Goal: Task Accomplishment & Management: Manage account settings

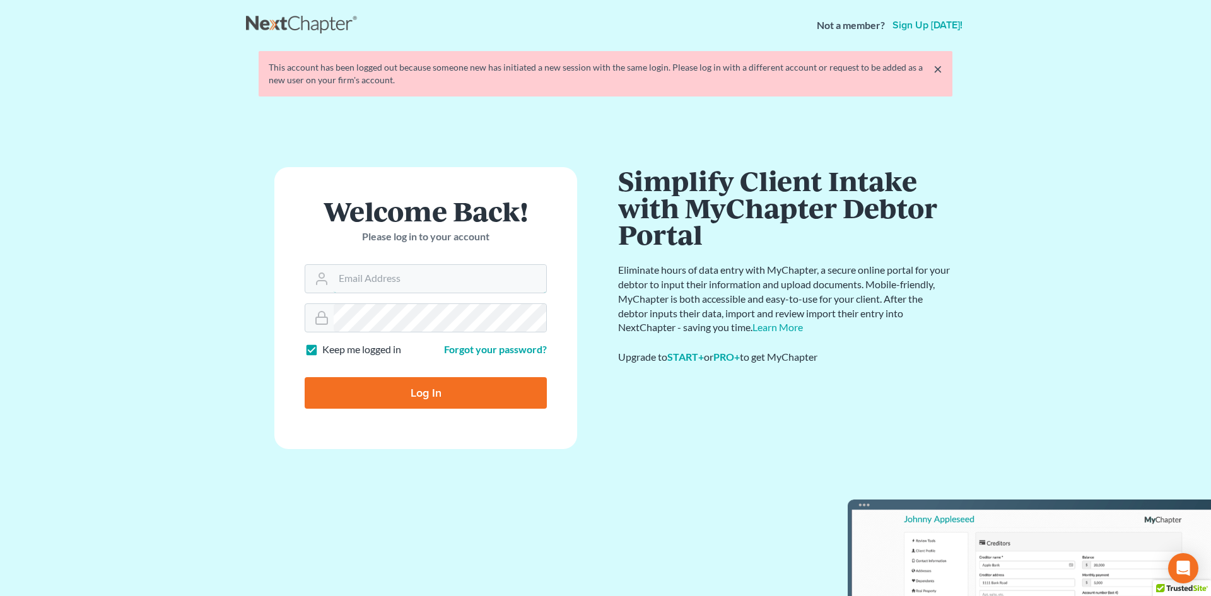
type input "[EMAIL_ADDRESS][DOMAIN_NAME]"
click at [419, 384] on input "Log In" at bounding box center [426, 393] width 242 height 32
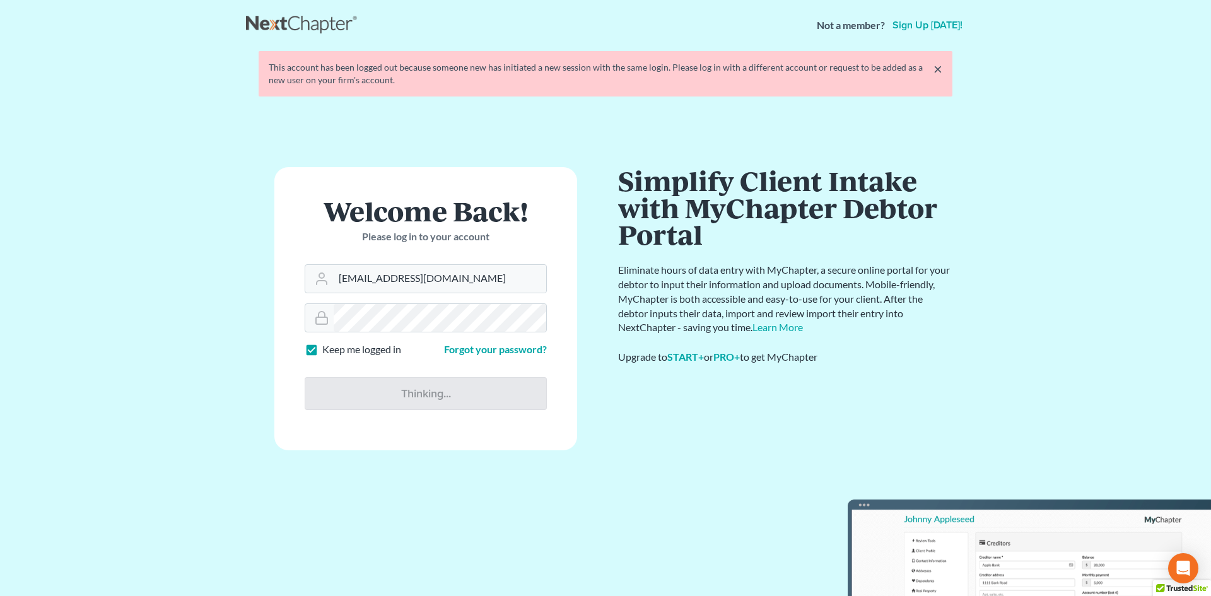
type input "Thinking..."
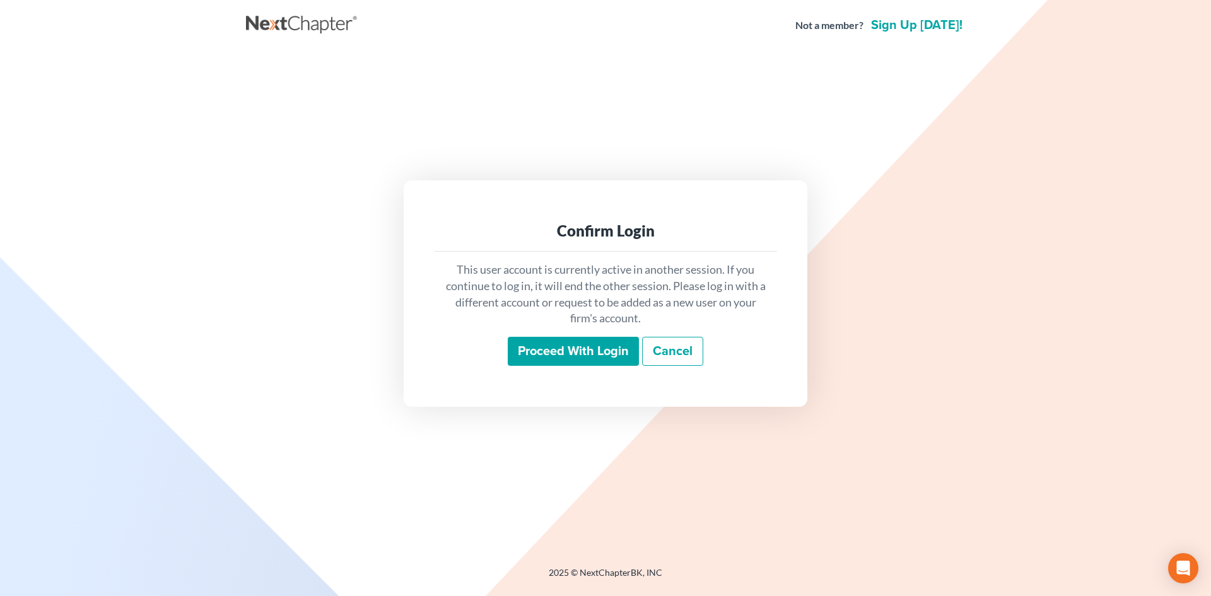
click at [535, 346] on input "Proceed with login" at bounding box center [573, 351] width 131 height 29
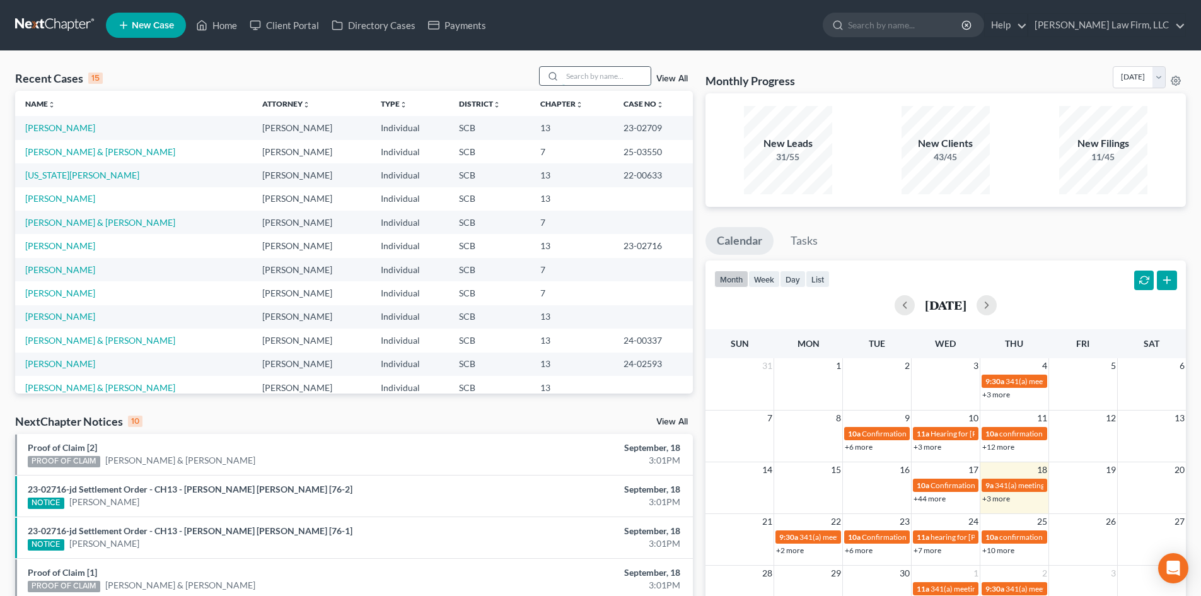
click at [605, 78] on input "search" at bounding box center [607, 76] width 88 height 18
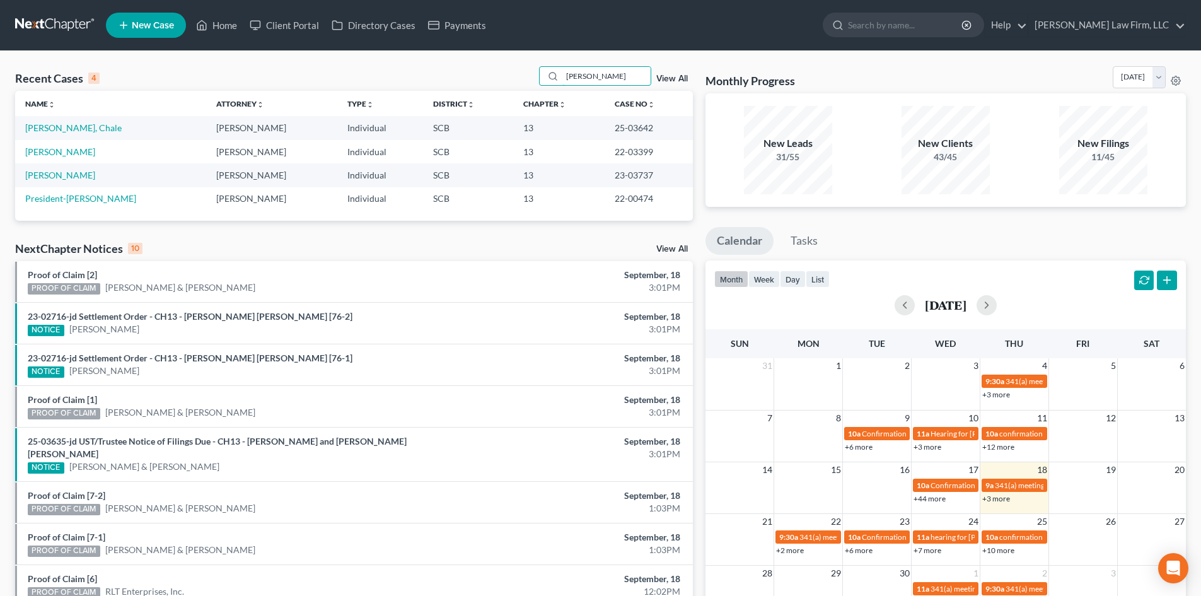
drag, startPoint x: 614, startPoint y: 73, endPoint x: 510, endPoint y: 79, distance: 104.9
click at [510, 79] on div "Recent Cases 4 clark View All" at bounding box center [354, 78] width 678 height 25
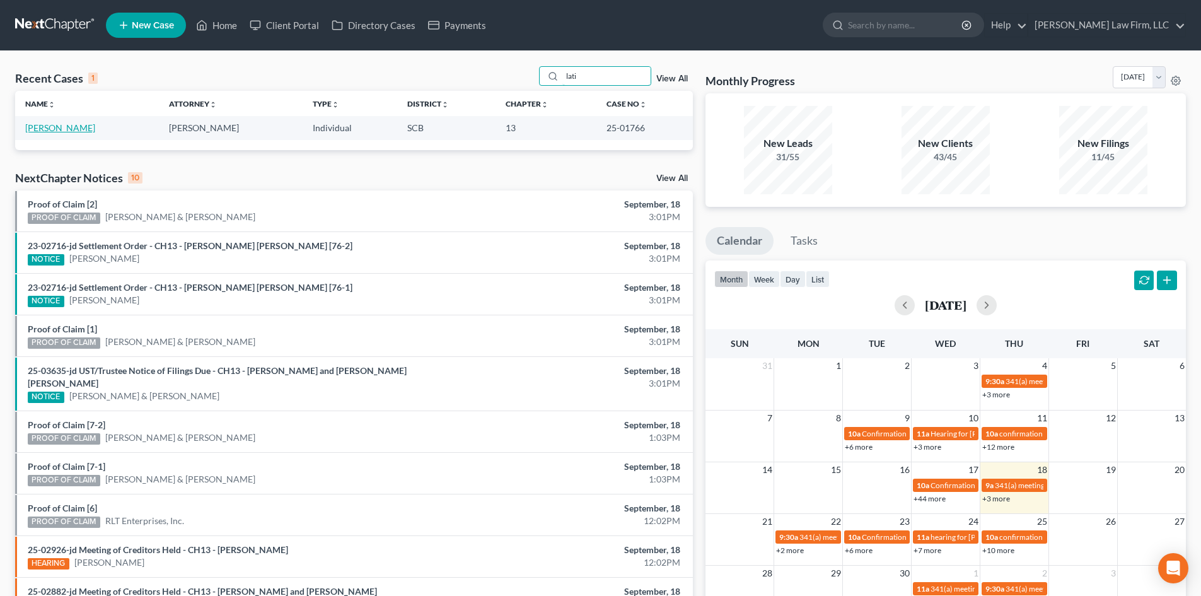
type input "lati"
click at [41, 127] on link "Smith, Latisher" at bounding box center [60, 127] width 70 height 11
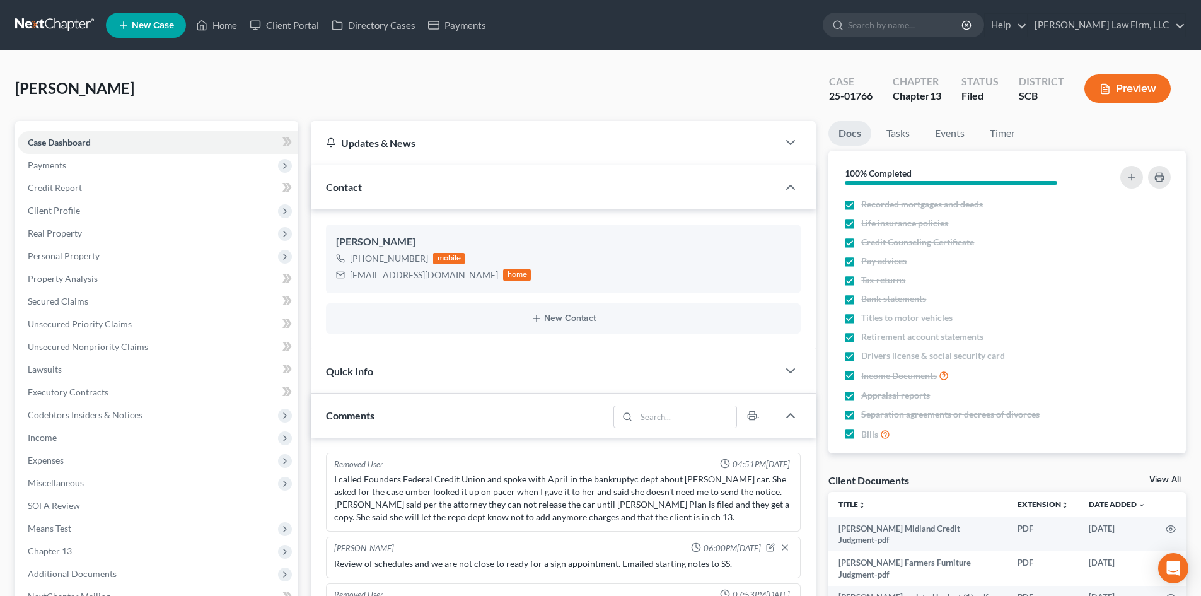
scroll to position [1252, 0]
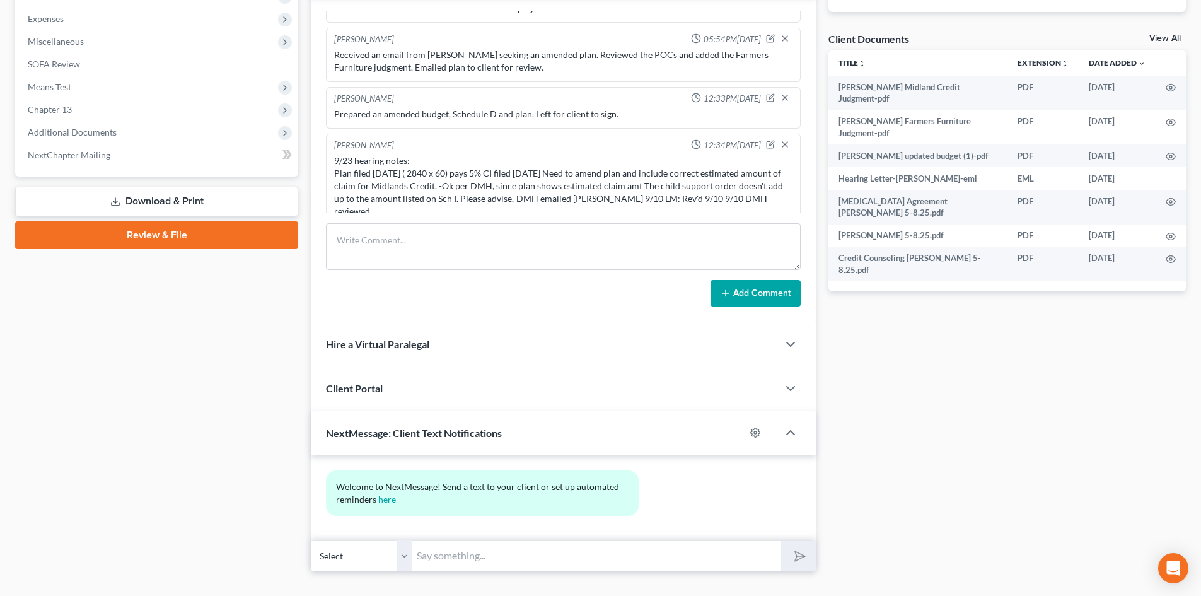
click at [183, 203] on link "Download & Print" at bounding box center [156, 202] width 283 height 30
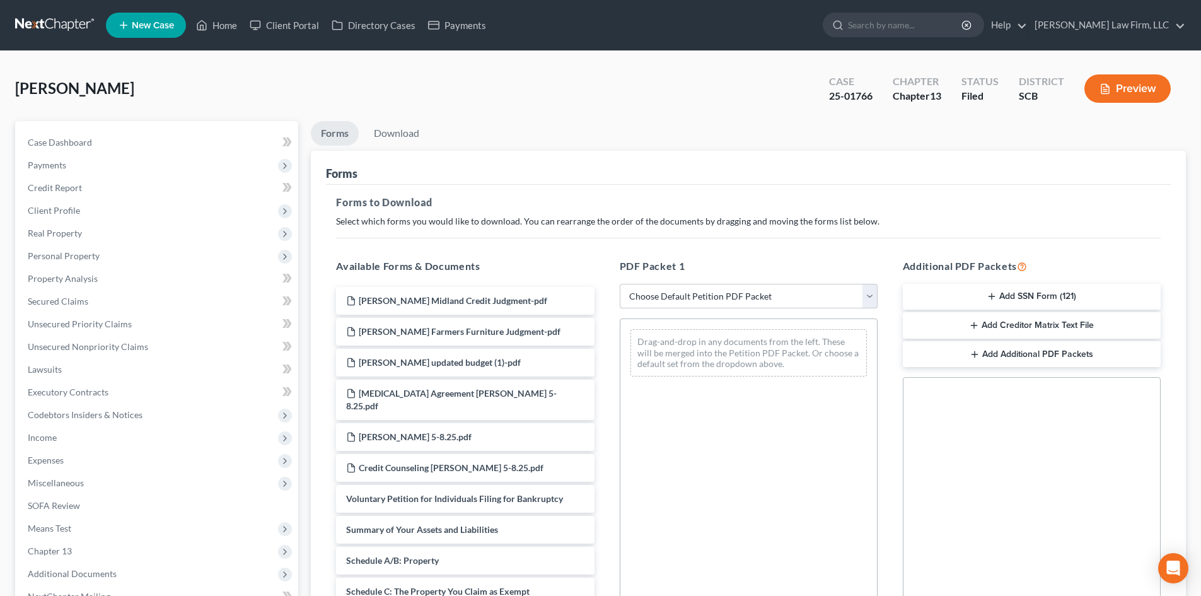
click at [692, 300] on select "Choose Default Petition PDF Packet Complete Bankruptcy Petition (all forms and …" at bounding box center [749, 296] width 258 height 25
select select "2"
click at [620, 284] on select "Choose Default Petition PDF Packet Complete Bankruptcy Petition (all forms and …" at bounding box center [749, 296] width 258 height 25
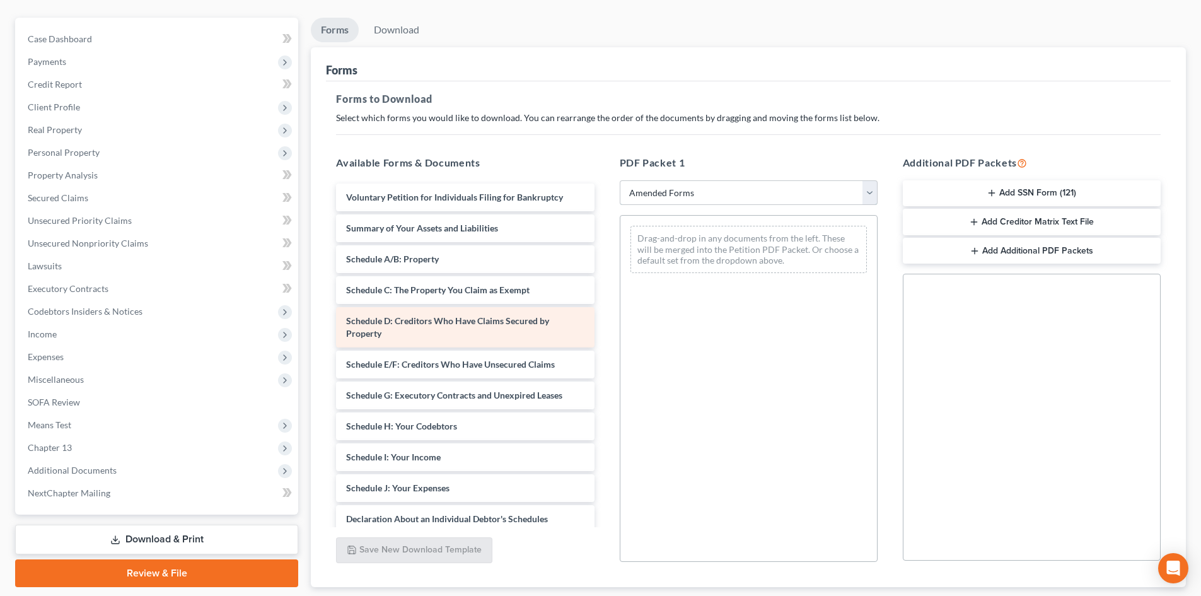
scroll to position [183, 0]
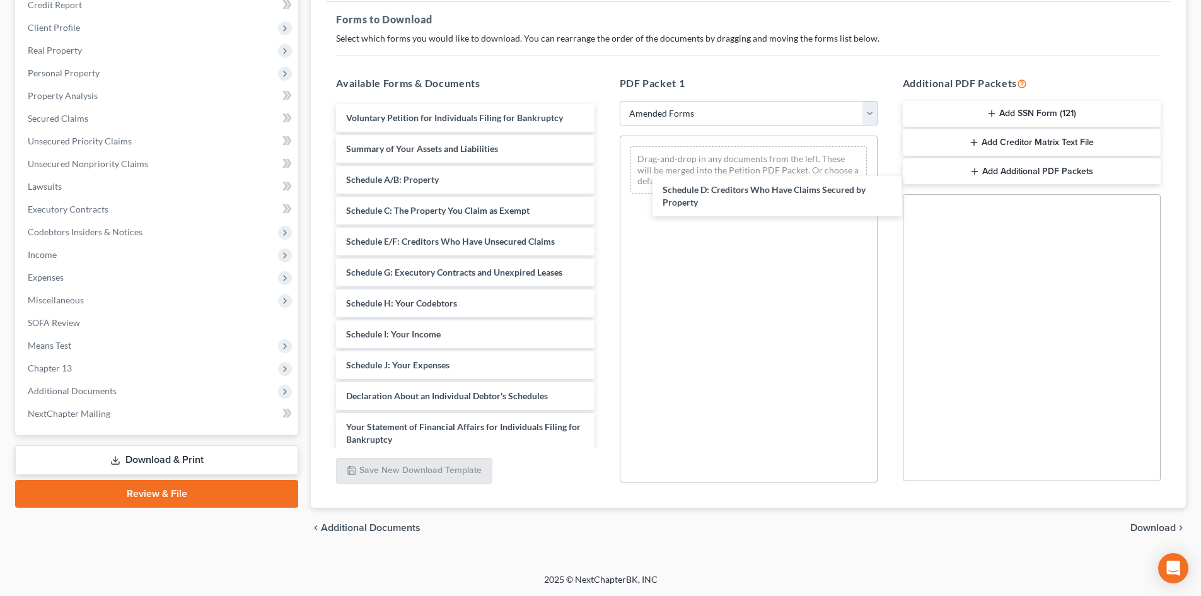
drag, startPoint x: 410, startPoint y: 236, endPoint x: 672, endPoint y: 201, distance: 264.0
click at [604, 184] on div "Schedule D: Creditors Who Have Claims Secured by Property Voluntary Petition fo…" at bounding box center [465, 362] width 278 height 517
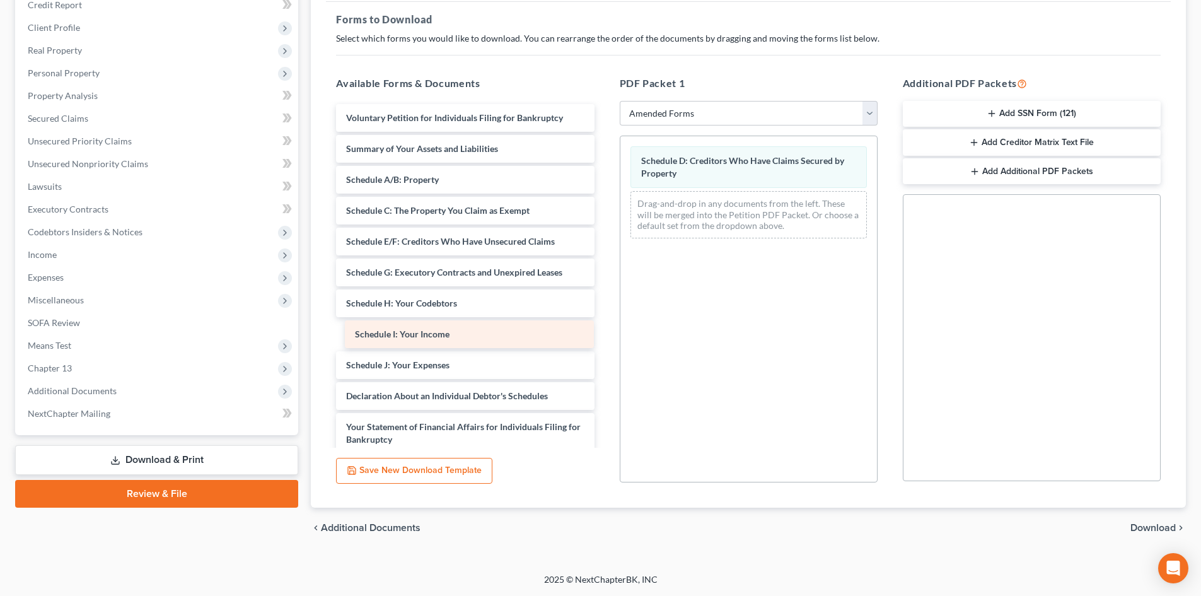
drag, startPoint x: 460, startPoint y: 332, endPoint x: 708, endPoint y: 199, distance: 281.9
click at [604, 214] on div "Schedule I: Your Income Voluntary Petition for Individuals Filing for Bankruptc…" at bounding box center [465, 362] width 278 height 517
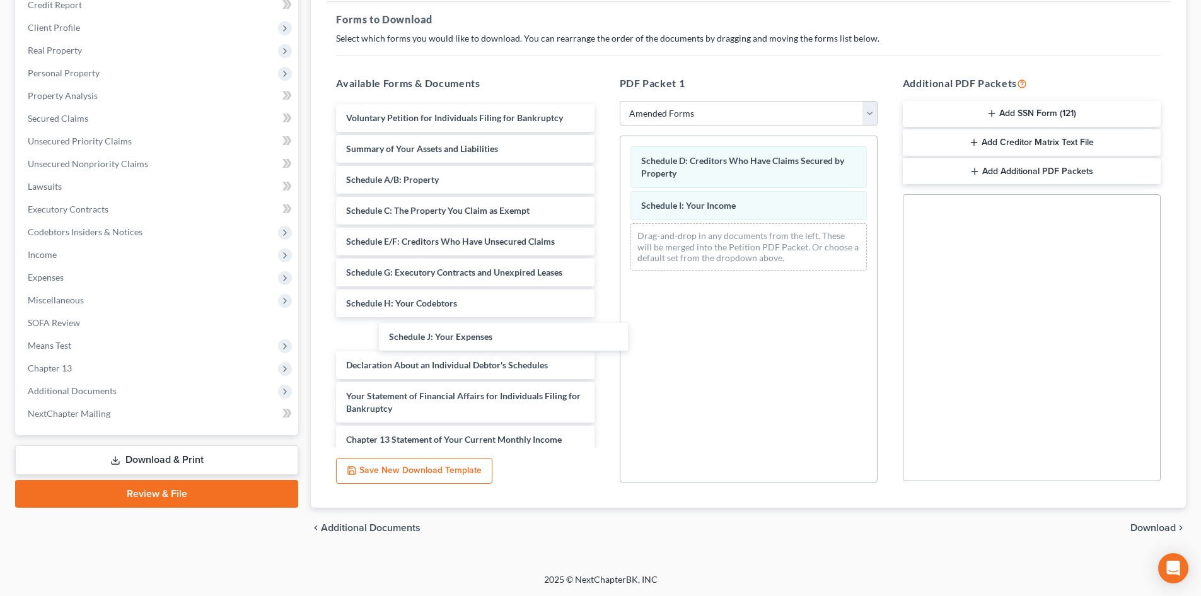
drag, startPoint x: 477, startPoint y: 332, endPoint x: 748, endPoint y: 260, distance: 279.9
click at [604, 266] on div "Schedule J: Your Expenses Voluntary Petition for Individuals Filing for Bankrup…" at bounding box center [465, 347] width 278 height 486
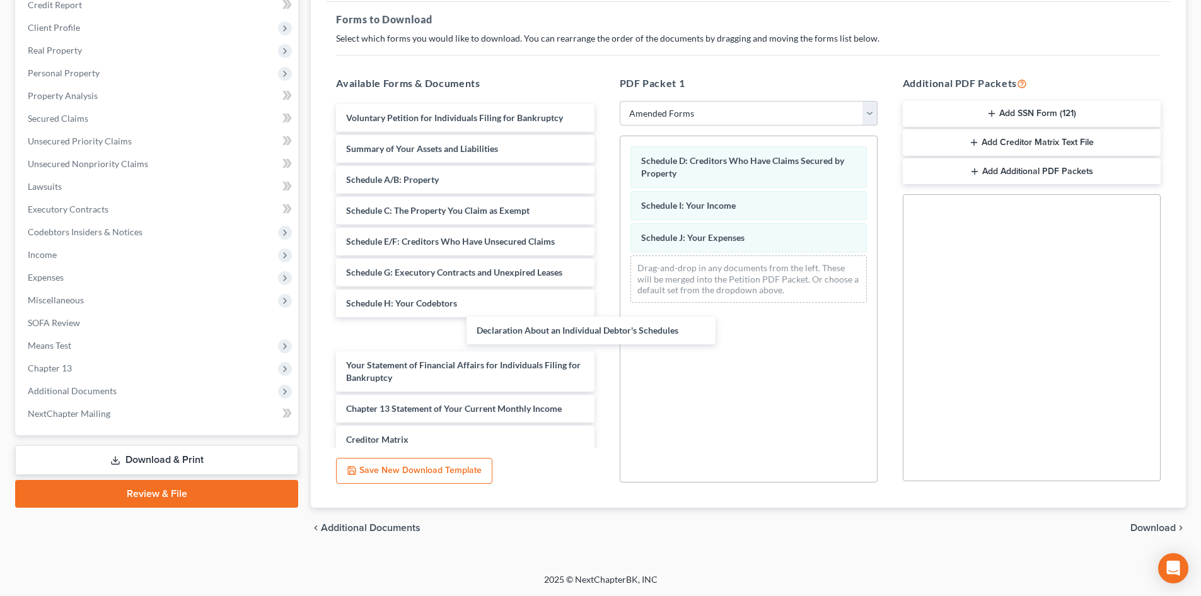
drag, startPoint x: 482, startPoint y: 337, endPoint x: 698, endPoint y: 312, distance: 216.5
click at [604, 316] on div "Declaration About an Individual Debtor's Schedules Voluntary Petition for Indiv…" at bounding box center [465, 331] width 278 height 455
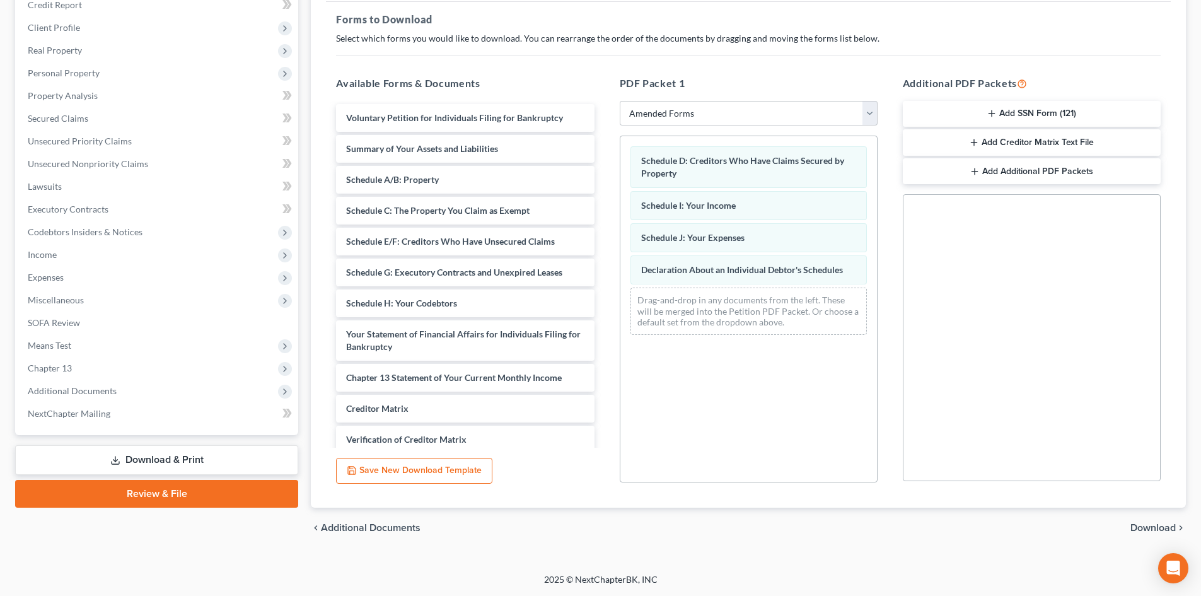
click at [1147, 527] on span "Download" at bounding box center [1153, 528] width 45 height 10
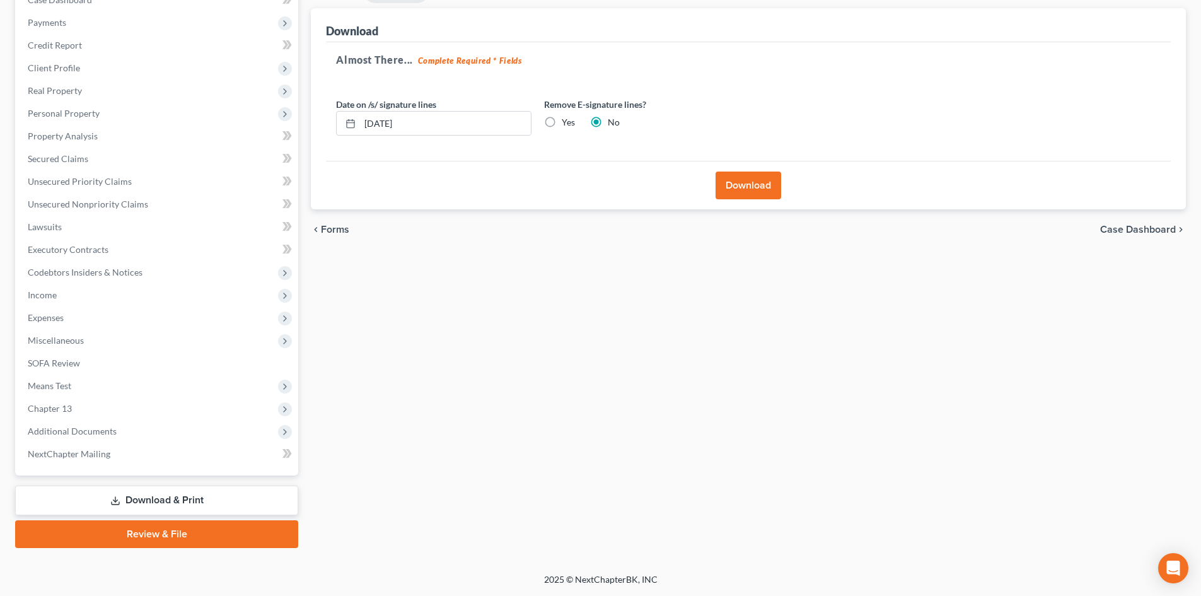
scroll to position [143, 0]
click at [562, 124] on label "Yes" at bounding box center [568, 122] width 13 height 13
click at [567, 124] on input "Yes" at bounding box center [571, 120] width 8 height 8
radio input "true"
radio input "false"
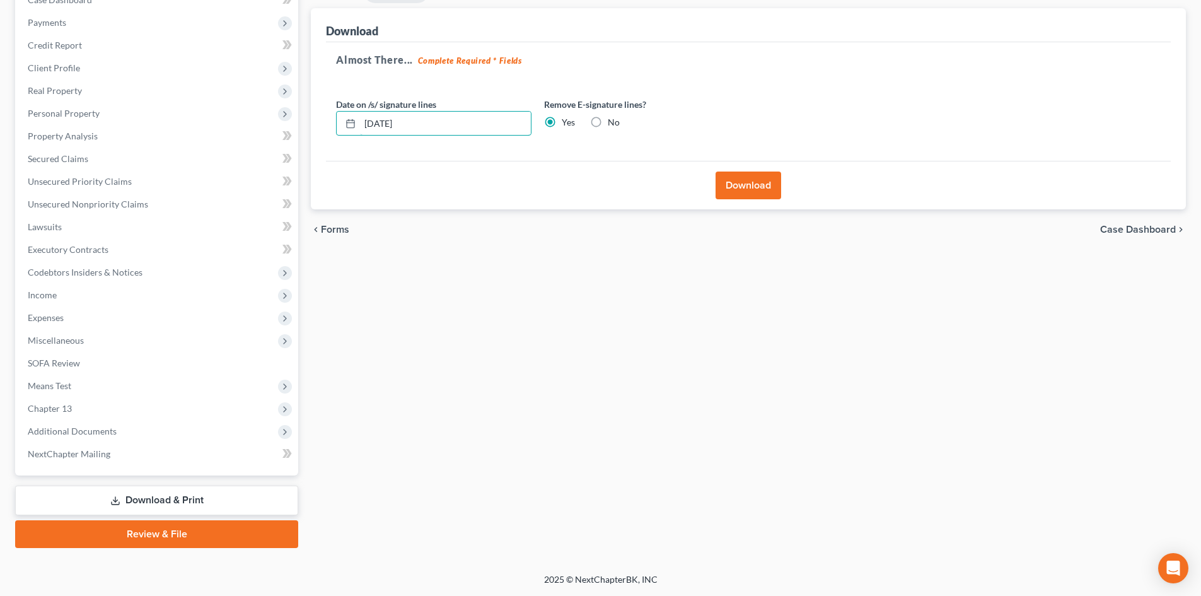
drag, startPoint x: 442, startPoint y: 127, endPoint x: 301, endPoint y: 126, distance: 140.6
click at [310, 127] on div "Forms Download Forms Forms to Download Select which forms you would like to dow…" at bounding box center [749, 263] width 888 height 569
click at [761, 186] on button "Download" at bounding box center [749, 186] width 66 height 28
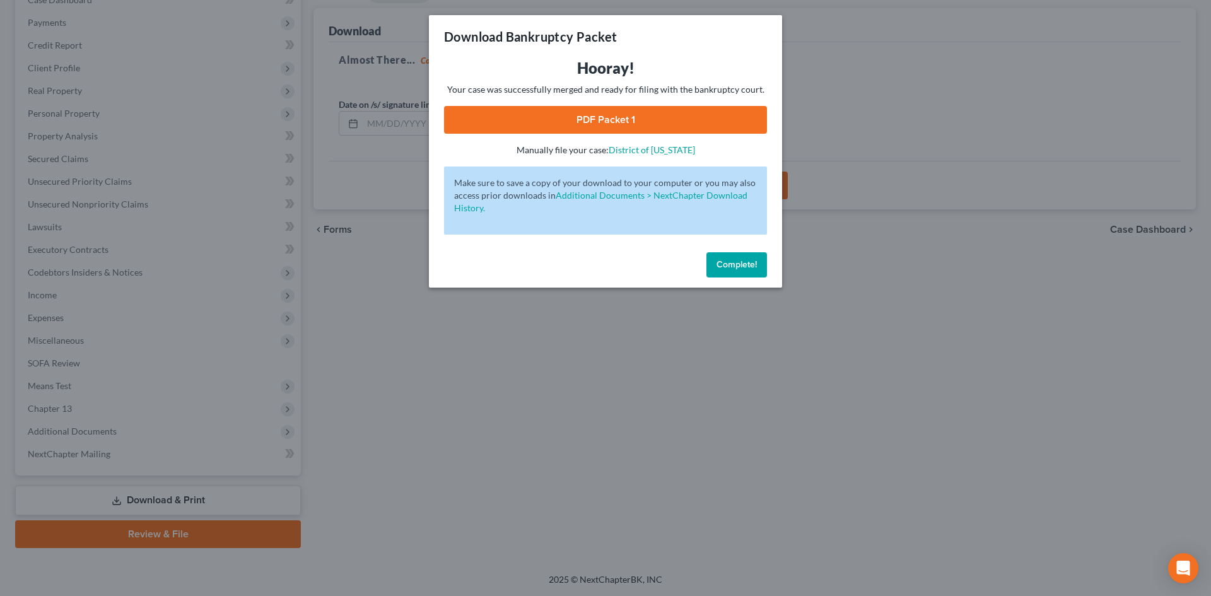
click at [580, 117] on link "PDF Packet 1" at bounding box center [605, 120] width 323 height 28
click at [732, 261] on span "Complete!" at bounding box center [736, 264] width 40 height 11
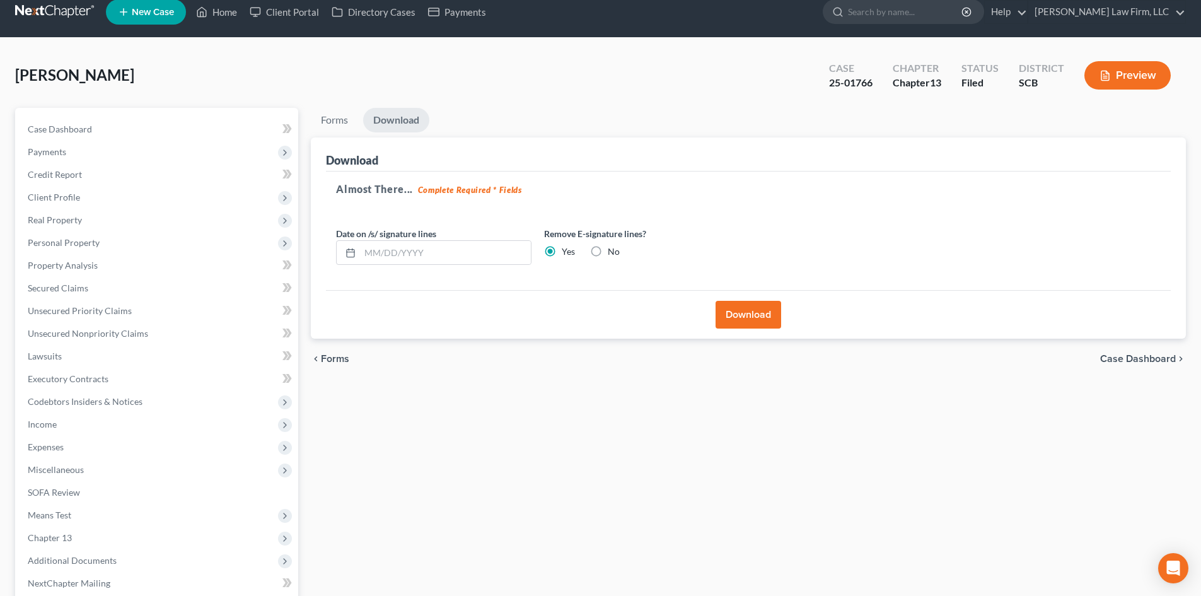
scroll to position [0, 0]
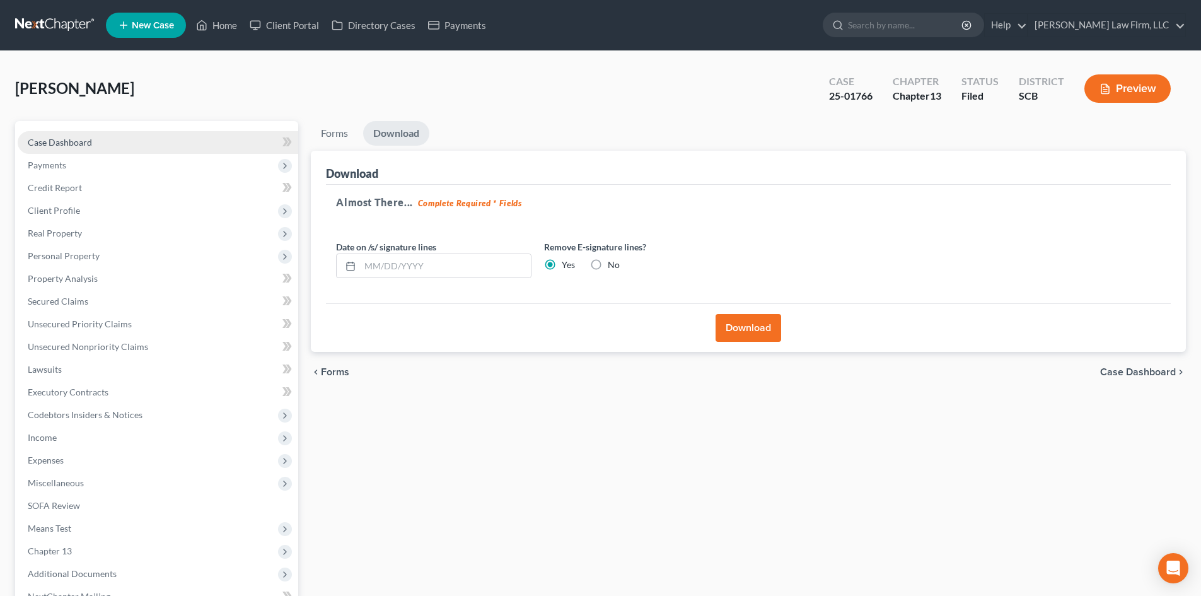
click at [66, 138] on span "Case Dashboard" at bounding box center [60, 142] width 64 height 11
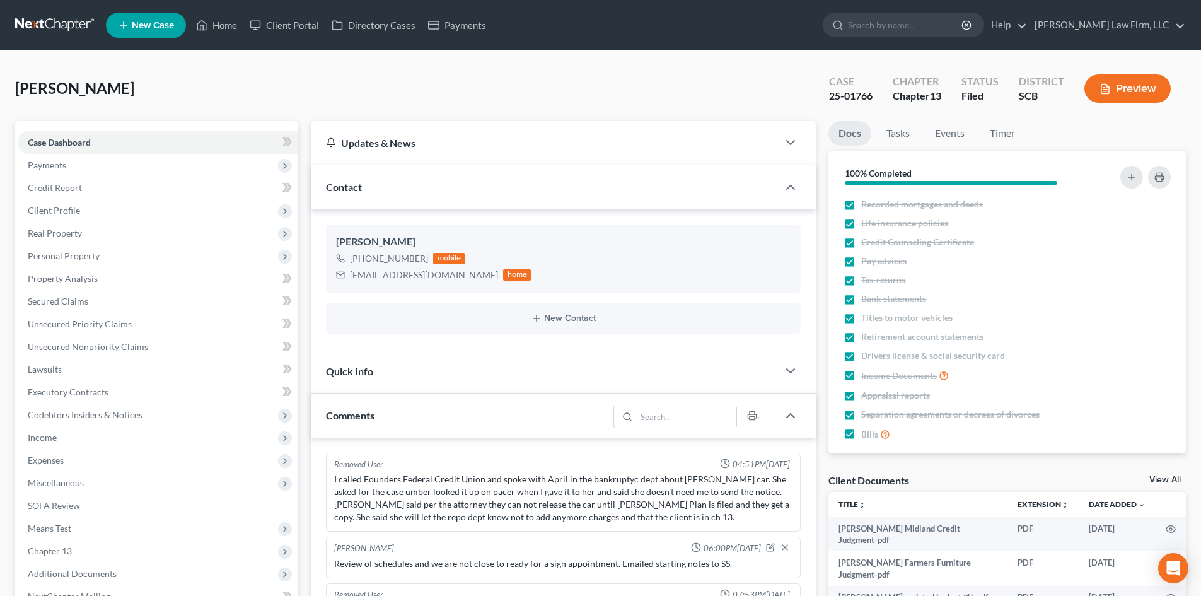
scroll to position [1252, 0]
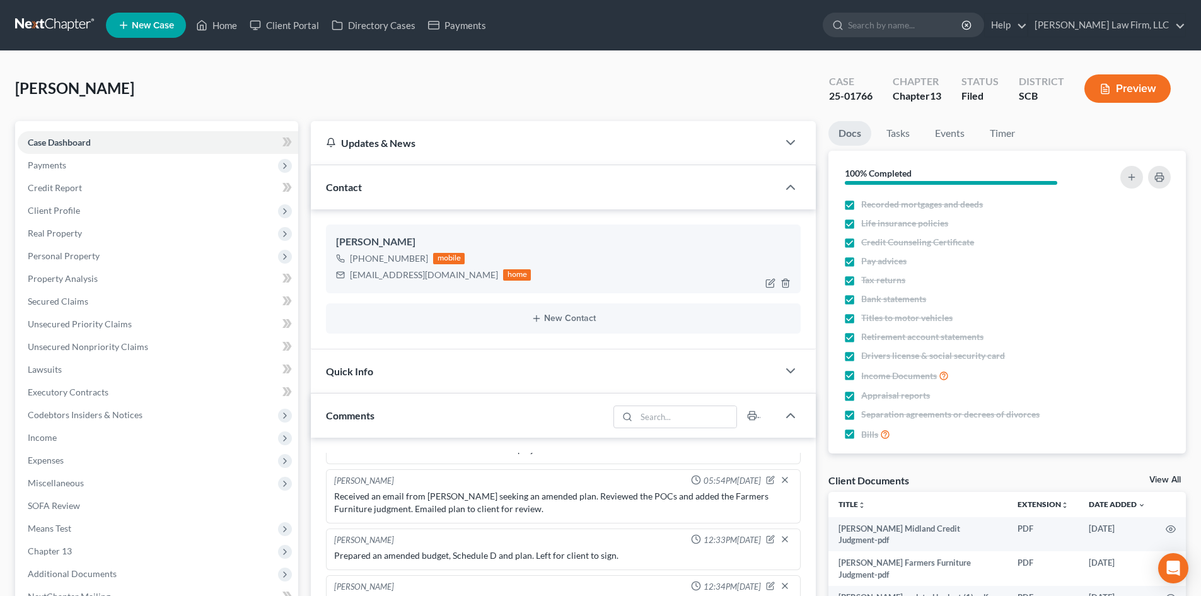
drag, startPoint x: 349, startPoint y: 275, endPoint x: 487, endPoint y: 277, distance: 138.1
click at [487, 277] on div "latisher_robinson2006@yahoo.com home" at bounding box center [433, 275] width 195 height 16
copy div "latisher_robinson2006@yahoo.com"
click at [377, 82] on div "Smith, Latisher Upgraded Case 25-01766 Chapter Chapter 13 Status Filed District…" at bounding box center [600, 93] width 1171 height 55
click at [234, 28] on link "Home" at bounding box center [217, 25] width 54 height 23
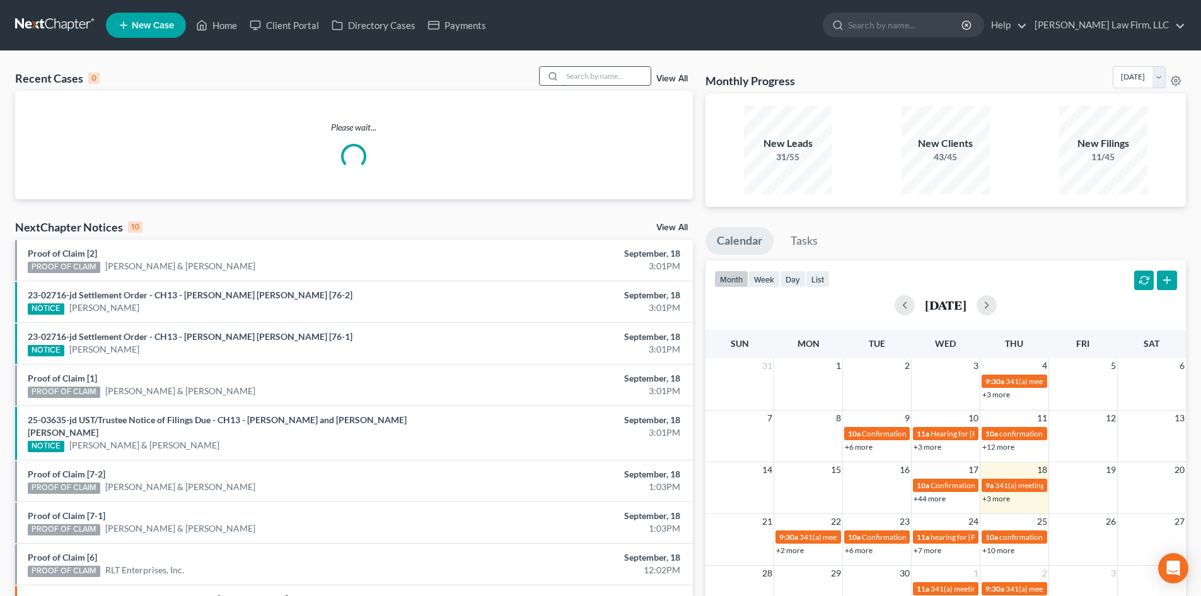
click at [590, 72] on input "search" at bounding box center [607, 76] width 88 height 18
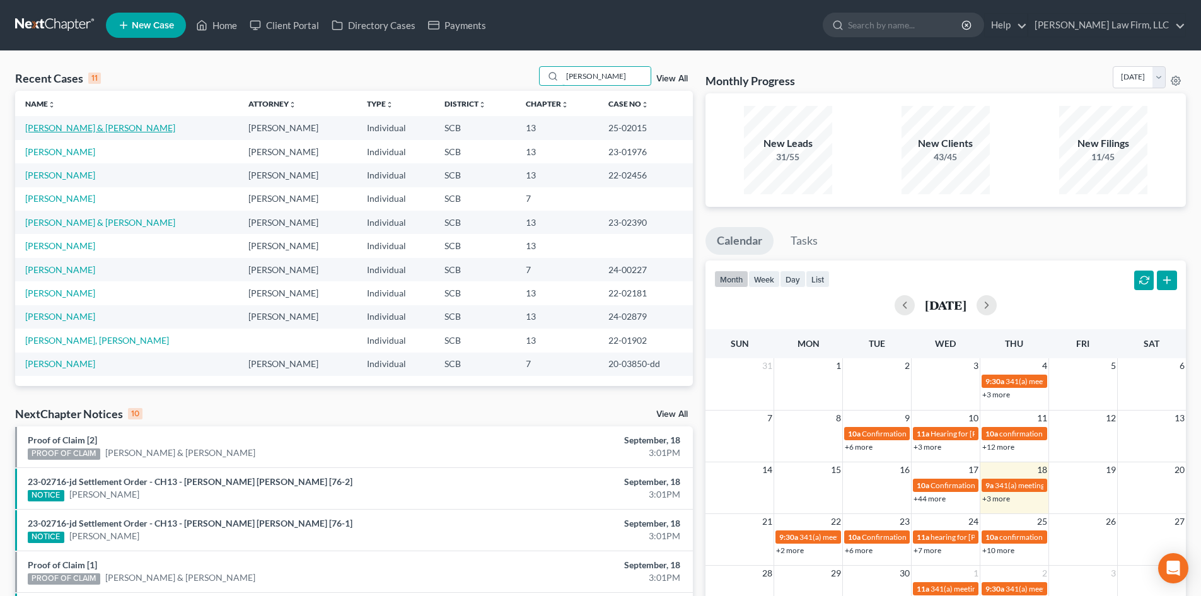
type input "davis"
click at [64, 122] on link "Davis, Danny & Christal" at bounding box center [100, 127] width 150 height 11
select select "0"
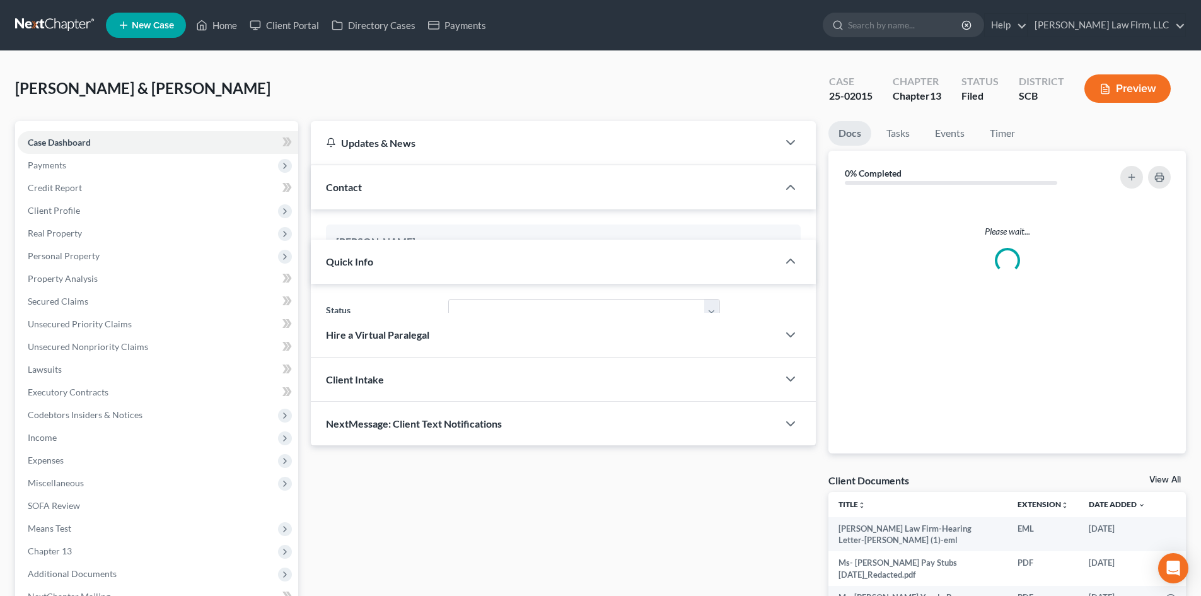
select select "3"
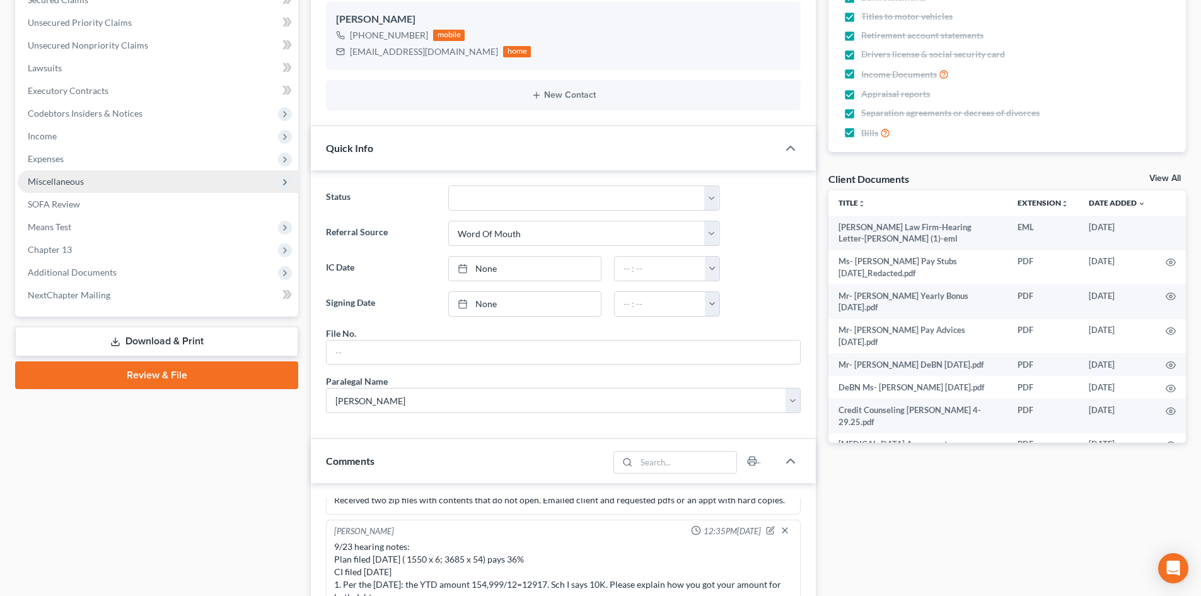
scroll to position [252, 0]
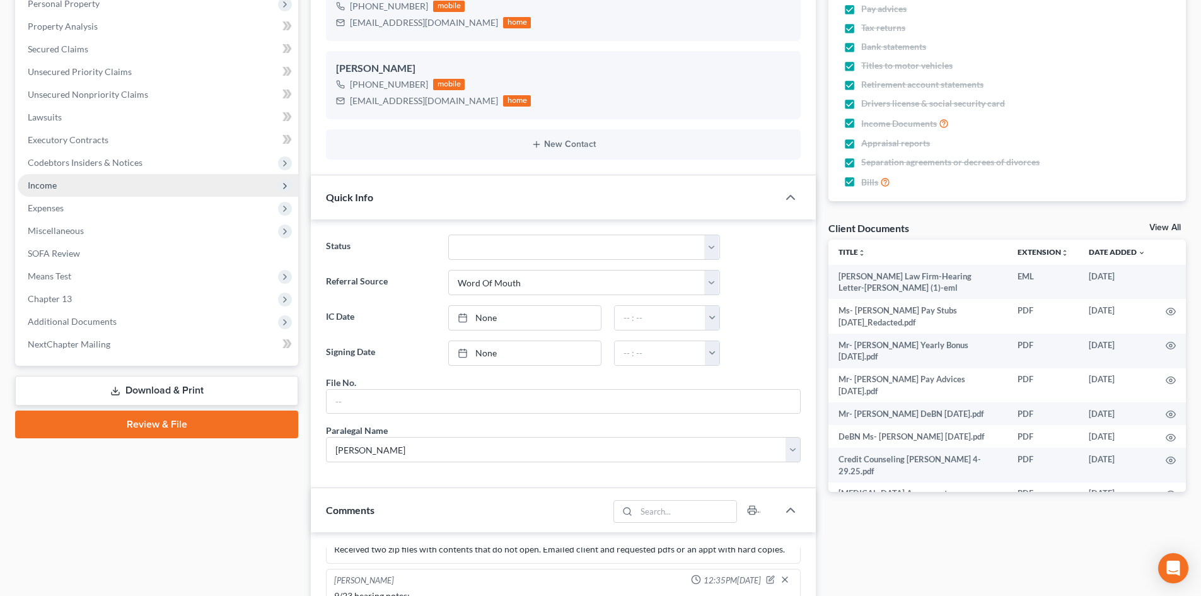
click at [79, 182] on span "Income" at bounding box center [158, 185] width 281 height 23
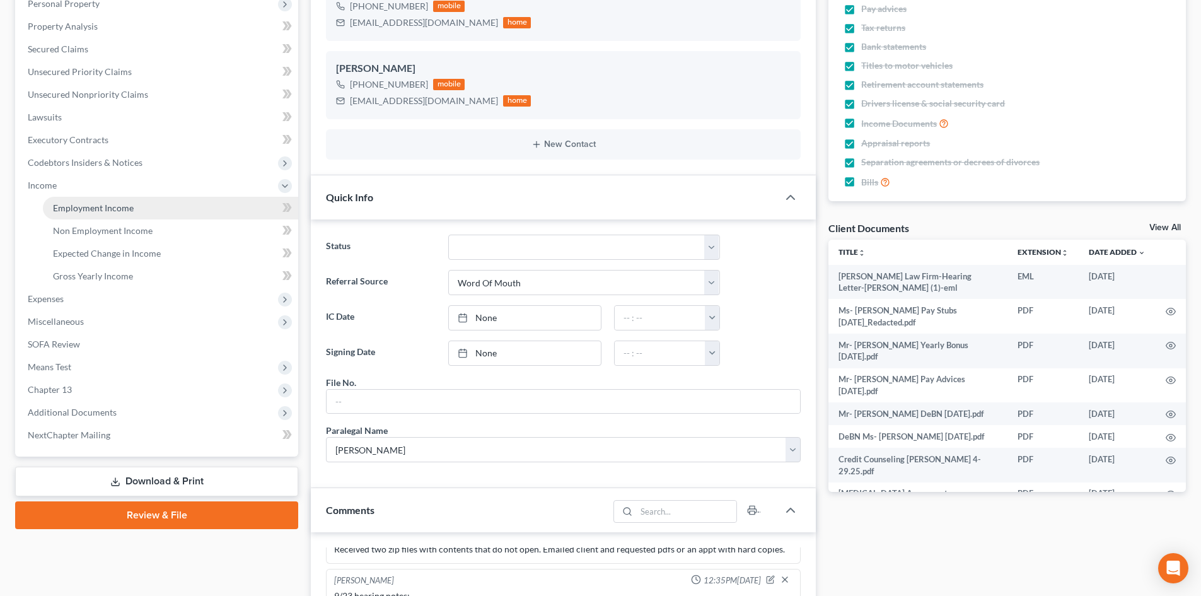
click at [79, 209] on span "Employment Income" at bounding box center [93, 207] width 81 height 11
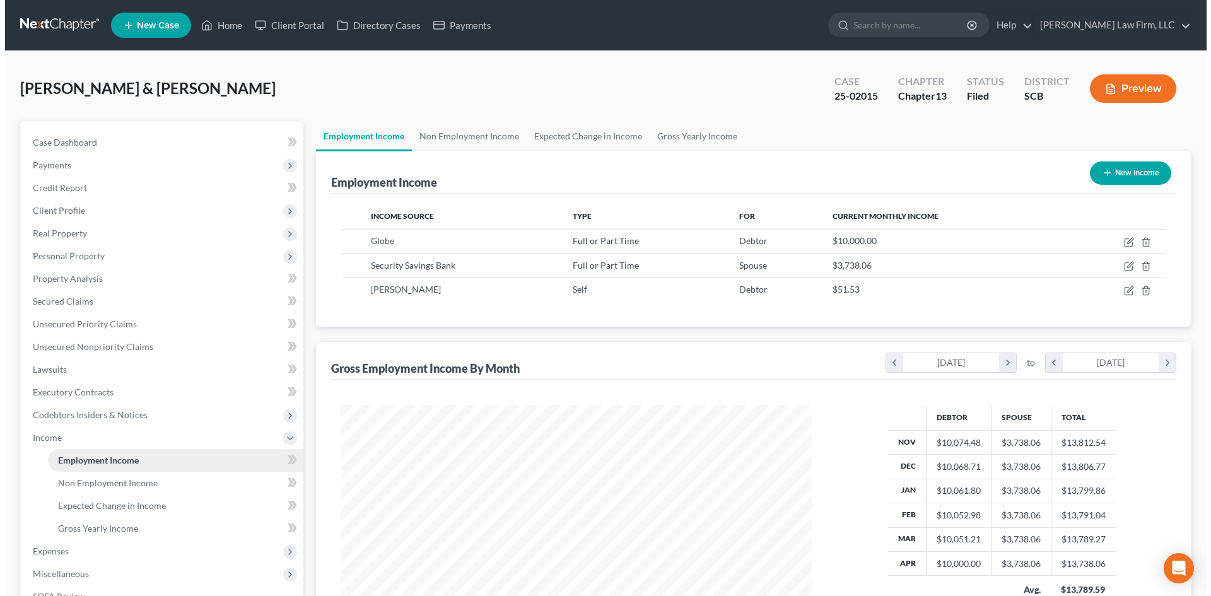
scroll to position [235, 496]
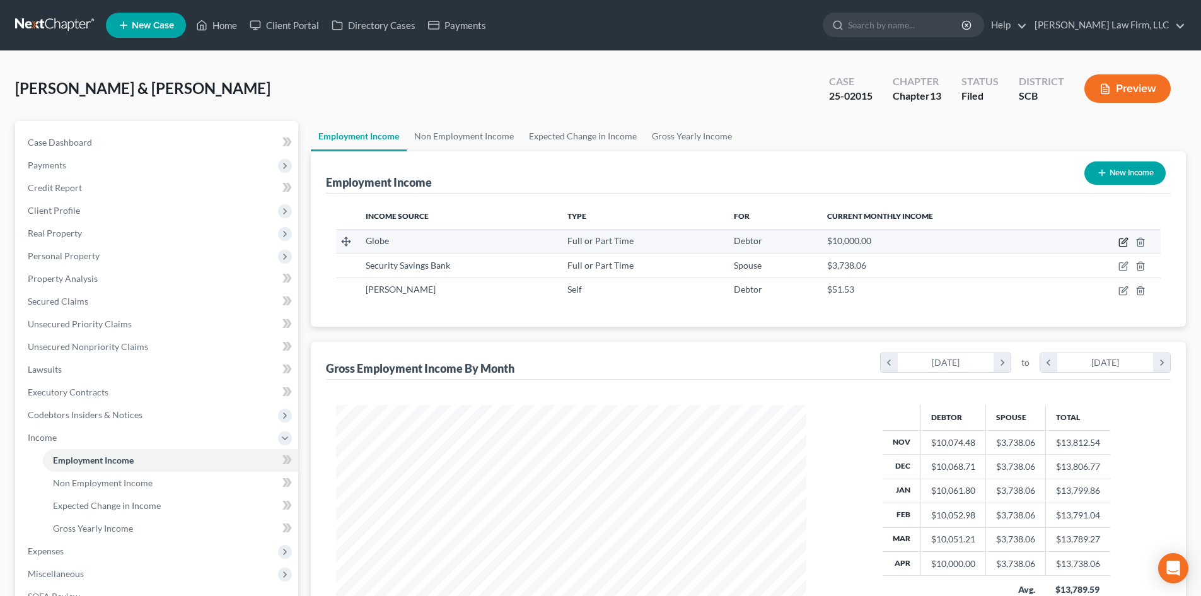
click at [1127, 240] on icon "button" at bounding box center [1124, 242] width 10 height 10
select select "0"
select select "28"
select select "1"
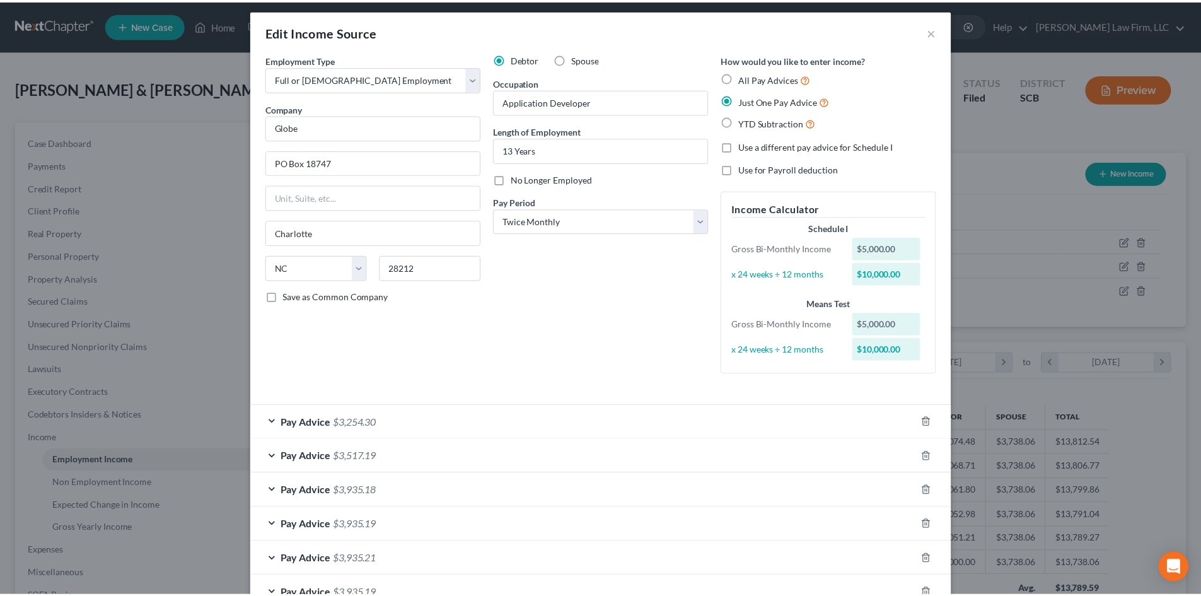
scroll to position [4, 0]
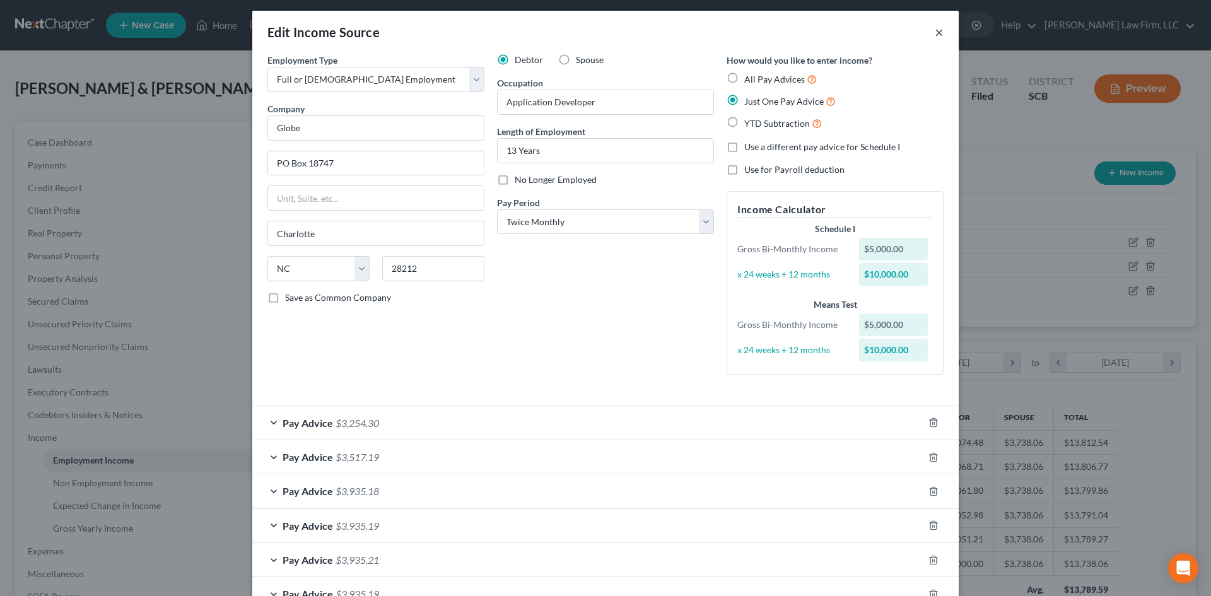
click at [935, 31] on button "×" at bounding box center [939, 32] width 9 height 15
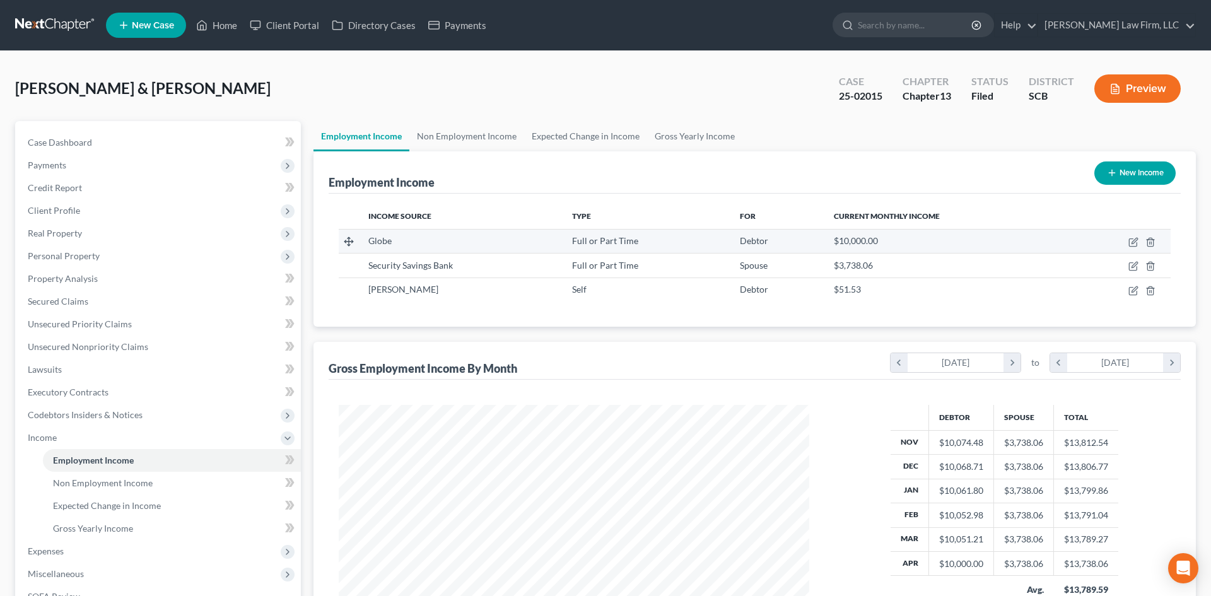
scroll to position [630423, 630162]
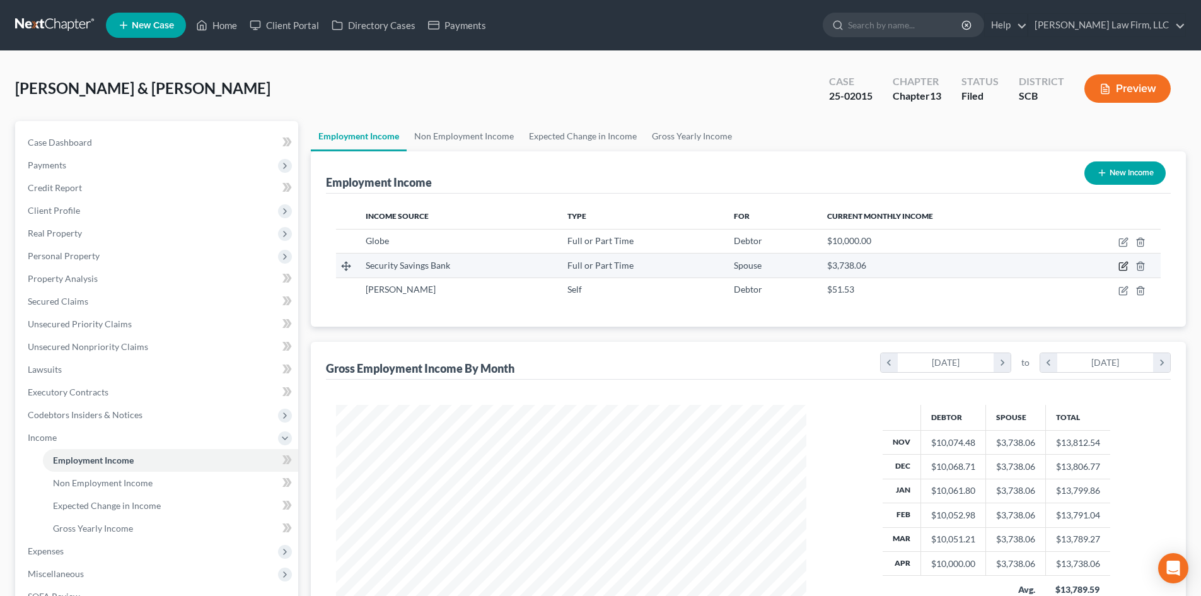
click at [1125, 266] on icon "button" at bounding box center [1125, 265] width 6 height 6
select select "0"
select select "42"
select select "2"
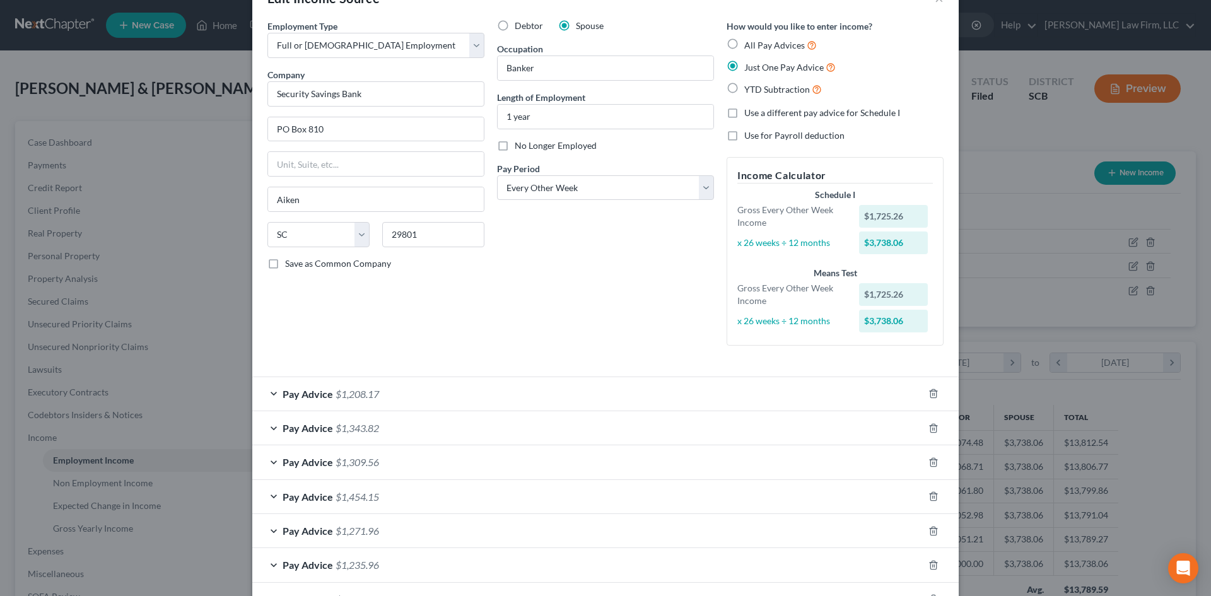
scroll to position [102, 0]
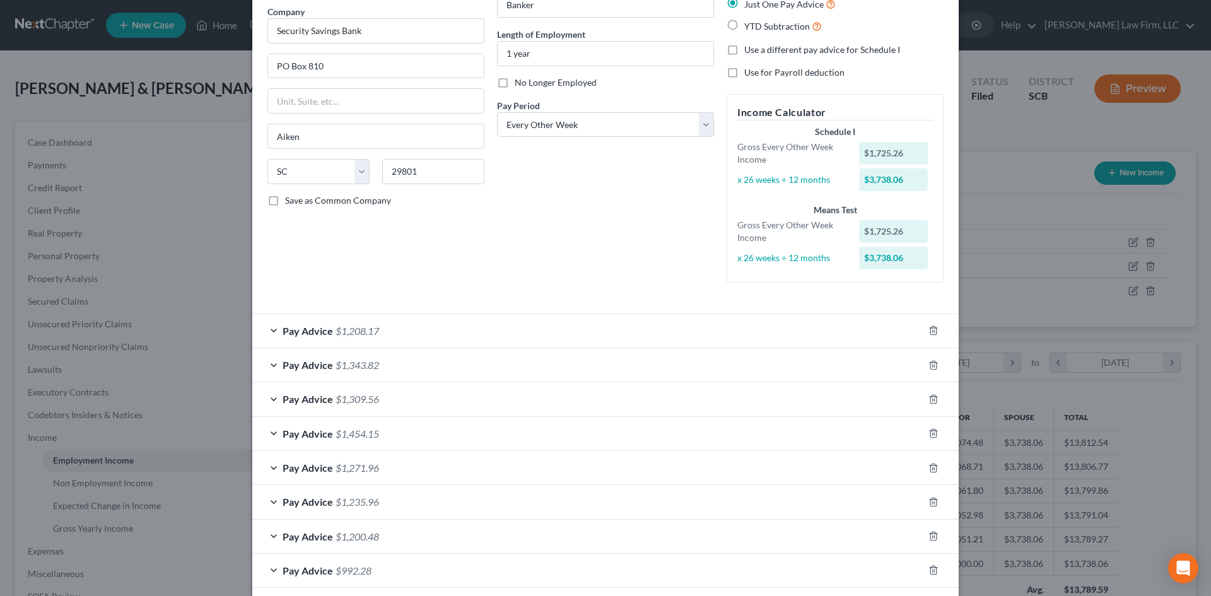
click at [511, 329] on div "Pay Advice $1,208.17" at bounding box center [587, 330] width 671 height 33
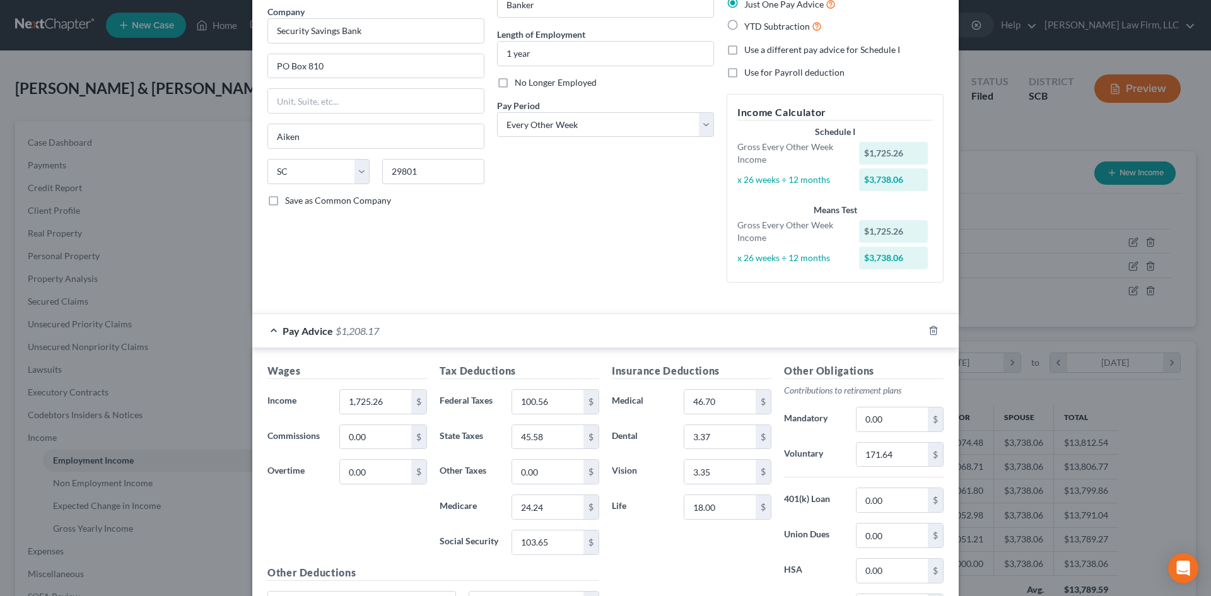
click at [480, 325] on div "Pay Advice $1,208.17" at bounding box center [587, 330] width 671 height 33
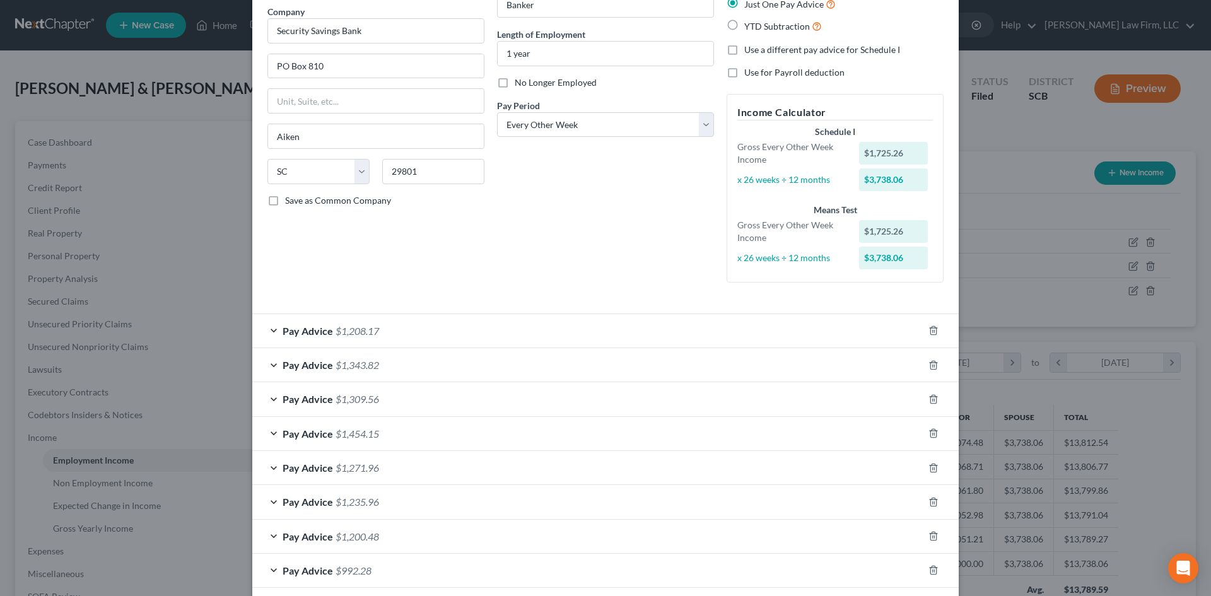
click at [453, 365] on div "Pay Advice $1,343.82" at bounding box center [587, 364] width 671 height 33
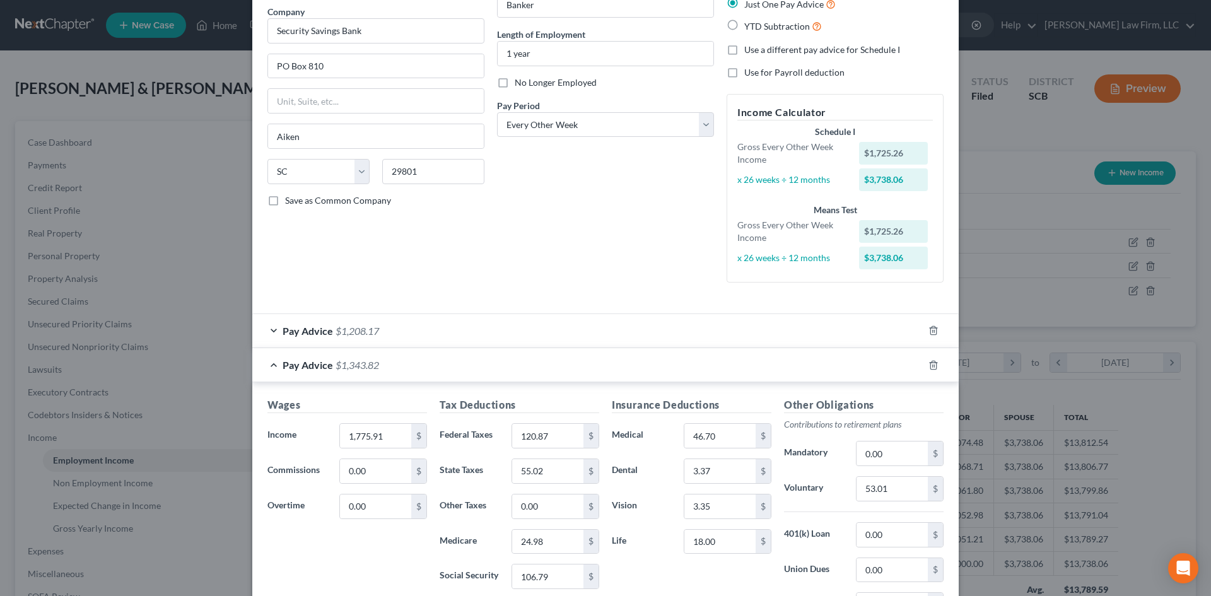
click at [453, 365] on div "Pay Advice $1,343.82" at bounding box center [587, 364] width 671 height 33
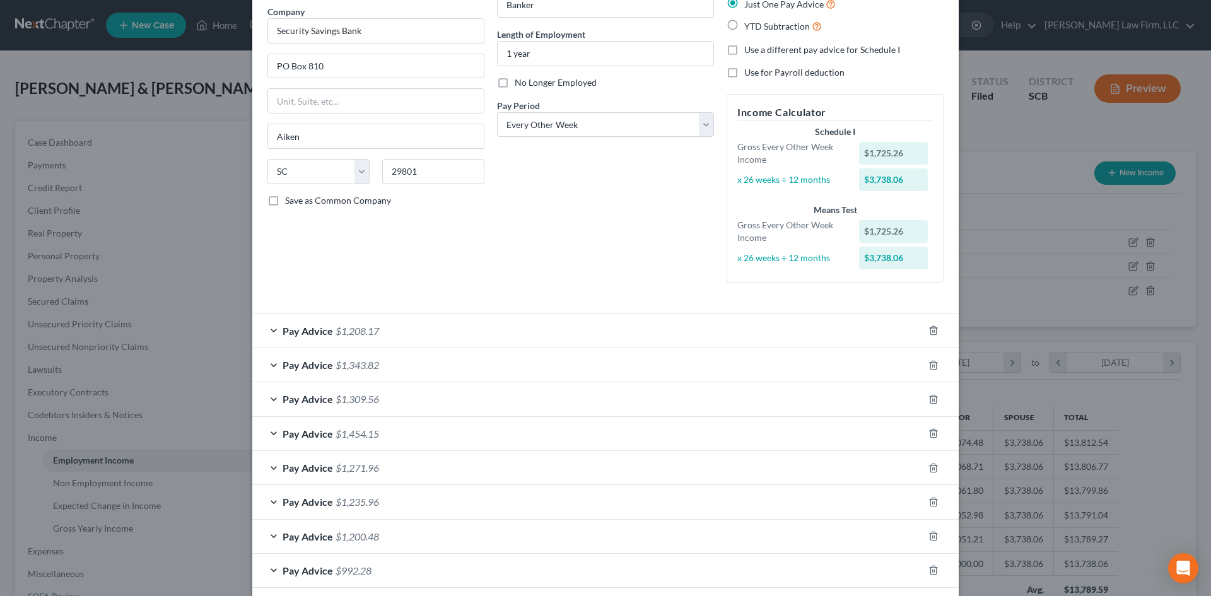
click at [464, 328] on div "Pay Advice $1,208.17" at bounding box center [587, 330] width 671 height 33
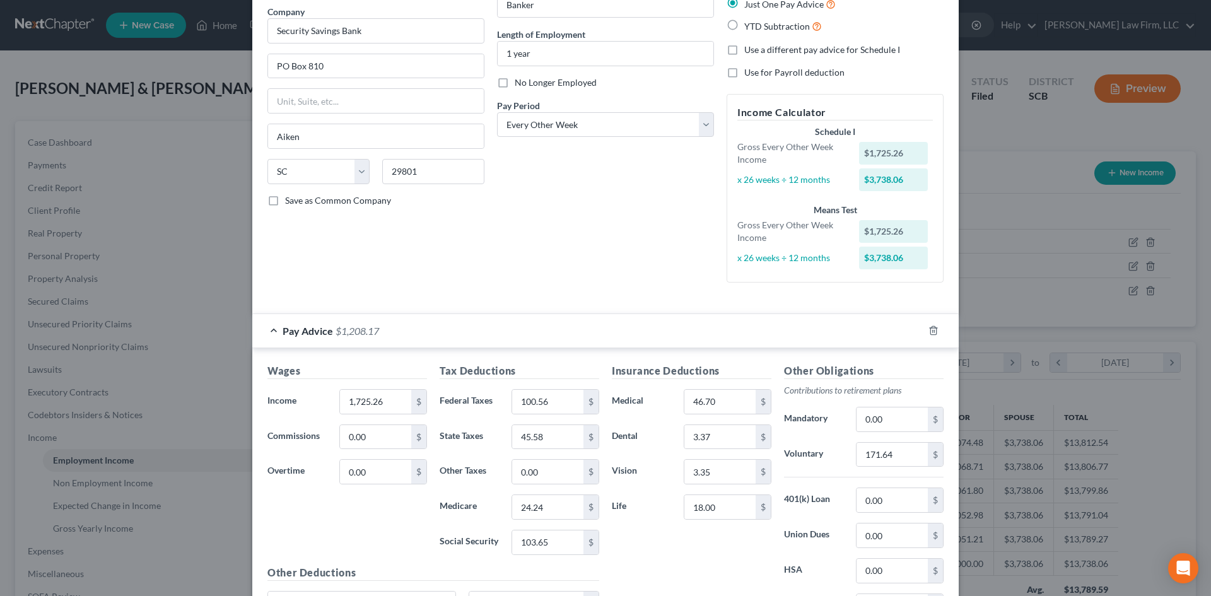
click at [464, 328] on div "Pay Advice $1,208.17" at bounding box center [587, 330] width 671 height 33
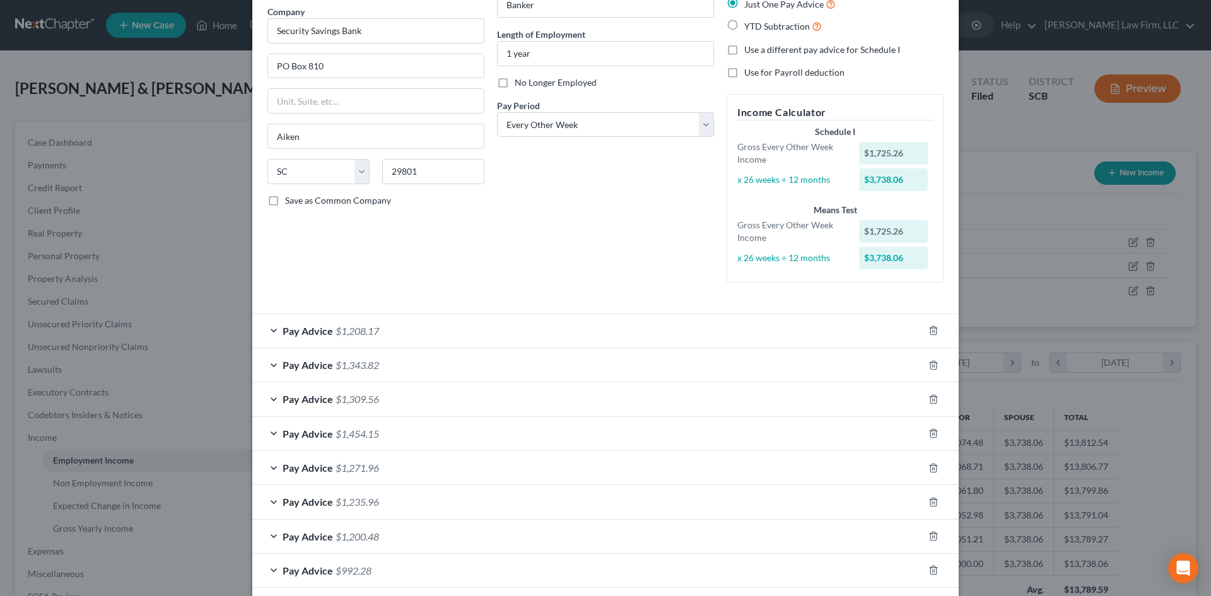
click at [460, 412] on div "Pay Advice $1,309.56" at bounding box center [587, 398] width 671 height 33
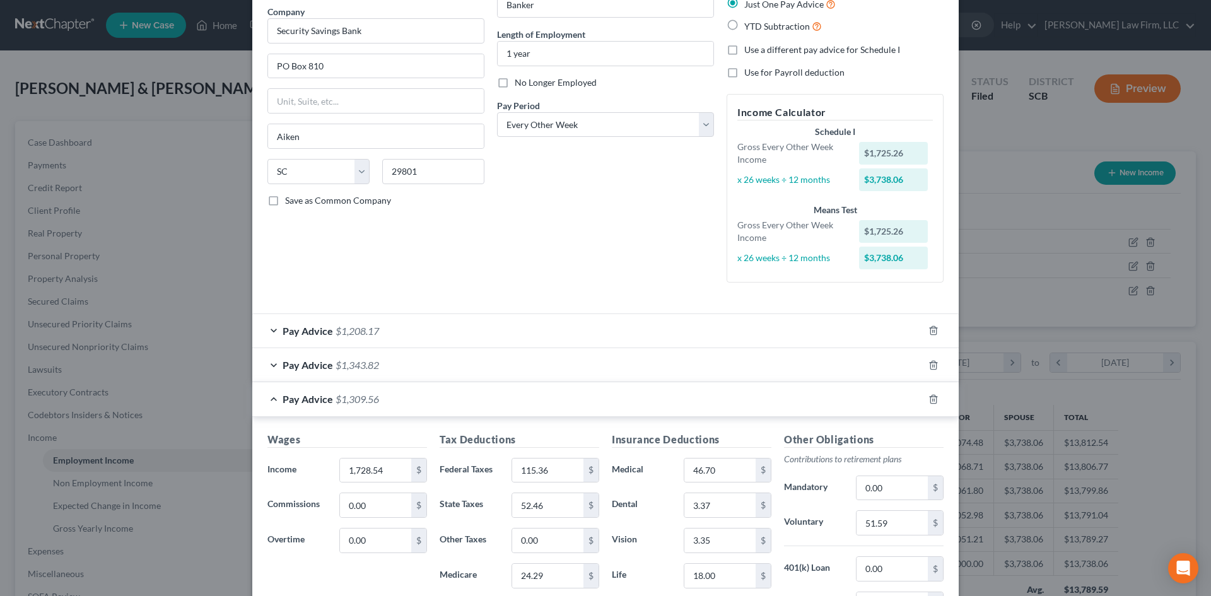
click at [462, 336] on div "Pay Advice $1,208.17" at bounding box center [587, 330] width 671 height 33
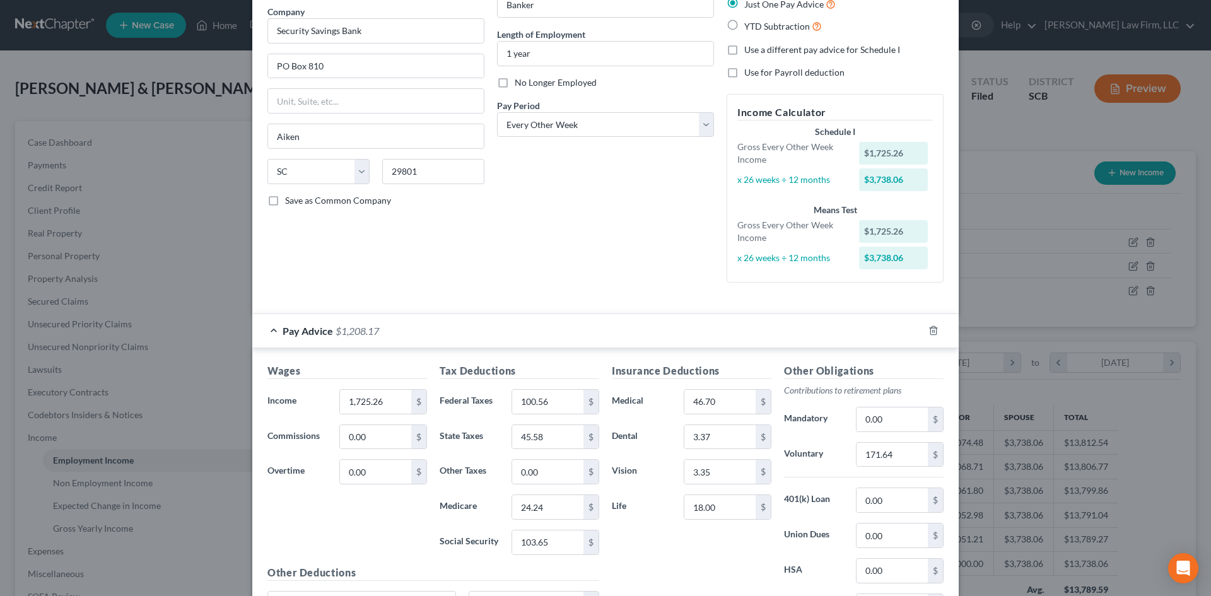
click at [458, 277] on div "Employment Type * Select Full or Part Time Employment Self Employment Company *…" at bounding box center [376, 124] width 230 height 336
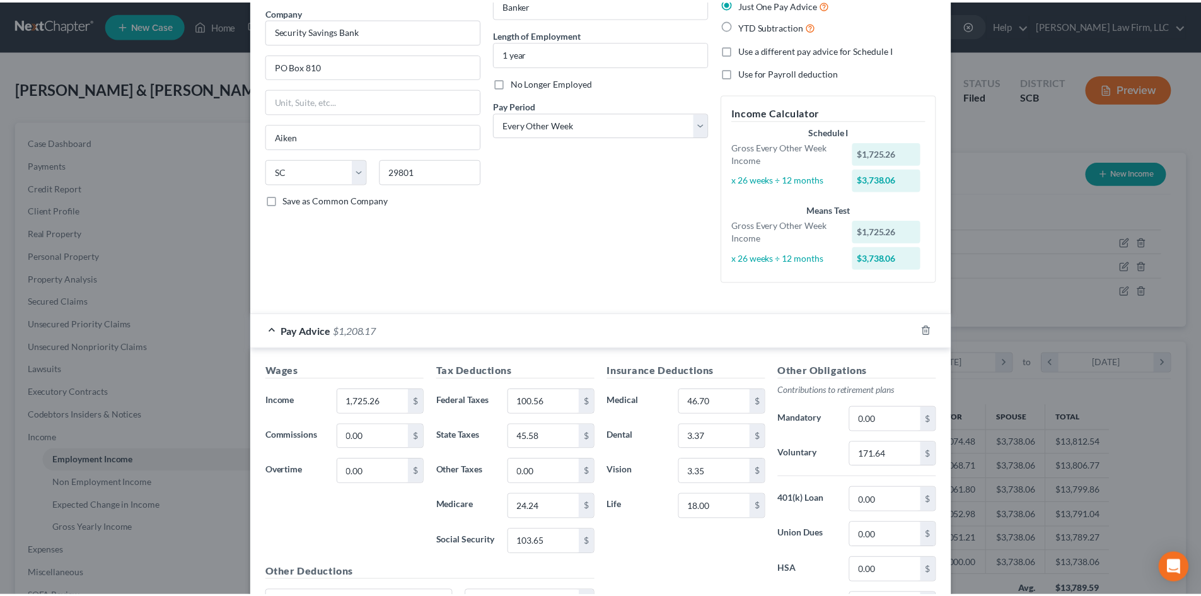
scroll to position [0, 0]
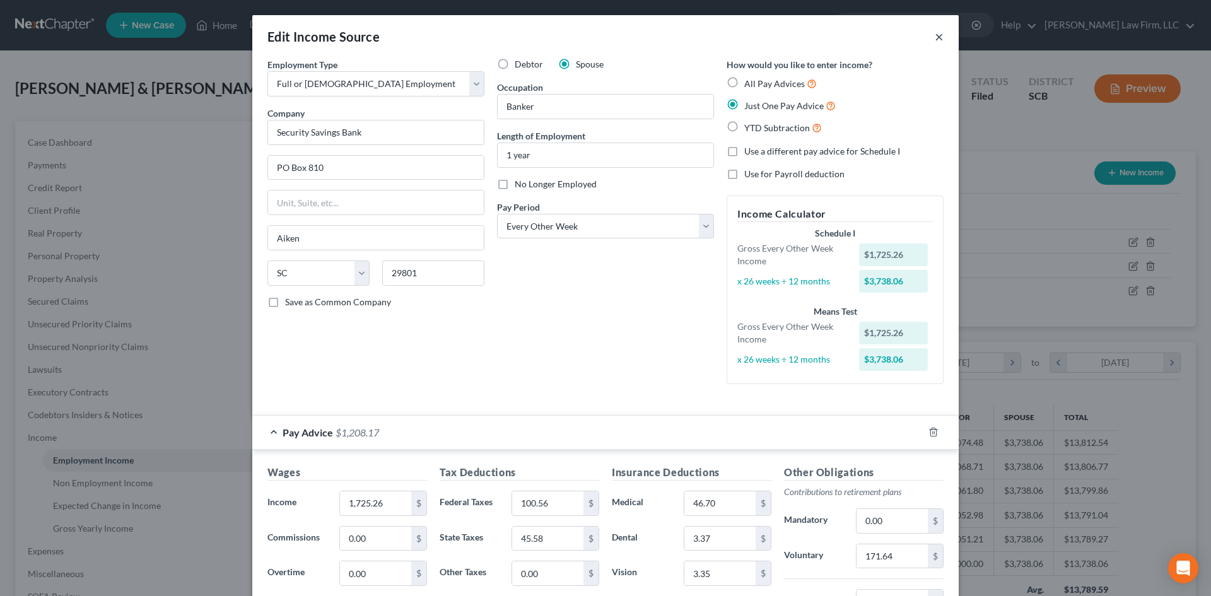
click at [935, 37] on button "×" at bounding box center [939, 36] width 9 height 15
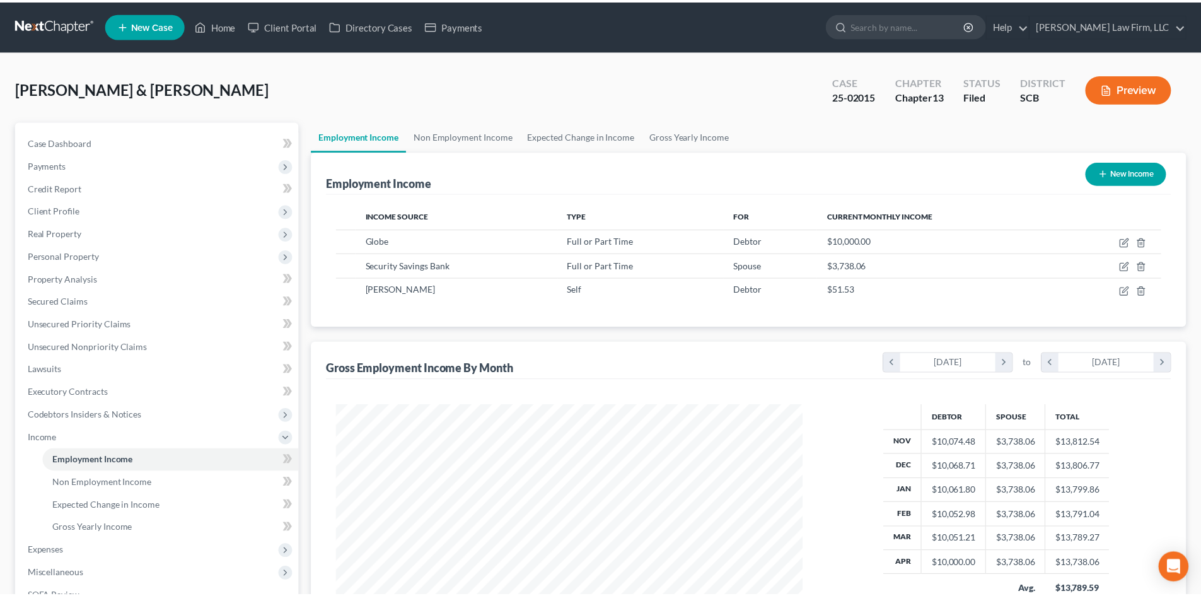
scroll to position [630423, 630162]
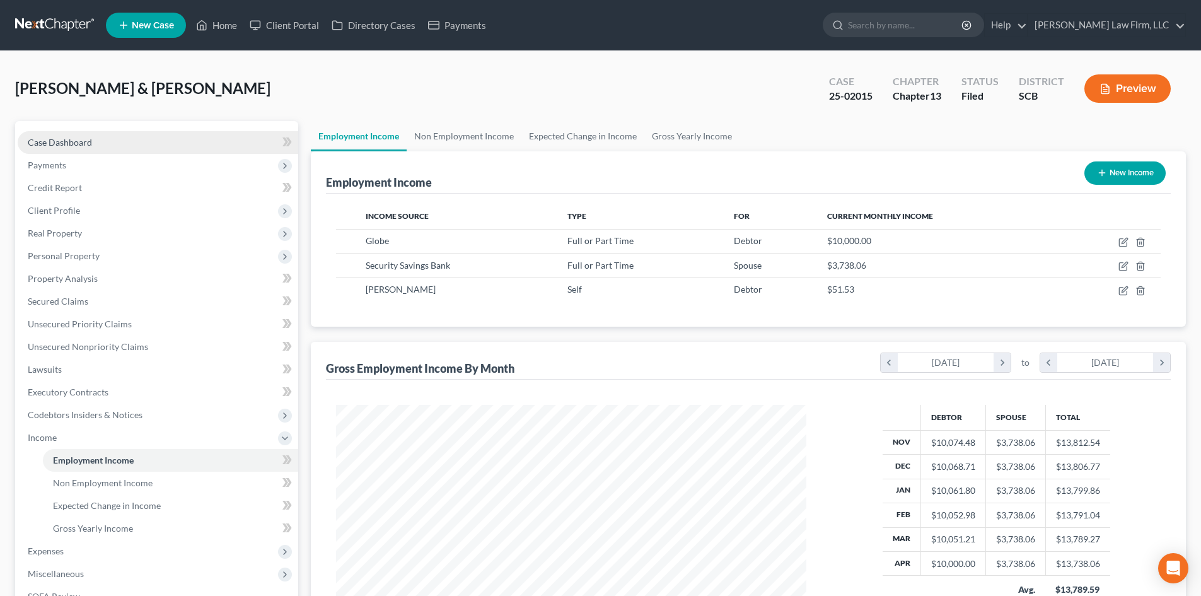
click at [85, 151] on link "Case Dashboard" at bounding box center [158, 142] width 281 height 23
select select "2"
select select "0"
select select "3"
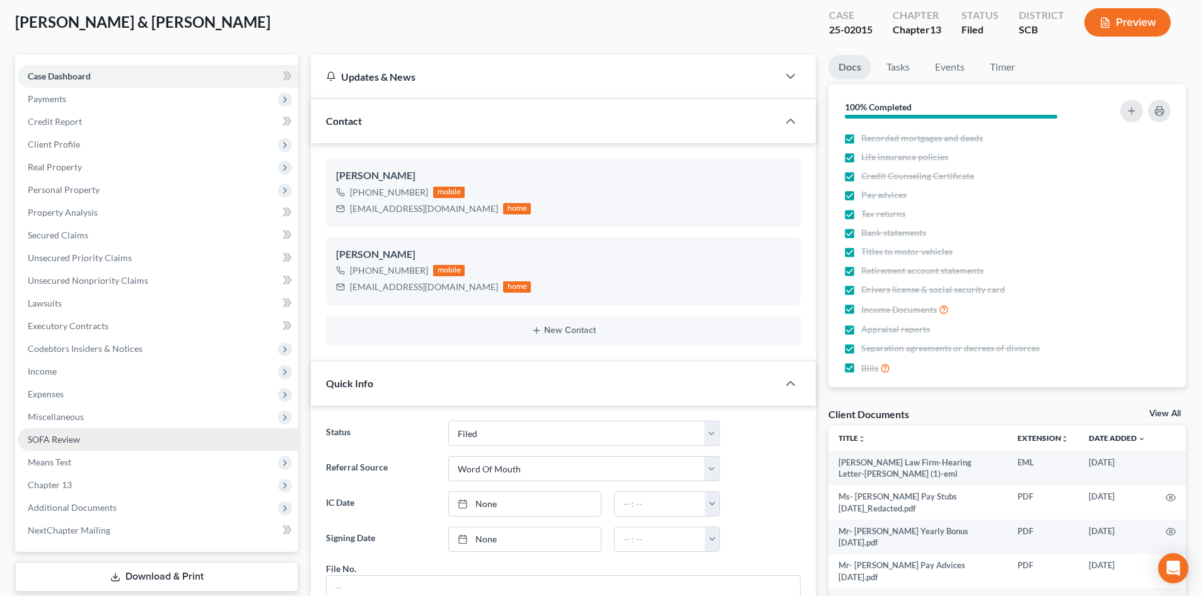
scroll to position [126, 0]
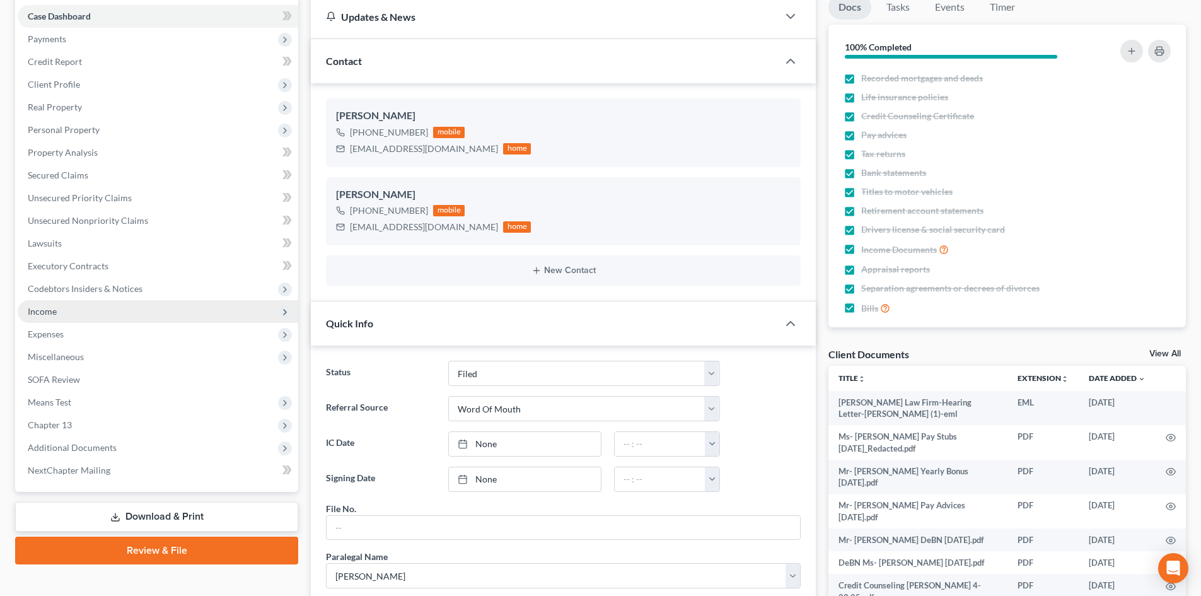
click at [124, 318] on span "Income" at bounding box center [158, 311] width 281 height 23
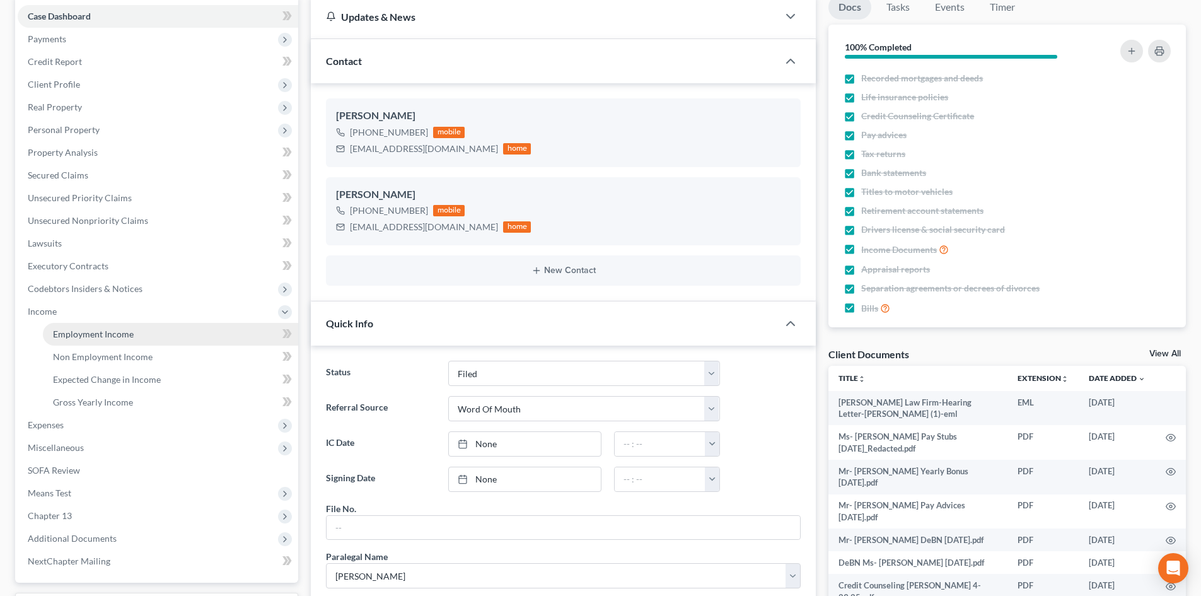
click at [130, 329] on span "Employment Income" at bounding box center [93, 334] width 81 height 11
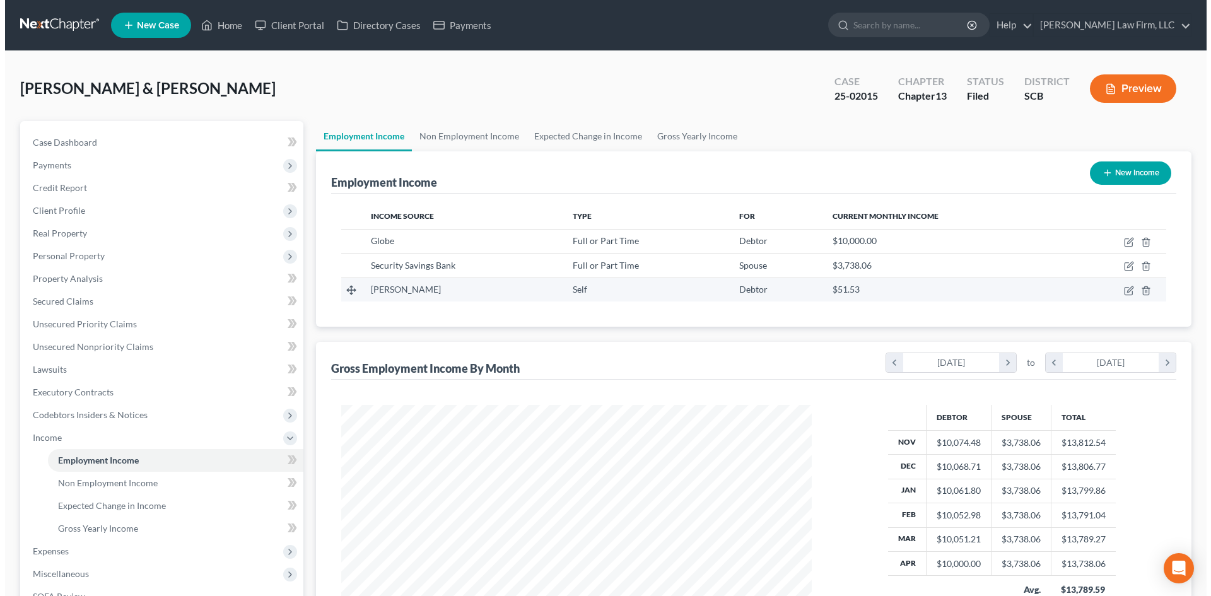
scroll to position [235, 496]
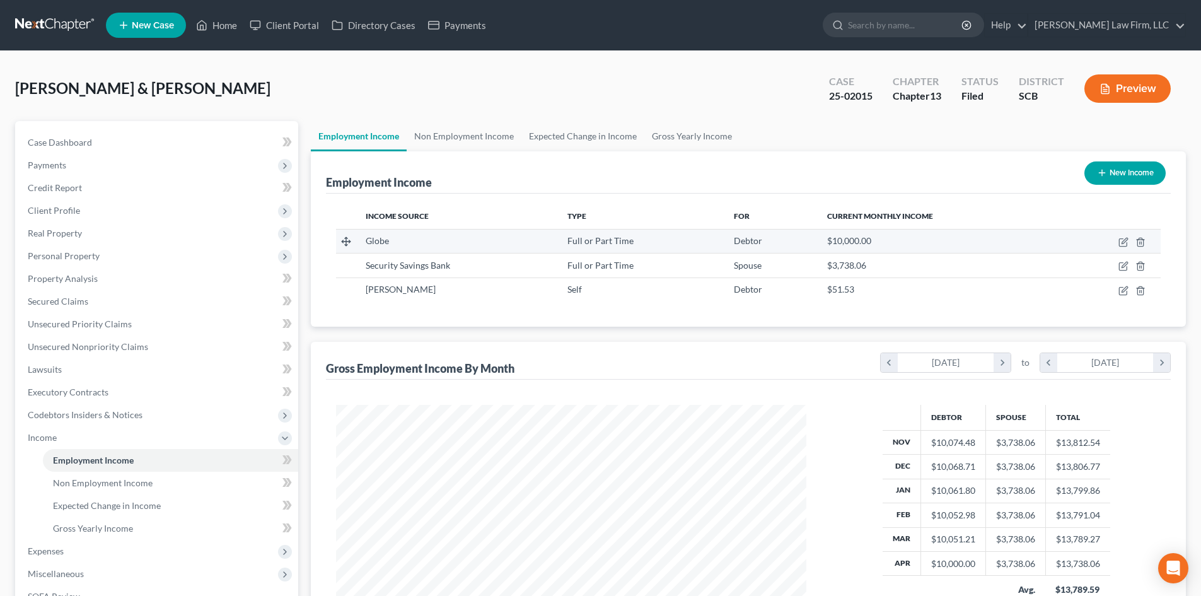
click at [1118, 236] on td at bounding box center [1110, 241] width 101 height 24
click at [1126, 238] on icon "button" at bounding box center [1124, 242] width 10 height 10
select select "0"
select select "28"
select select "1"
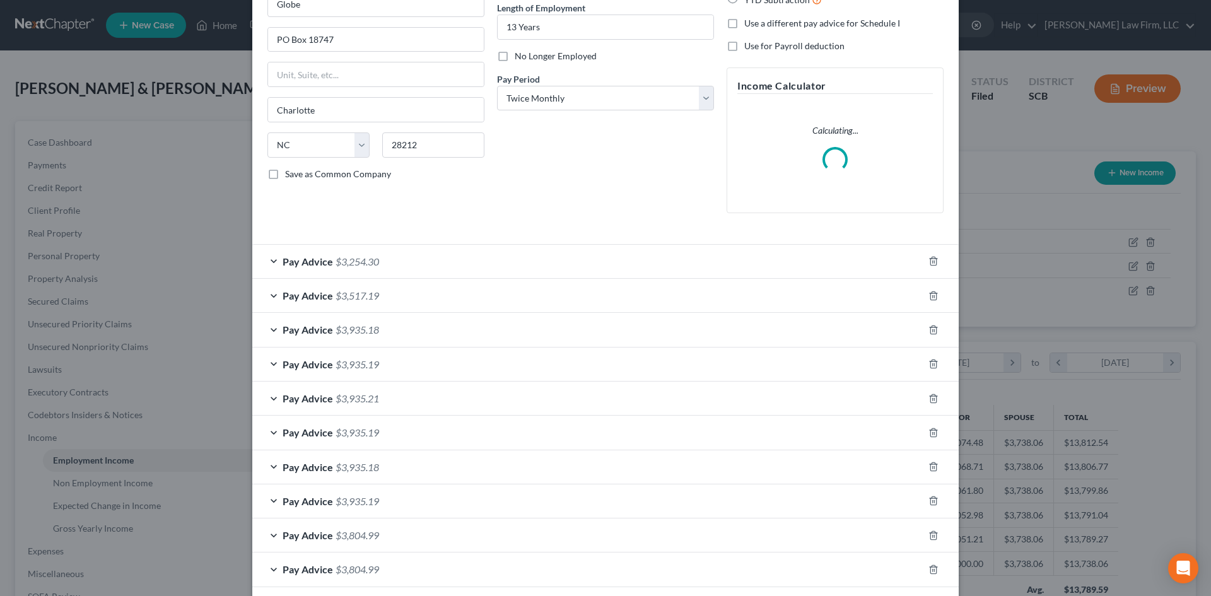
scroll to position [252, 0]
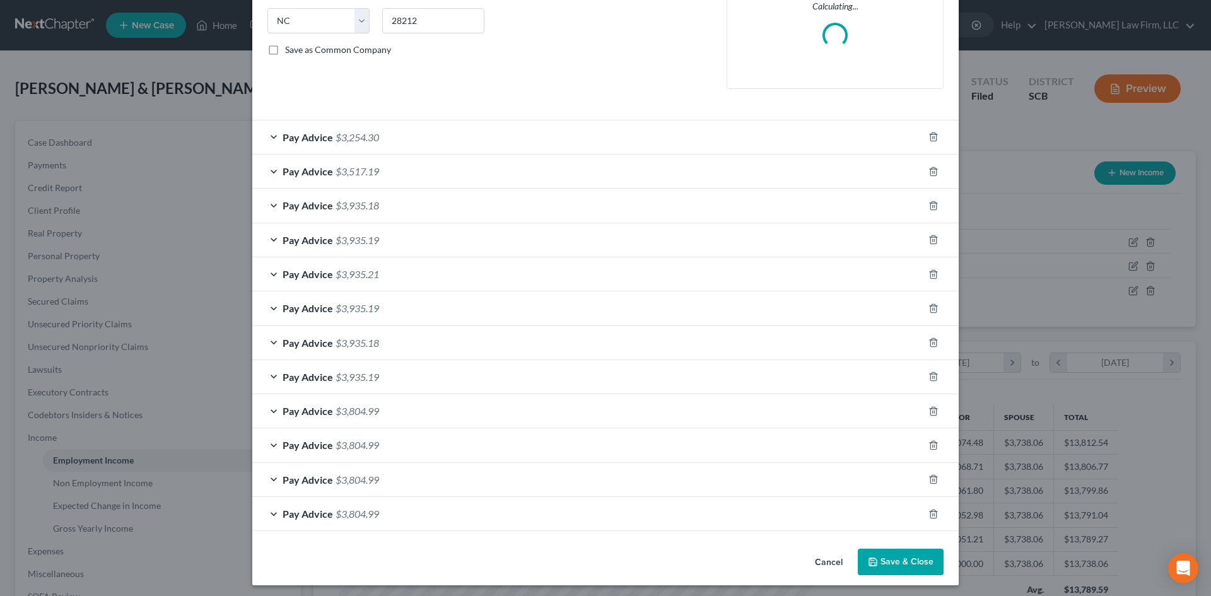
click at [421, 292] on div "Pay Advice $3,935.19" at bounding box center [587, 307] width 671 height 33
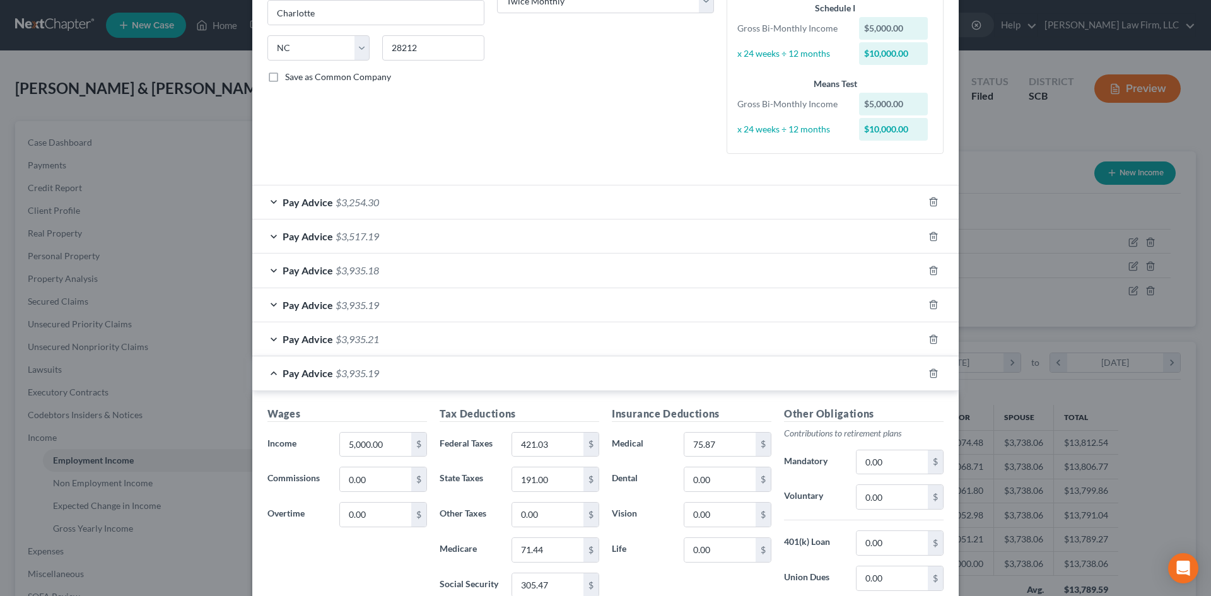
scroll to position [315, 0]
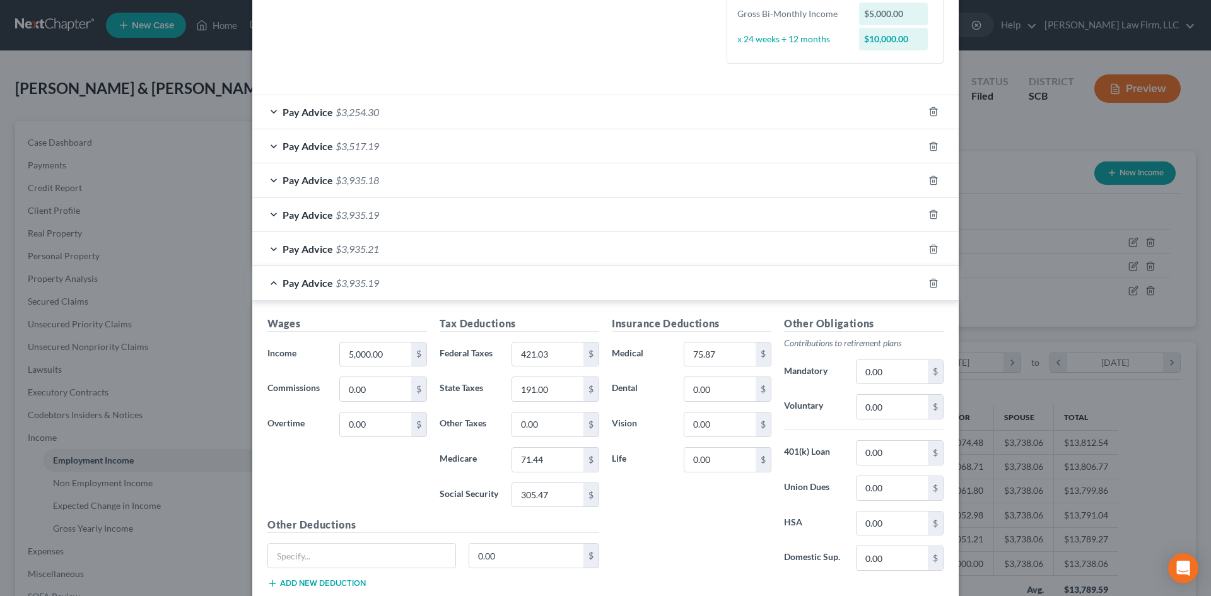
click at [460, 286] on div "Pay Advice $3,935.19" at bounding box center [587, 282] width 671 height 33
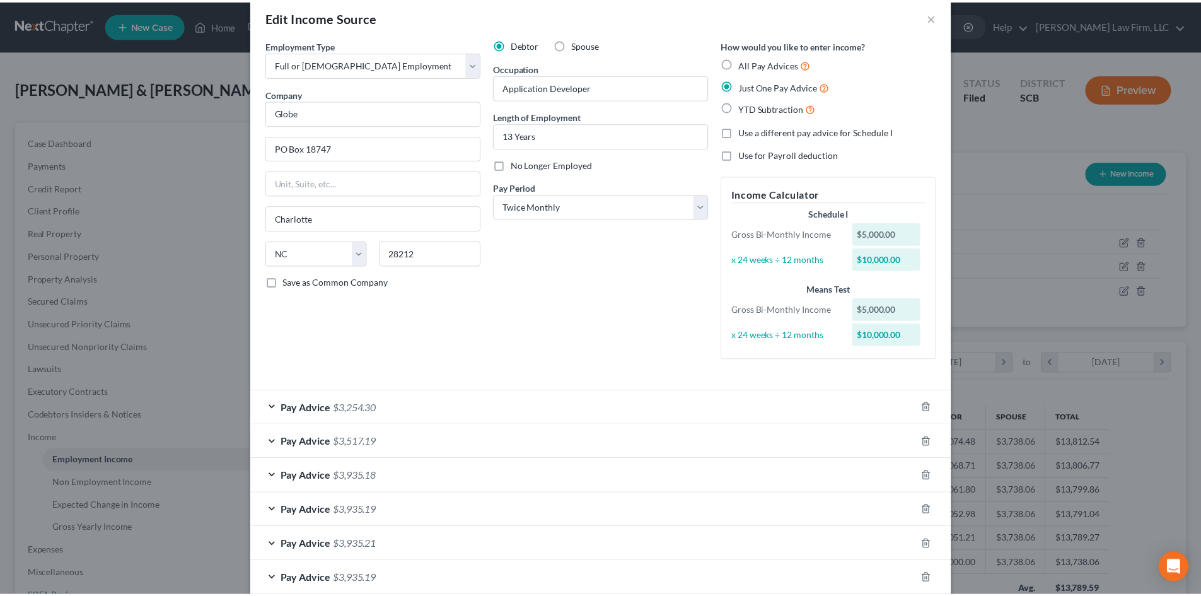
scroll to position [0, 0]
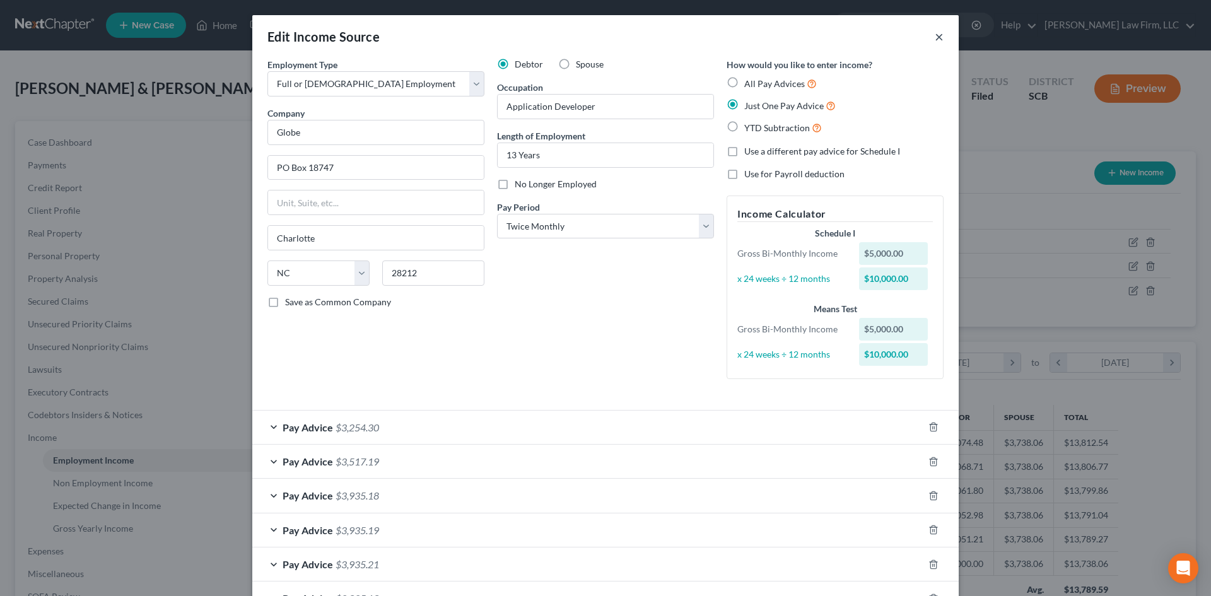
click at [935, 35] on button "×" at bounding box center [939, 36] width 9 height 15
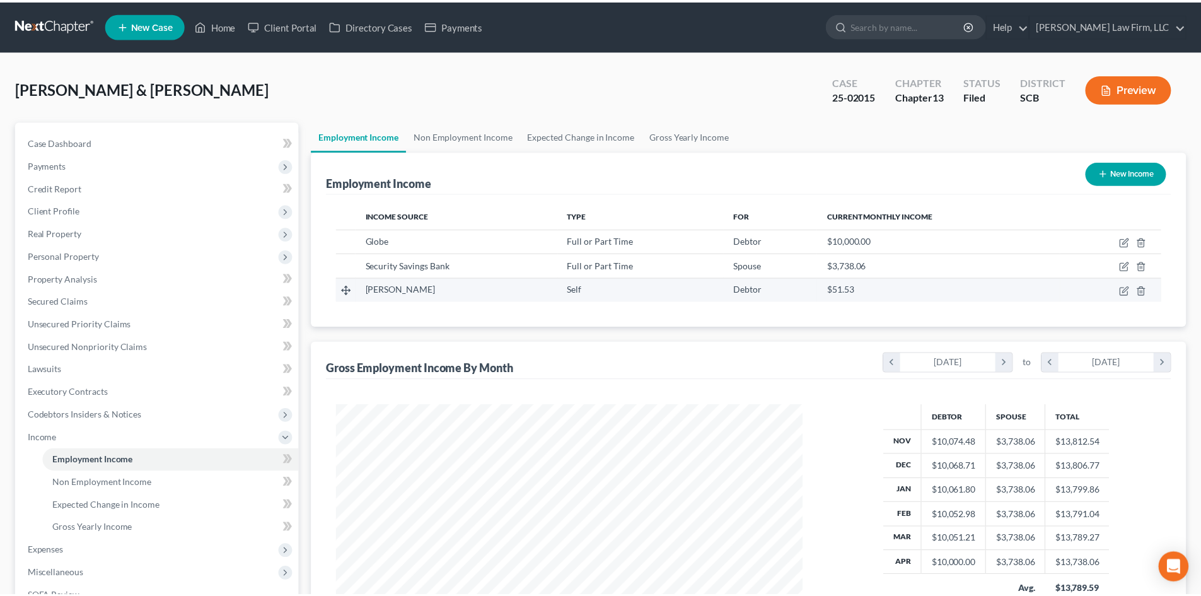
scroll to position [630423, 630162]
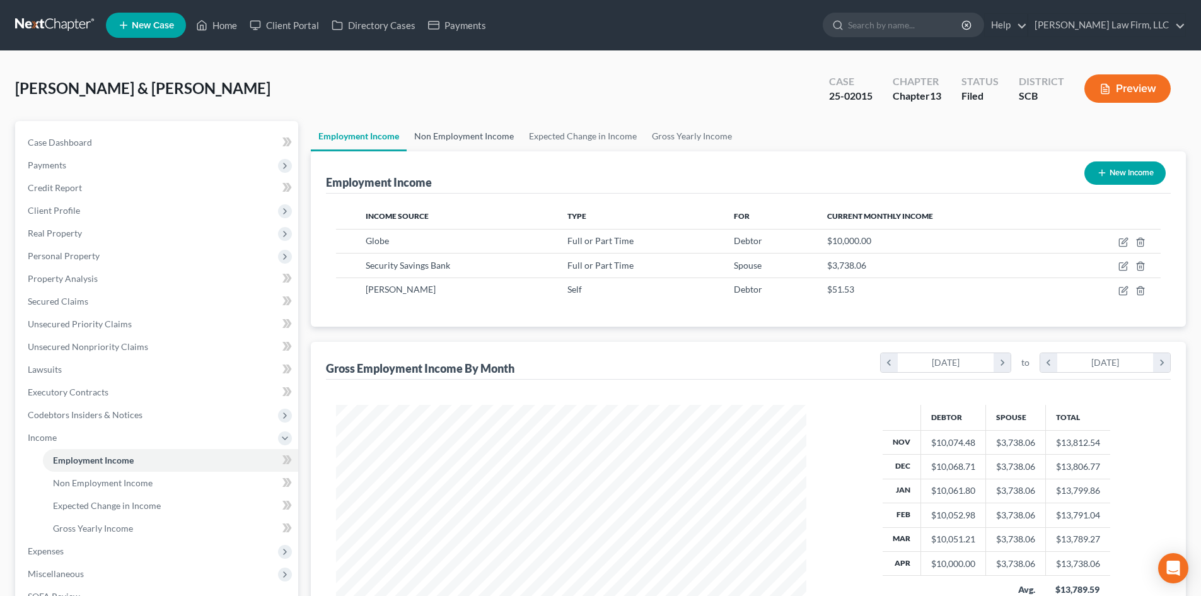
click at [438, 123] on link "Non Employment Income" at bounding box center [464, 136] width 115 height 30
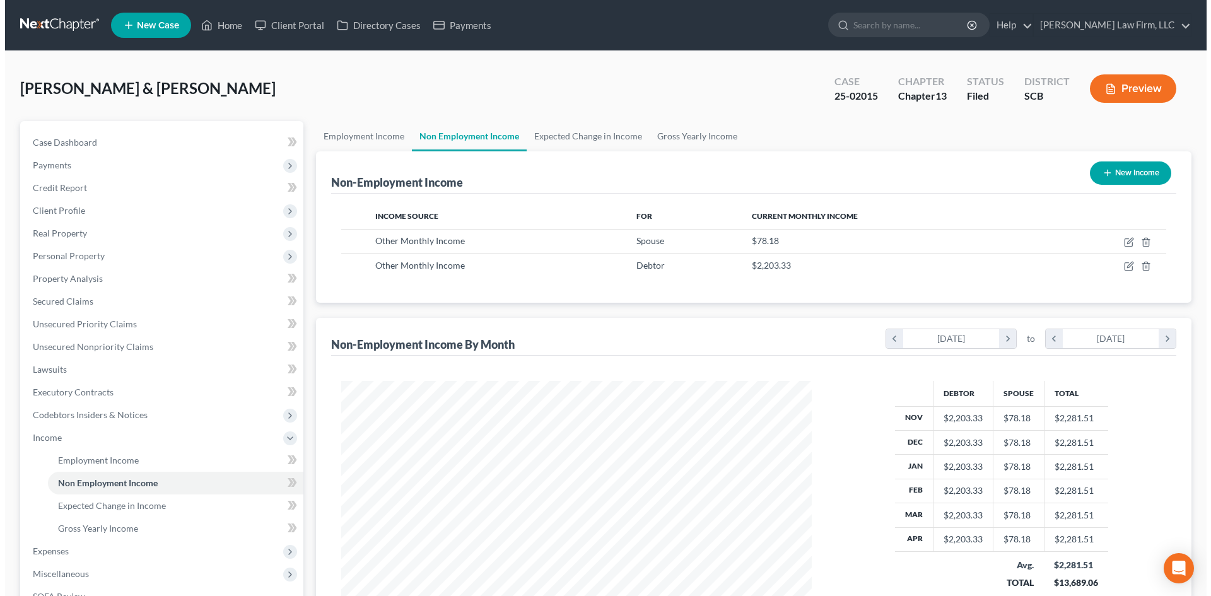
scroll to position [235, 496]
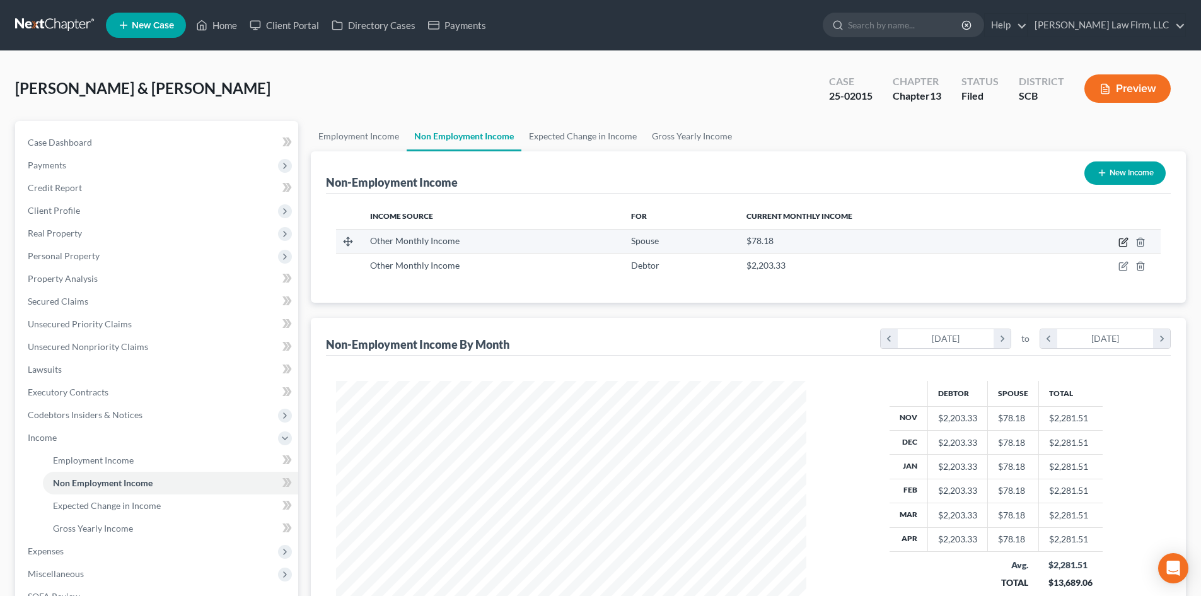
click at [1127, 242] on icon "button" at bounding box center [1124, 242] width 10 height 10
select select "13"
select select "0"
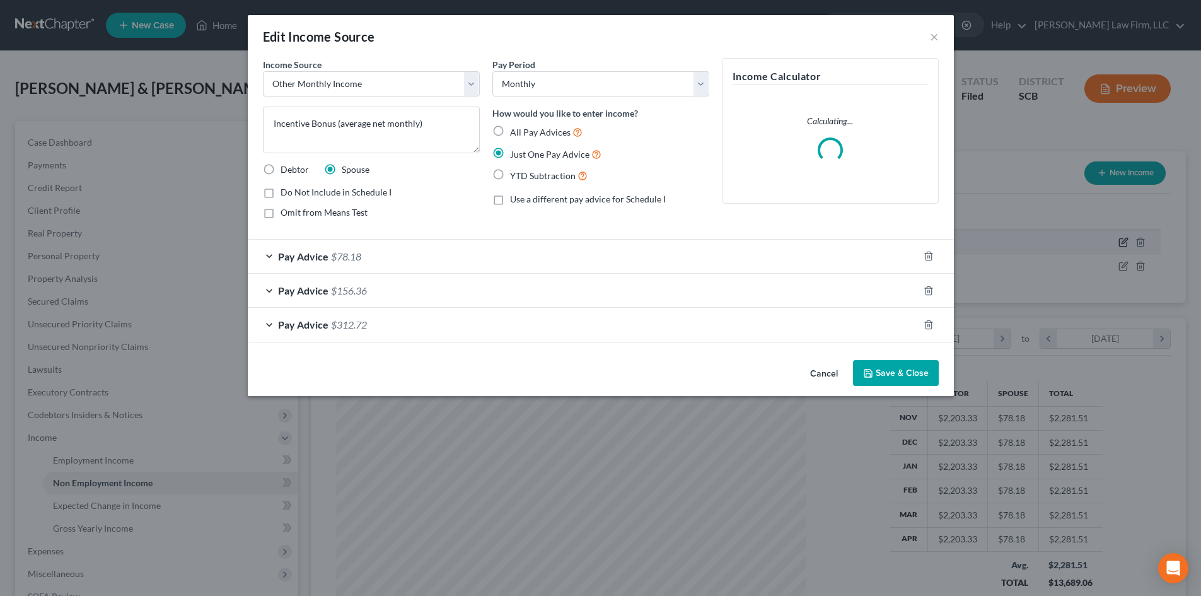
scroll to position [237, 500]
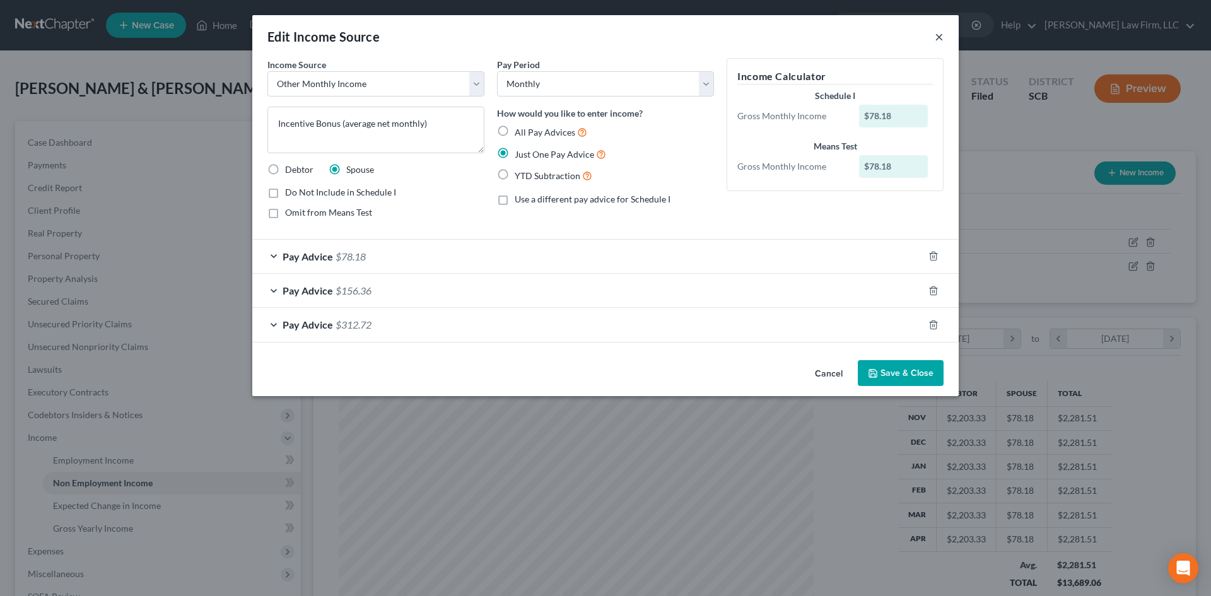
click at [938, 42] on button "×" at bounding box center [939, 36] width 9 height 15
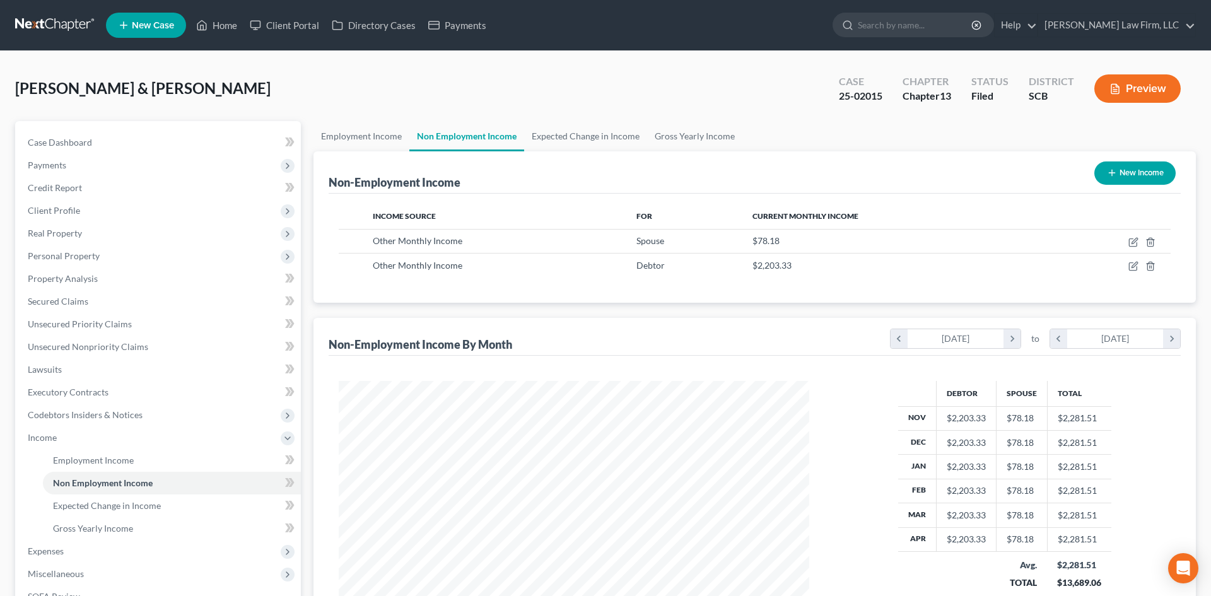
scroll to position [630423, 630162]
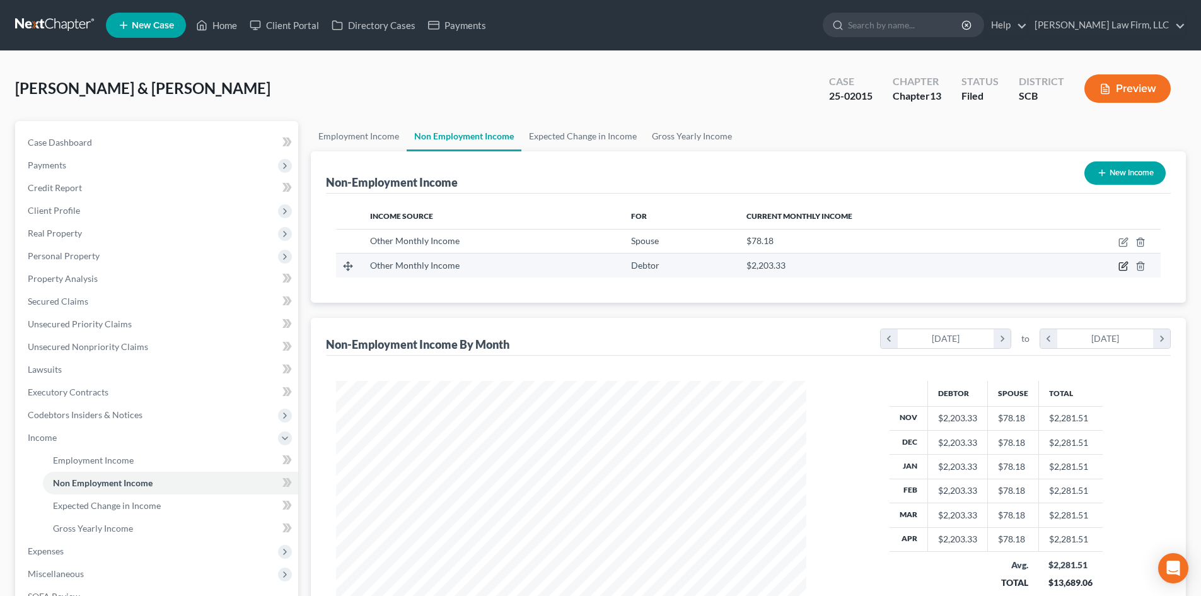
click at [1124, 266] on icon "button" at bounding box center [1124, 266] width 10 height 10
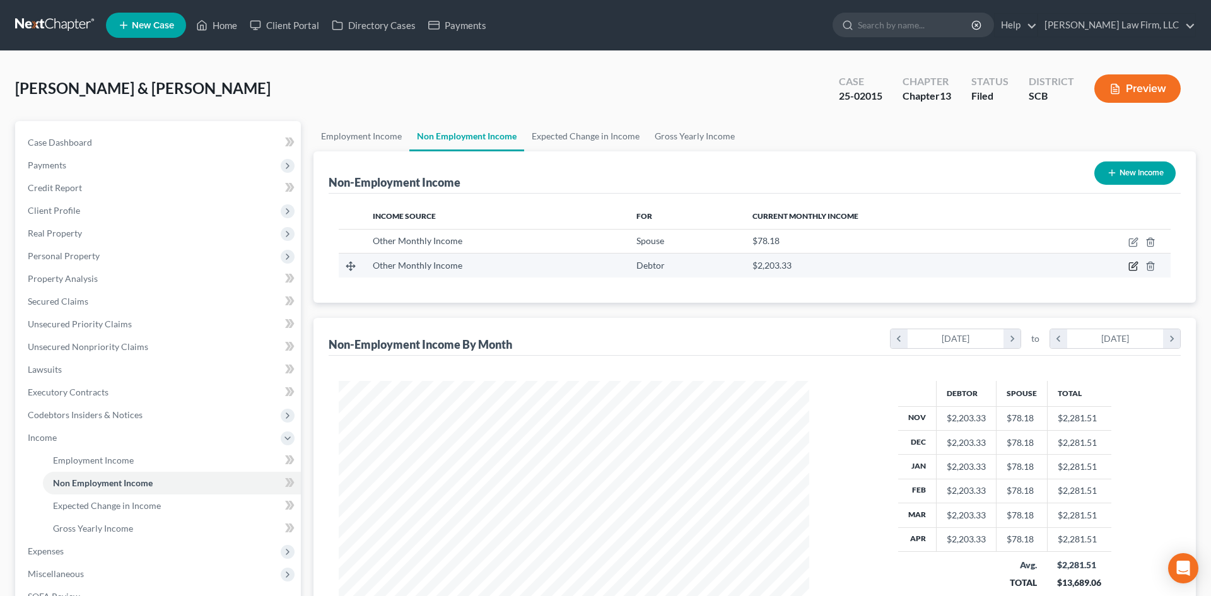
select select "13"
select select "0"
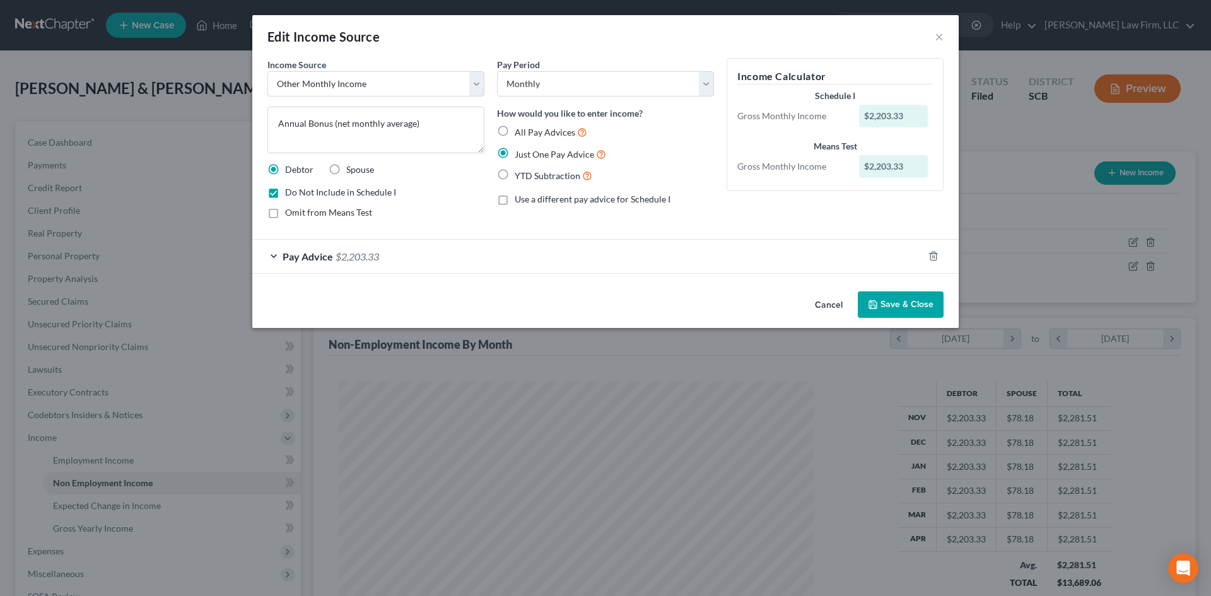
click at [419, 254] on div "Pay Advice $2,203.33" at bounding box center [587, 256] width 671 height 33
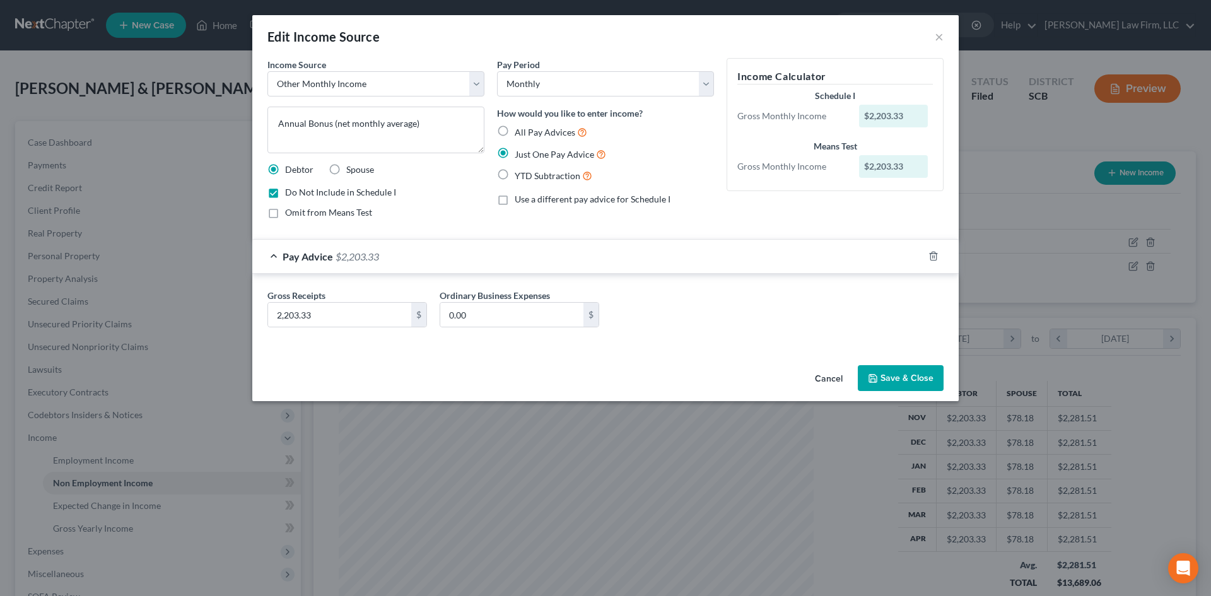
click at [419, 254] on div "Pay Advice $2,203.33" at bounding box center [587, 256] width 671 height 33
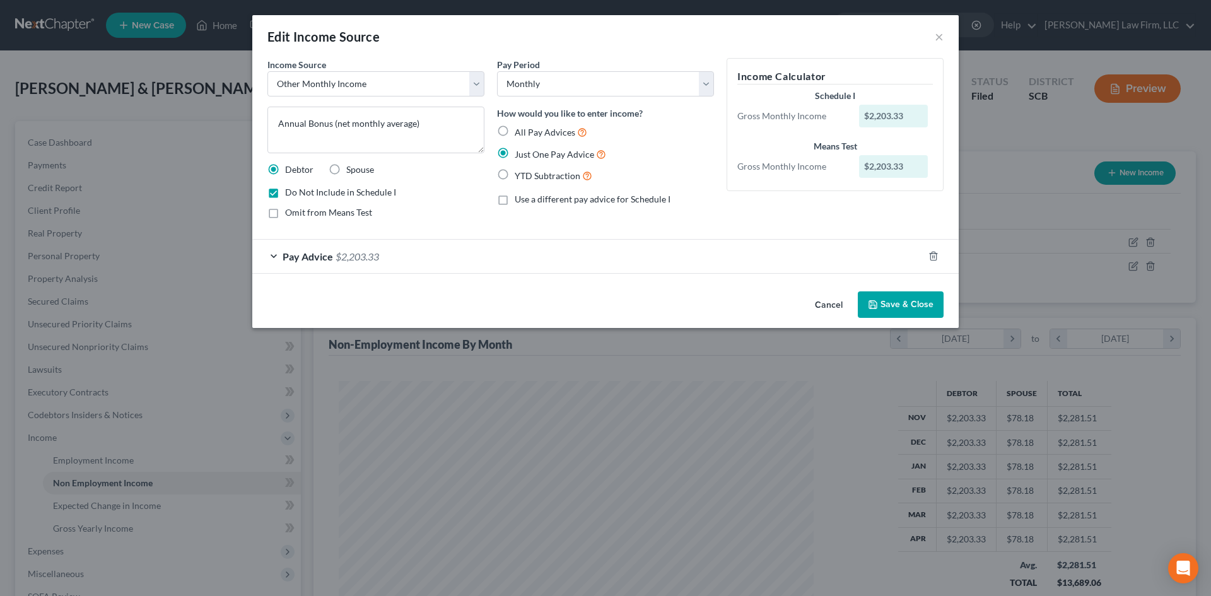
click at [824, 300] on button "Cancel" at bounding box center [829, 305] width 48 height 25
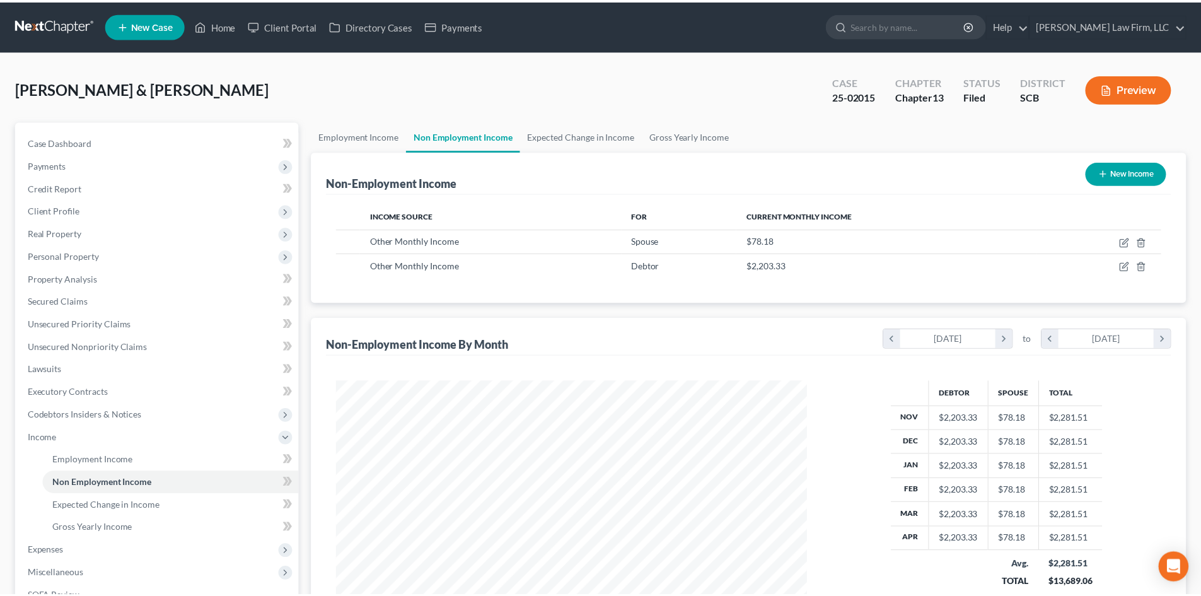
scroll to position [630423, 630162]
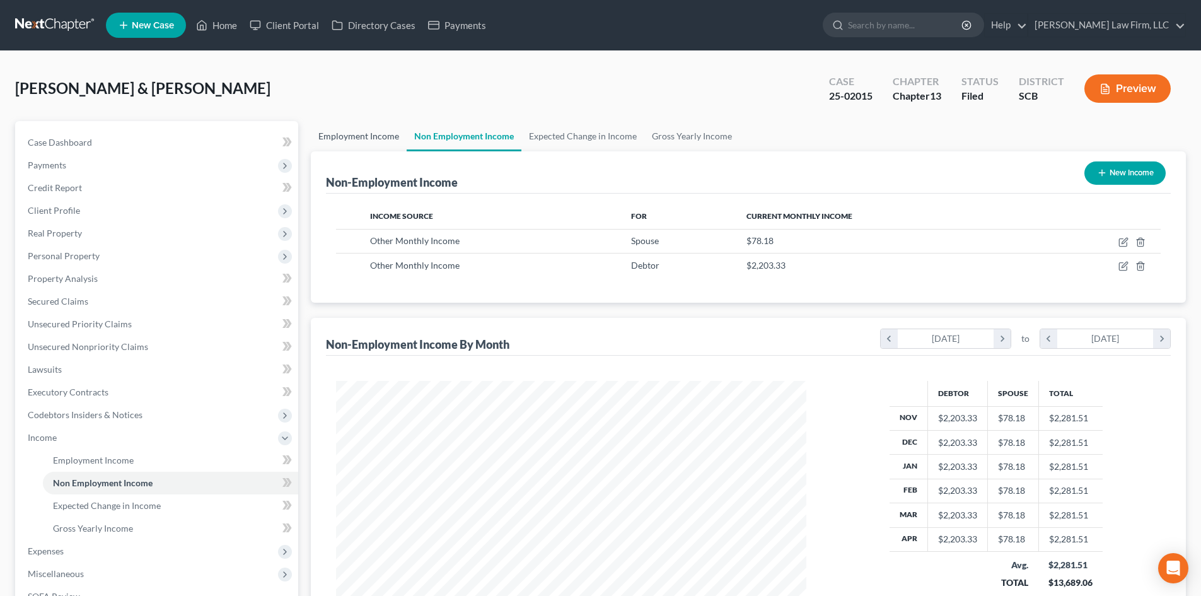
click at [370, 135] on link "Employment Income" at bounding box center [359, 136] width 96 height 30
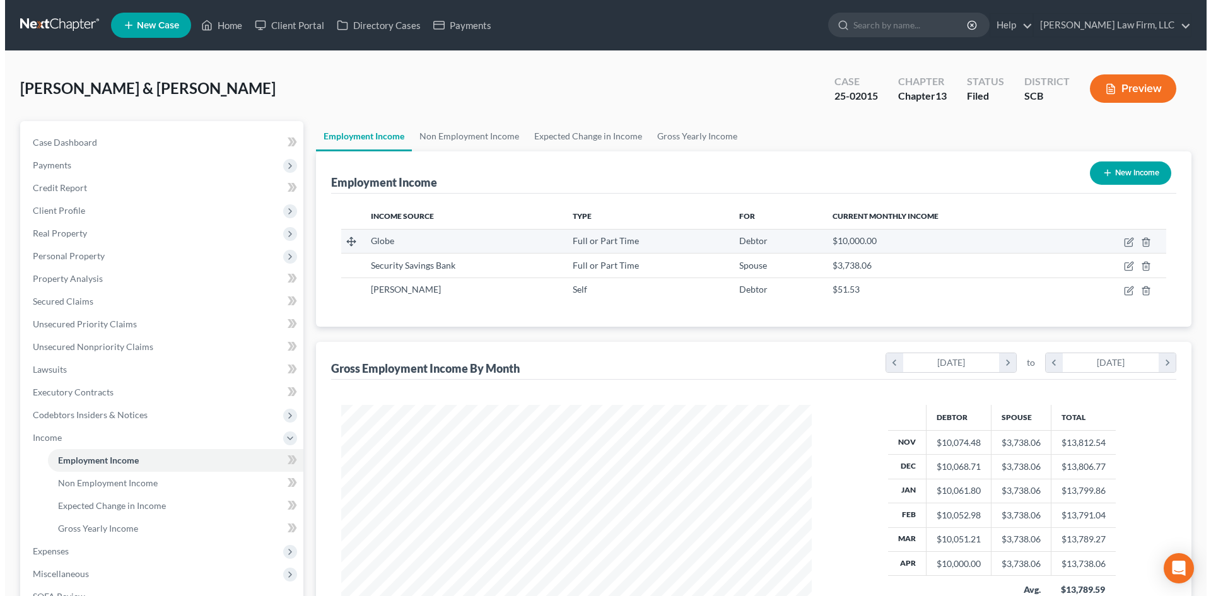
scroll to position [235, 496]
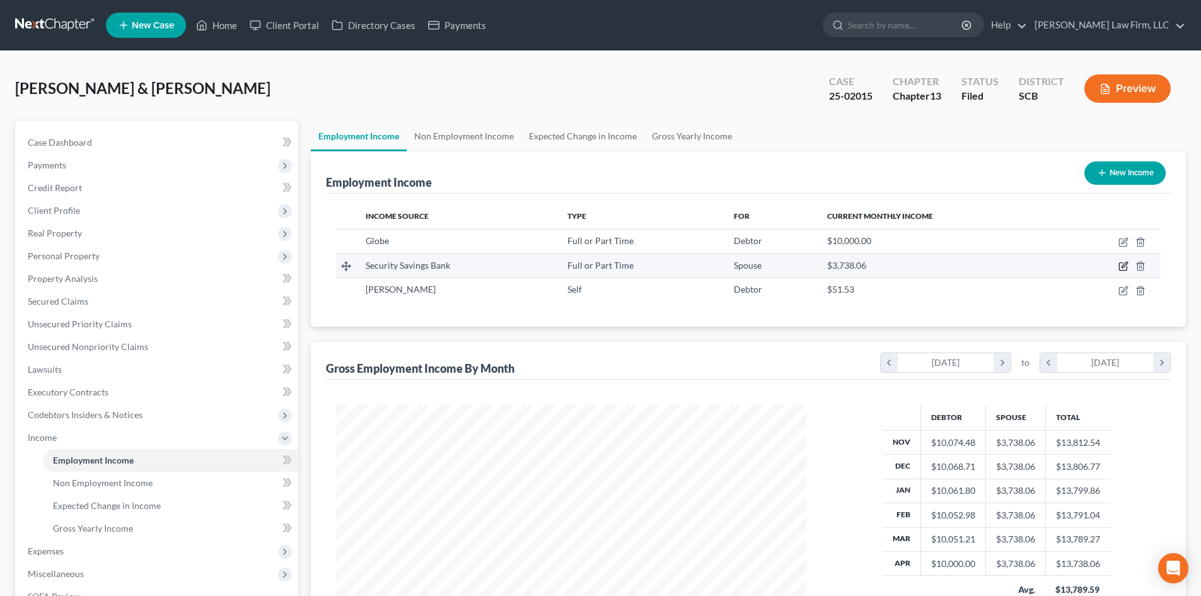
click at [1124, 267] on icon "button" at bounding box center [1124, 266] width 10 height 10
select select "0"
select select "42"
select select "2"
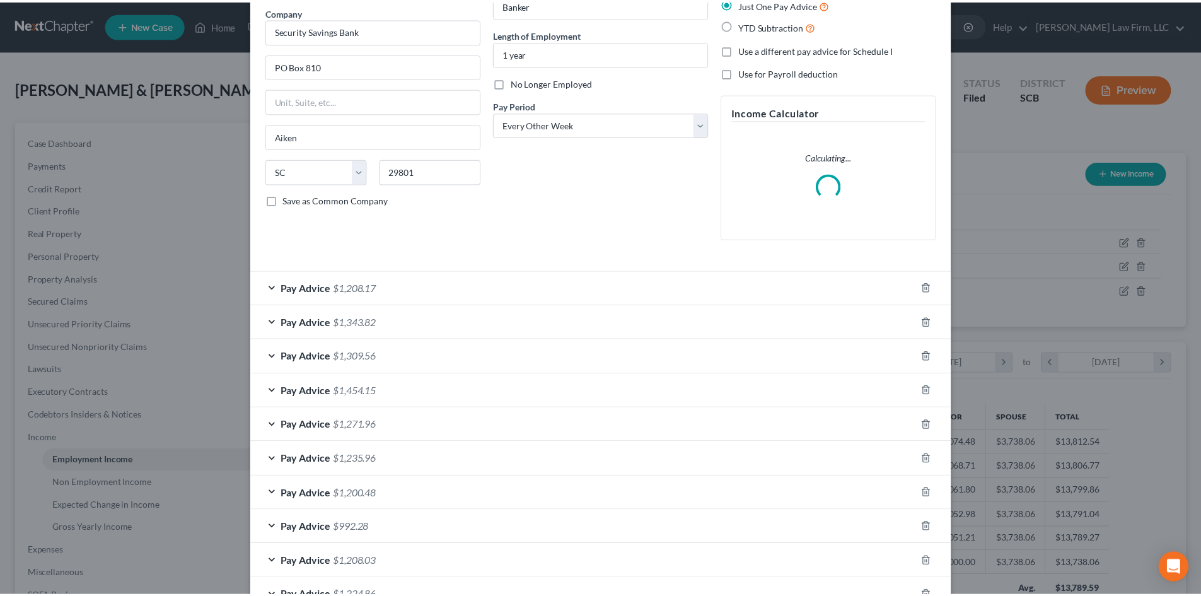
scroll to position [0, 0]
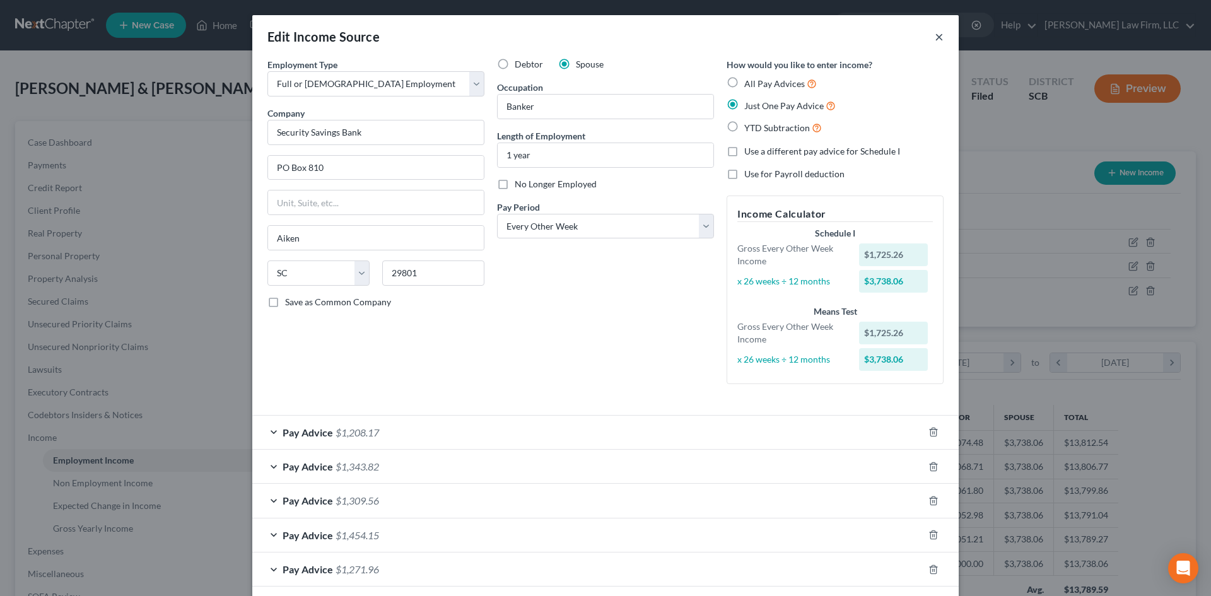
click at [937, 32] on button "×" at bounding box center [939, 36] width 9 height 15
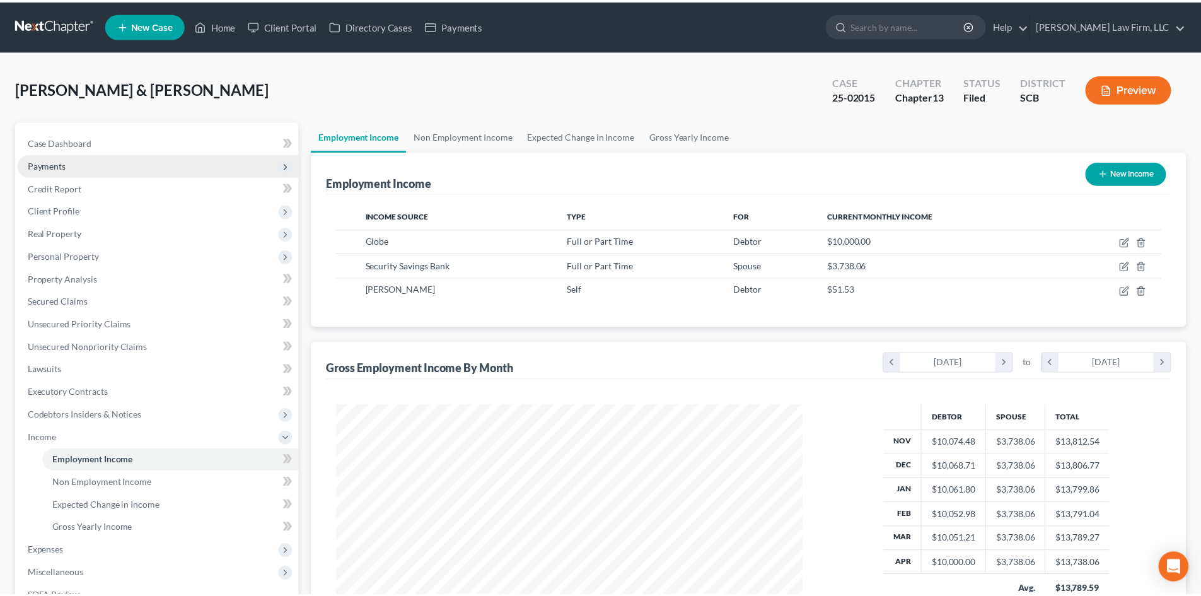
scroll to position [630423, 630162]
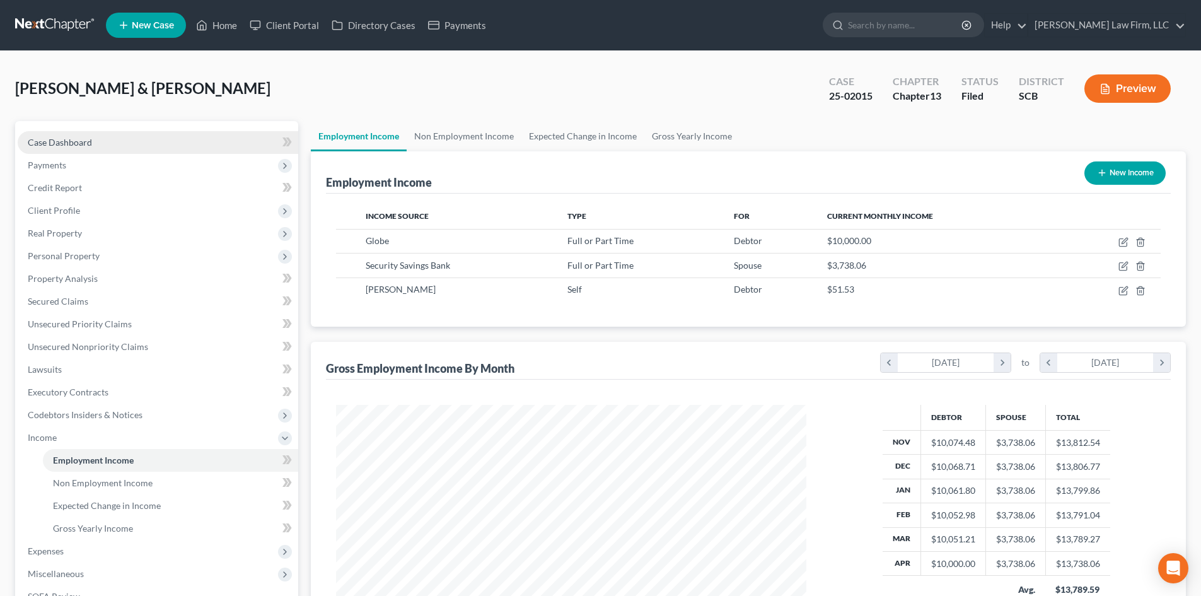
click at [74, 149] on link "Case Dashboard" at bounding box center [158, 142] width 281 height 23
select select "0"
select select "3"
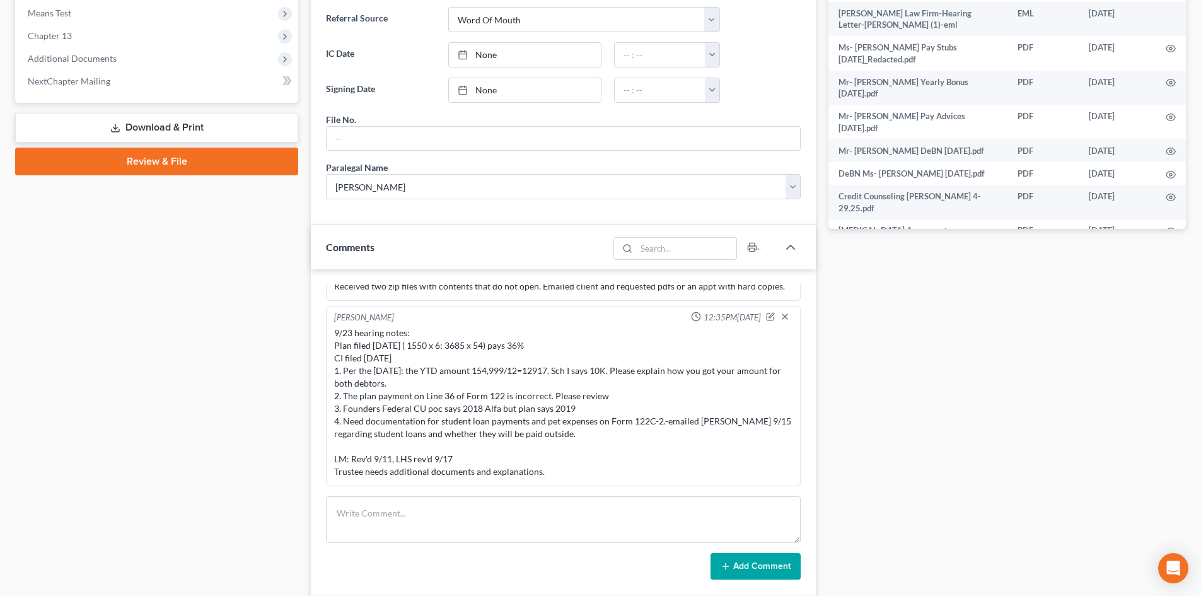
scroll to position [568, 0]
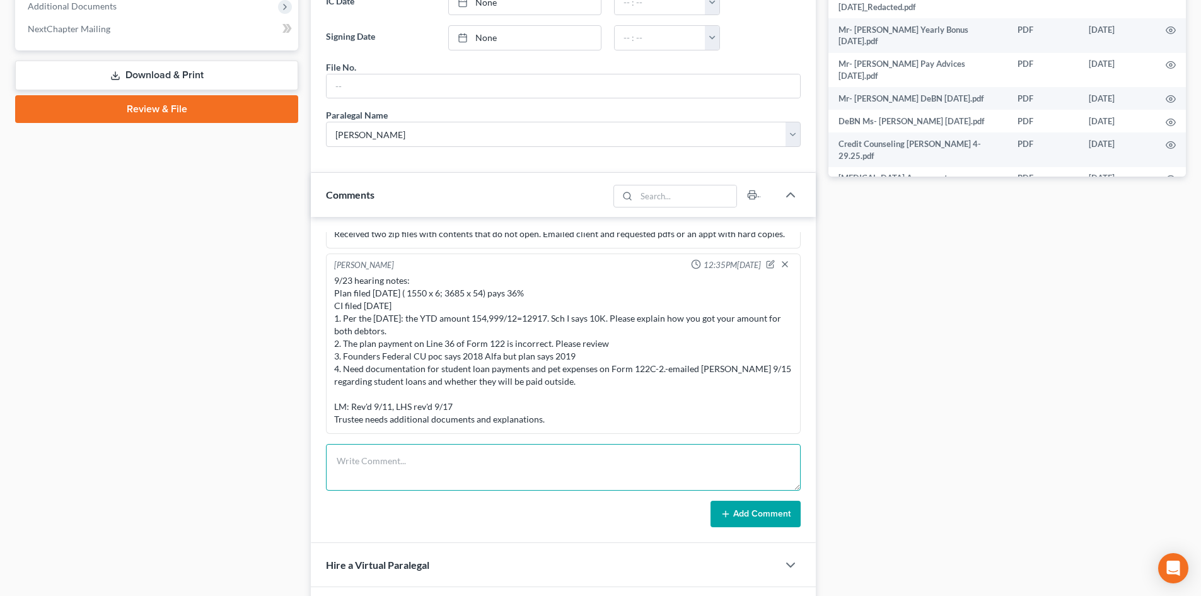
click at [373, 459] on textarea at bounding box center [563, 467] width 475 height 47
type textarea "Emailed notes to DH. Advised that I am waiting on student loan info."
click at [781, 504] on button "Add Comment" at bounding box center [756, 514] width 90 height 26
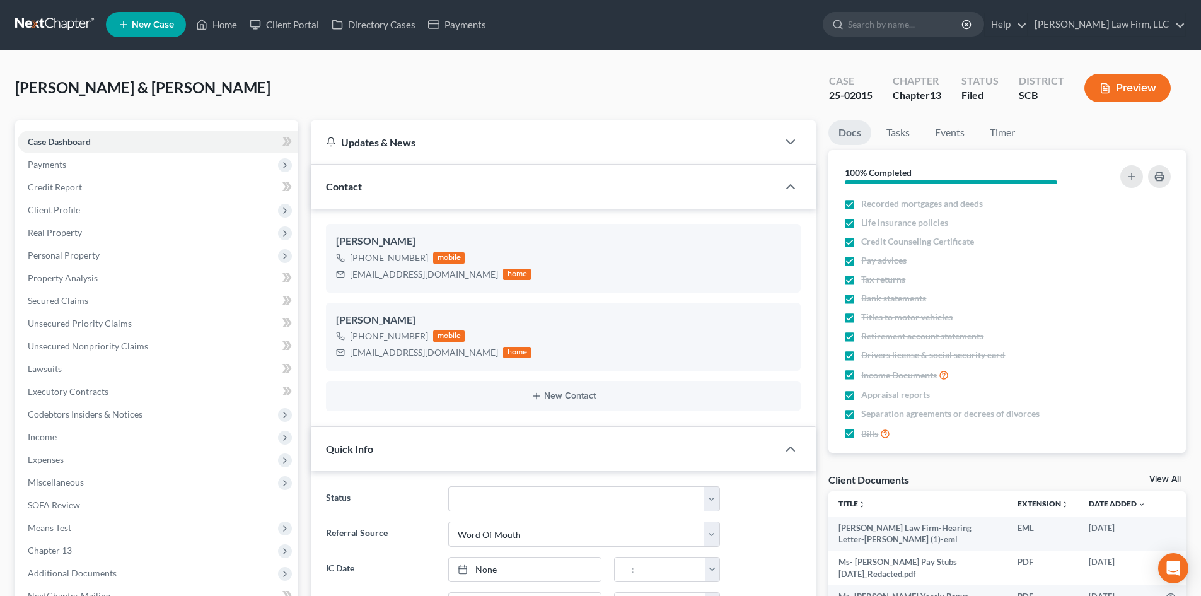
scroll to position [0, 0]
click at [228, 26] on link "Home" at bounding box center [217, 25] width 54 height 23
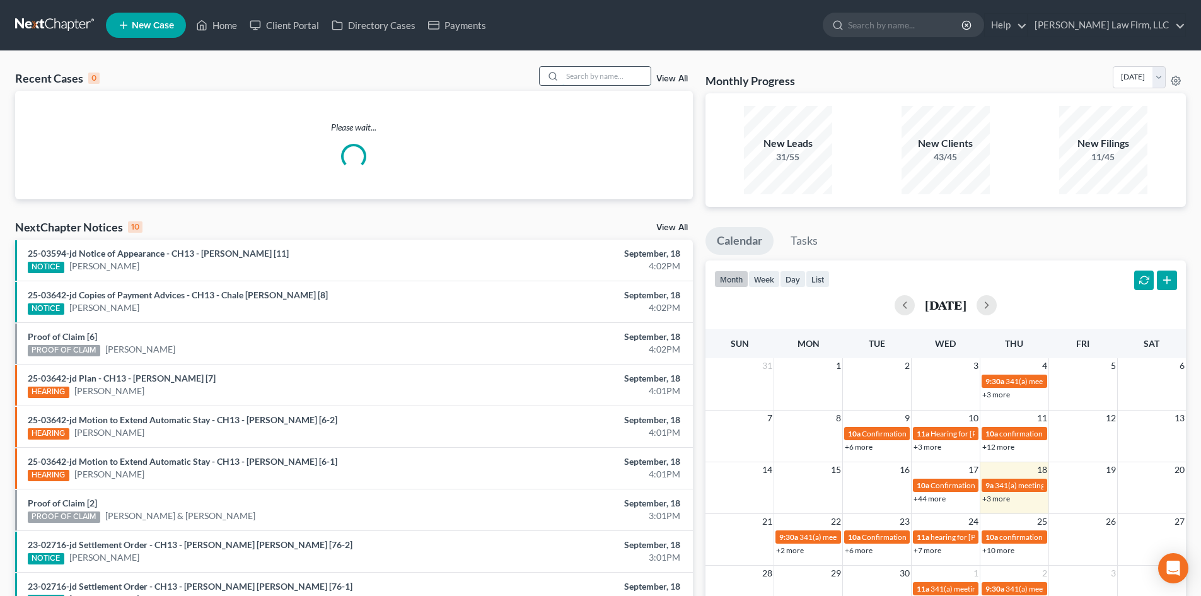
click at [595, 79] on input "search" at bounding box center [607, 76] width 88 height 18
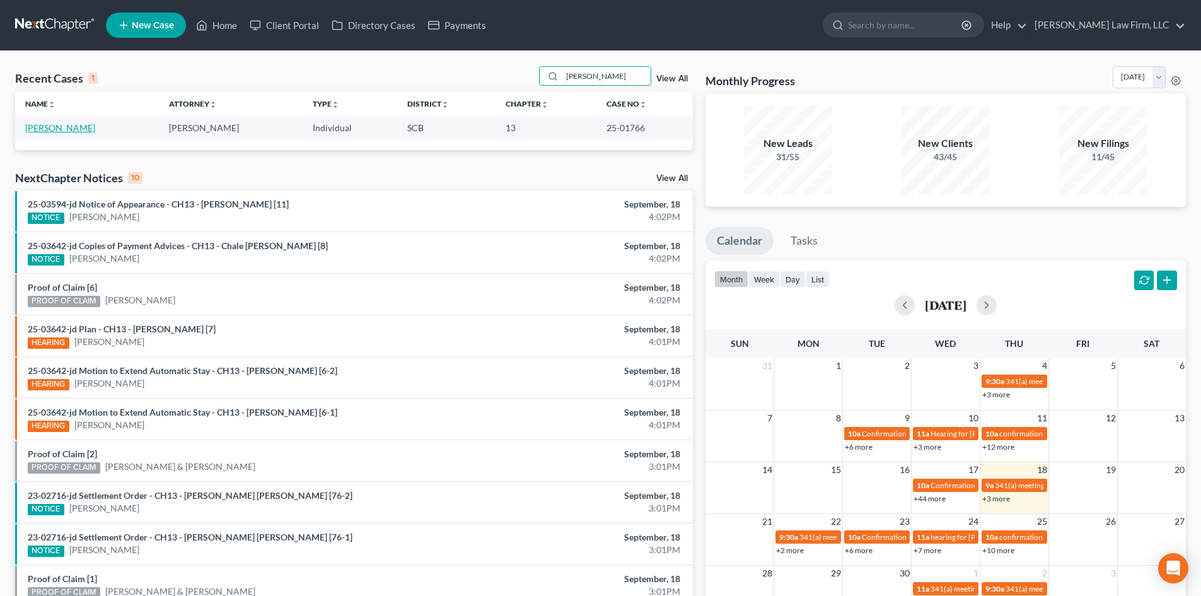
type input "latish"
click at [45, 122] on link "Smith, Latisher" at bounding box center [60, 127] width 70 height 11
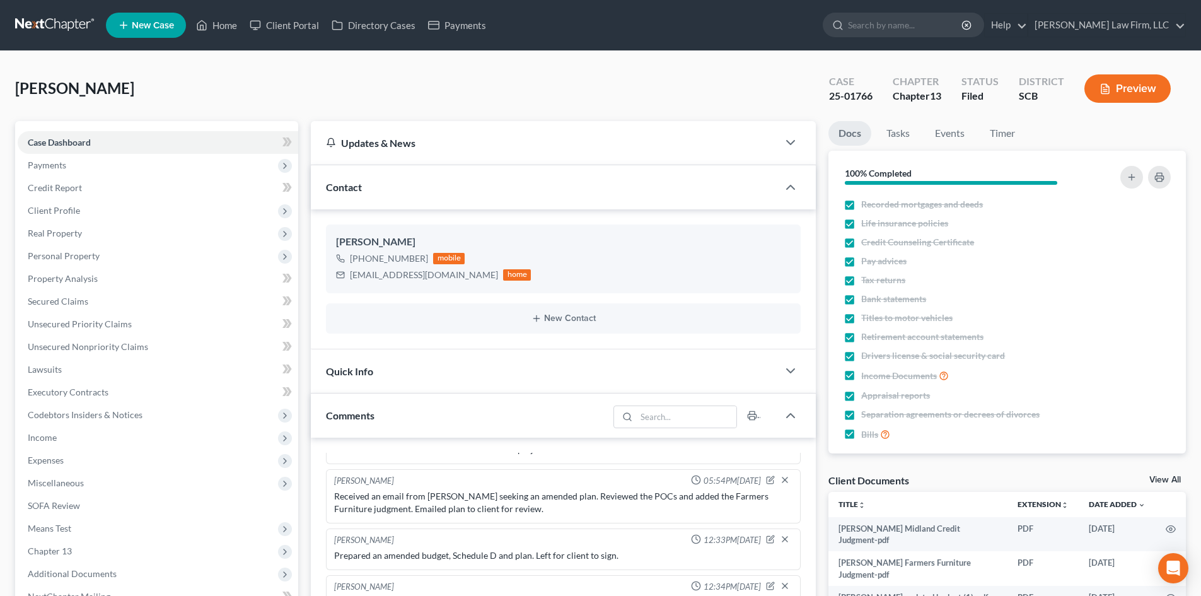
click at [1130, 81] on button "Preview" at bounding box center [1128, 88] width 86 height 28
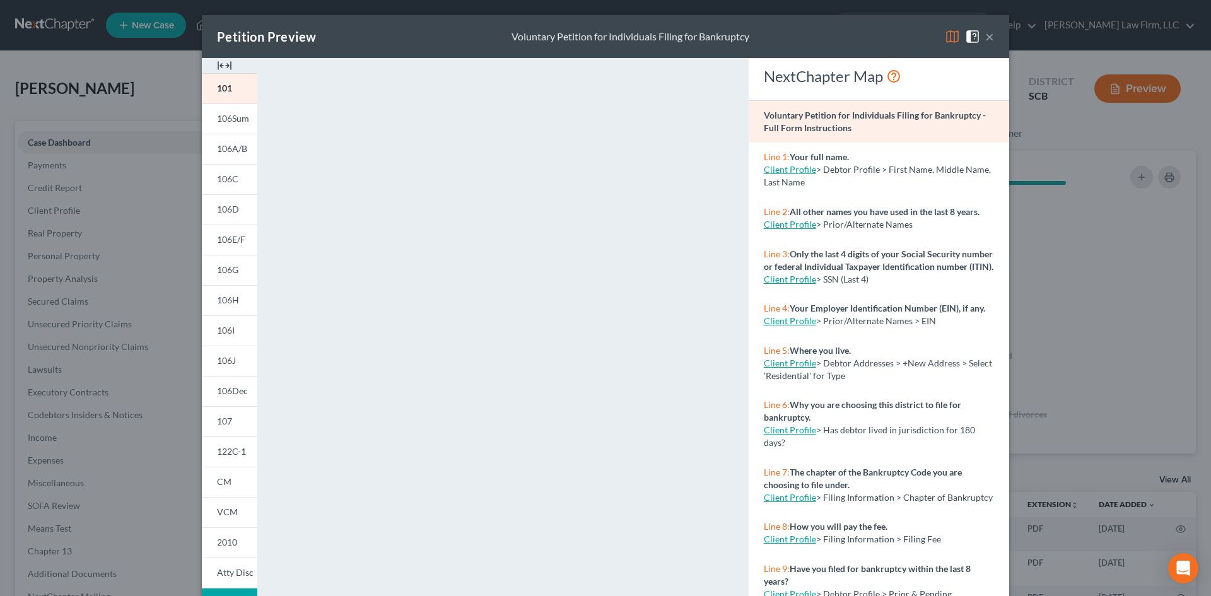
click at [987, 40] on button "×" at bounding box center [989, 36] width 9 height 15
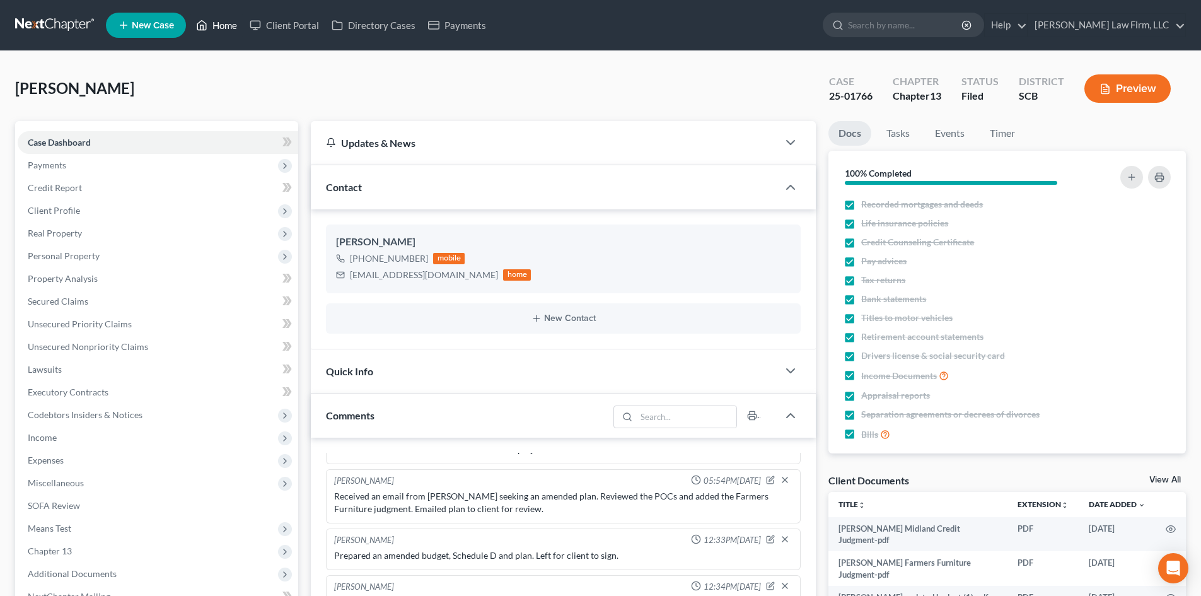
click at [219, 24] on link "Home" at bounding box center [217, 25] width 54 height 23
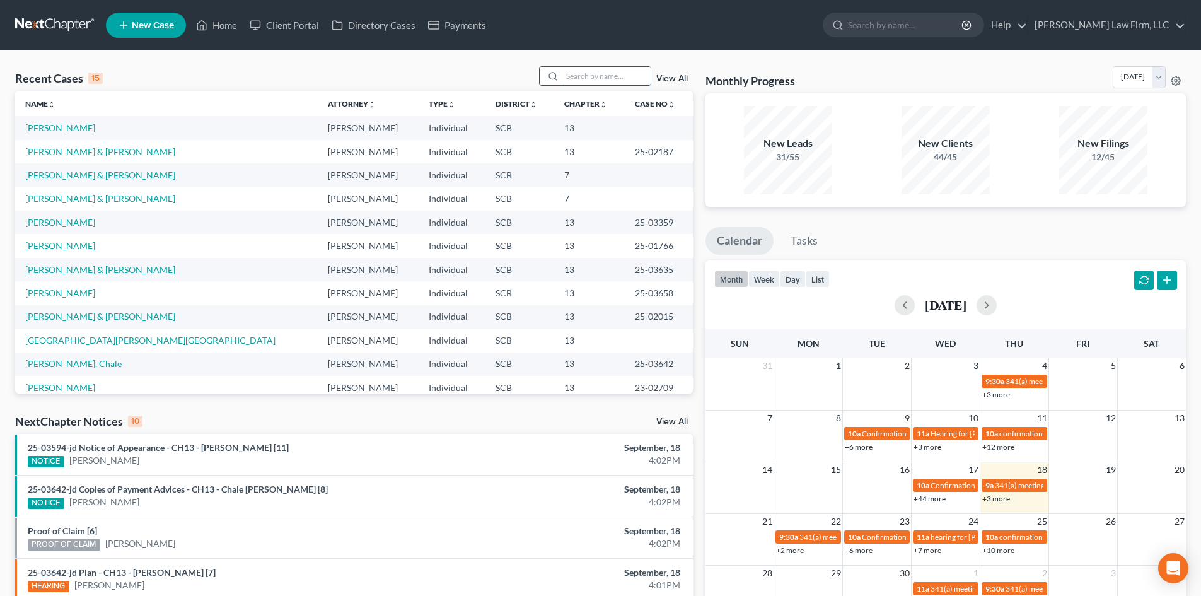
click at [619, 69] on input "search" at bounding box center [607, 76] width 88 height 18
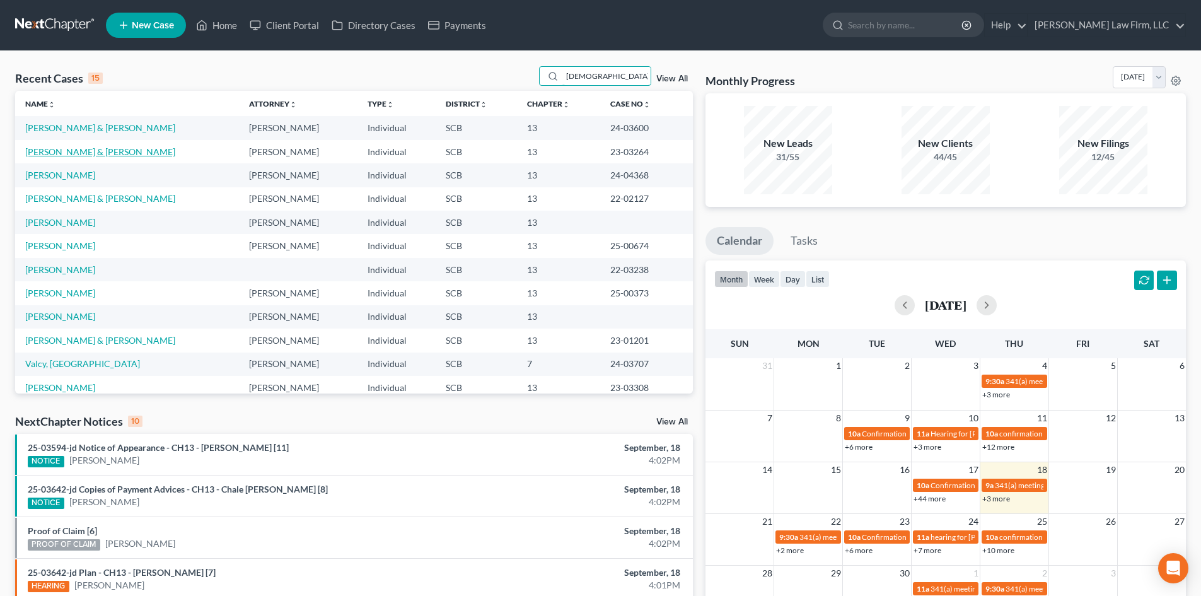
type input "christo"
click at [68, 152] on link "Smith, Christofer & Rachel" at bounding box center [100, 151] width 150 height 11
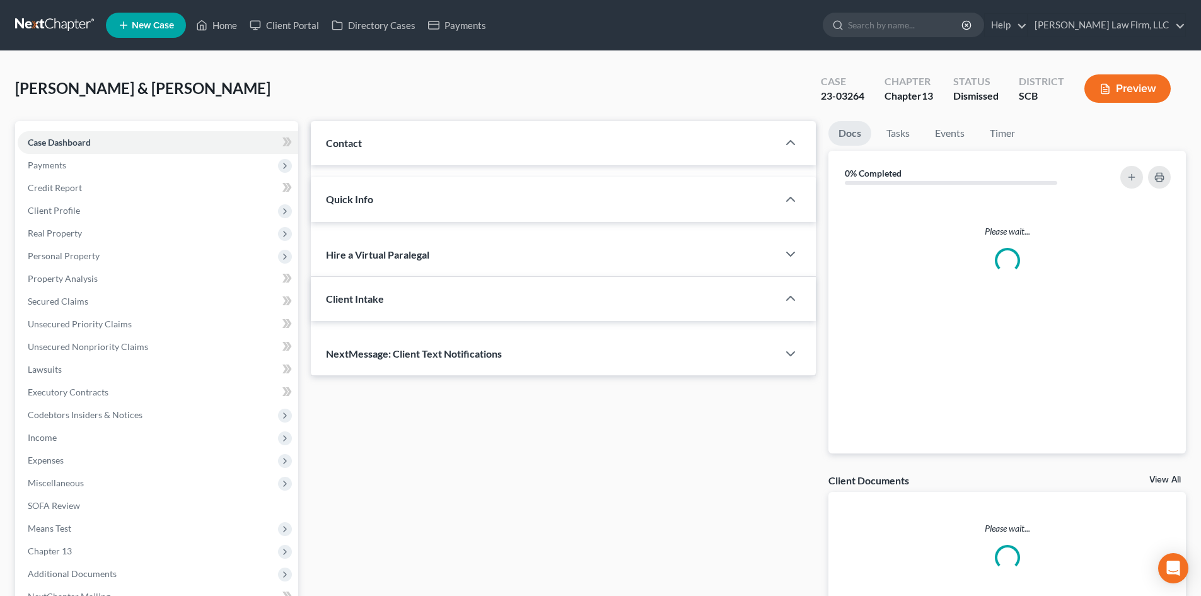
select select "0"
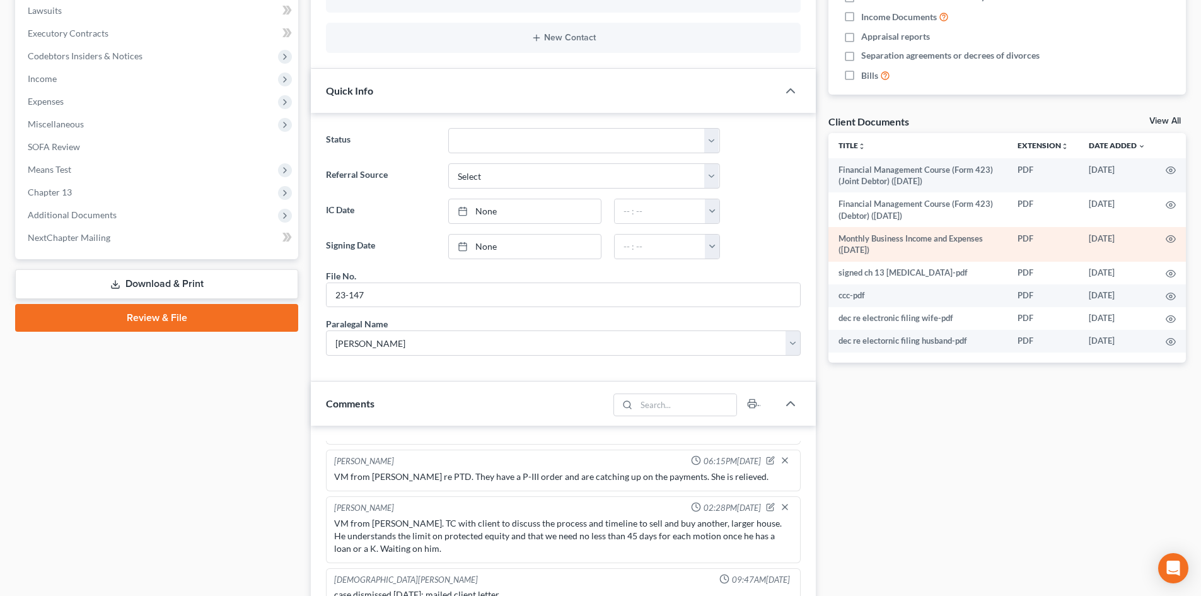
scroll to position [252, 0]
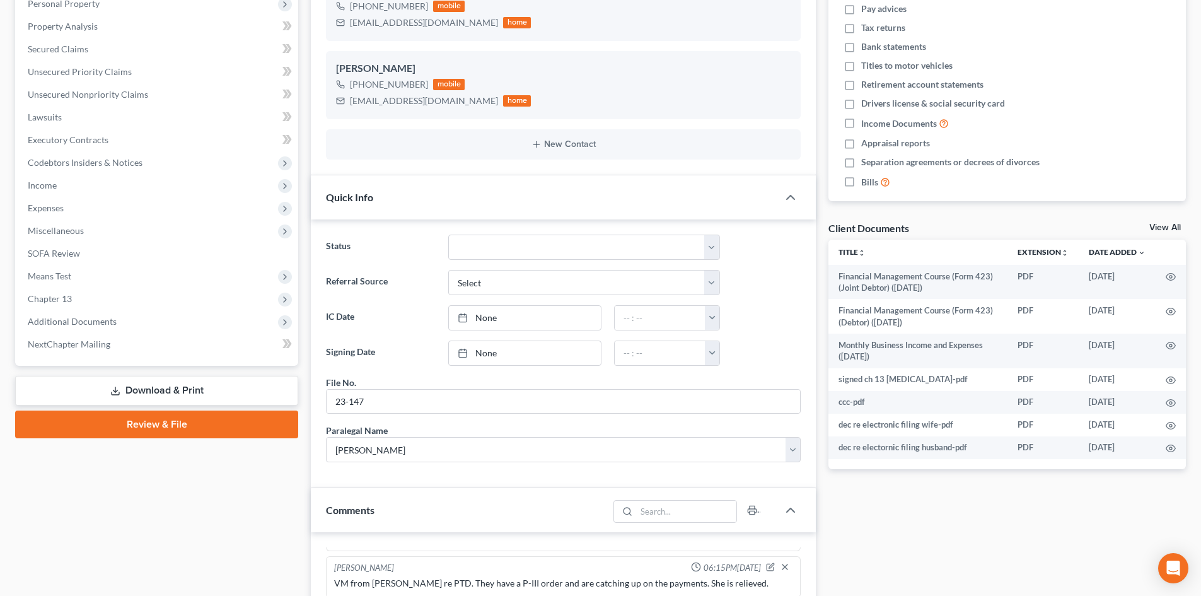
click at [1169, 228] on link "View All" at bounding box center [1166, 227] width 32 height 9
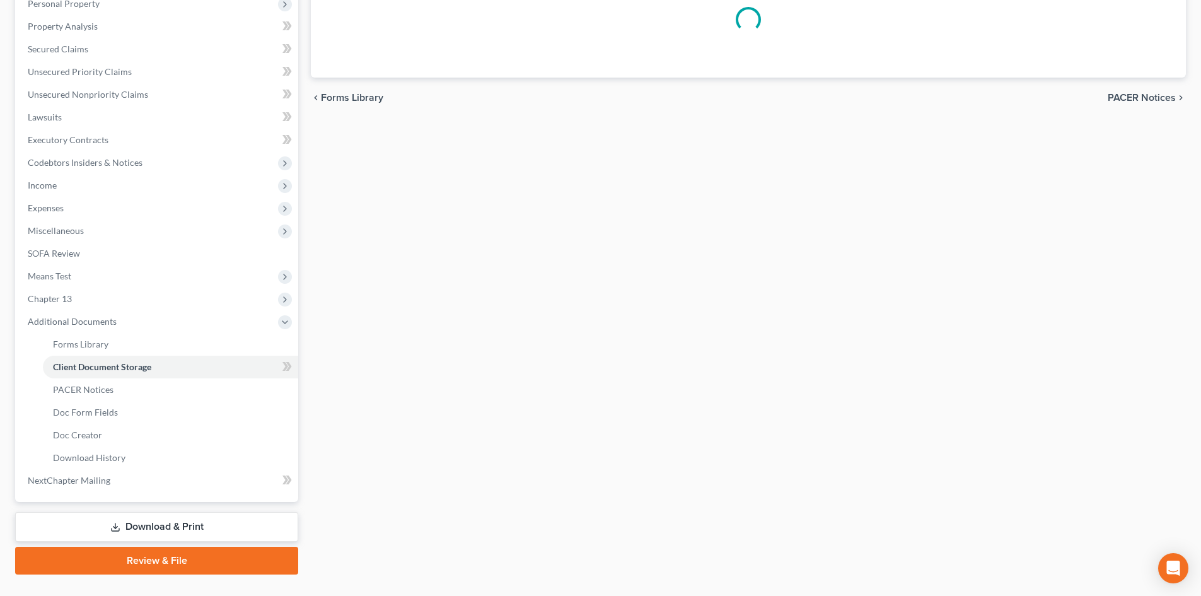
scroll to position [34, 0]
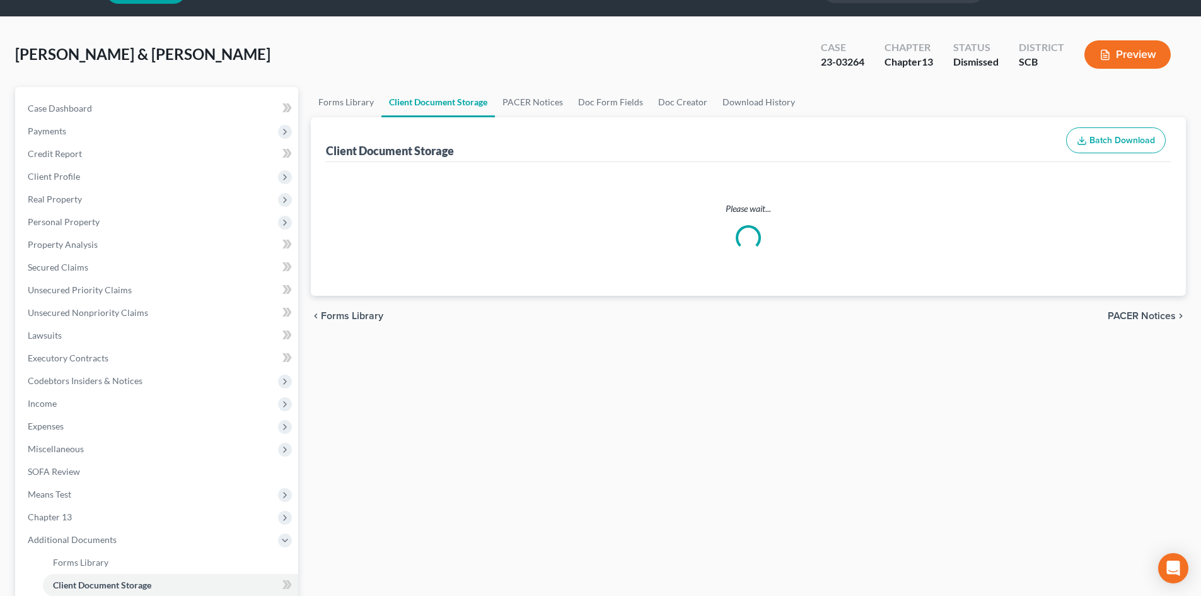
select select "16"
select select "6"
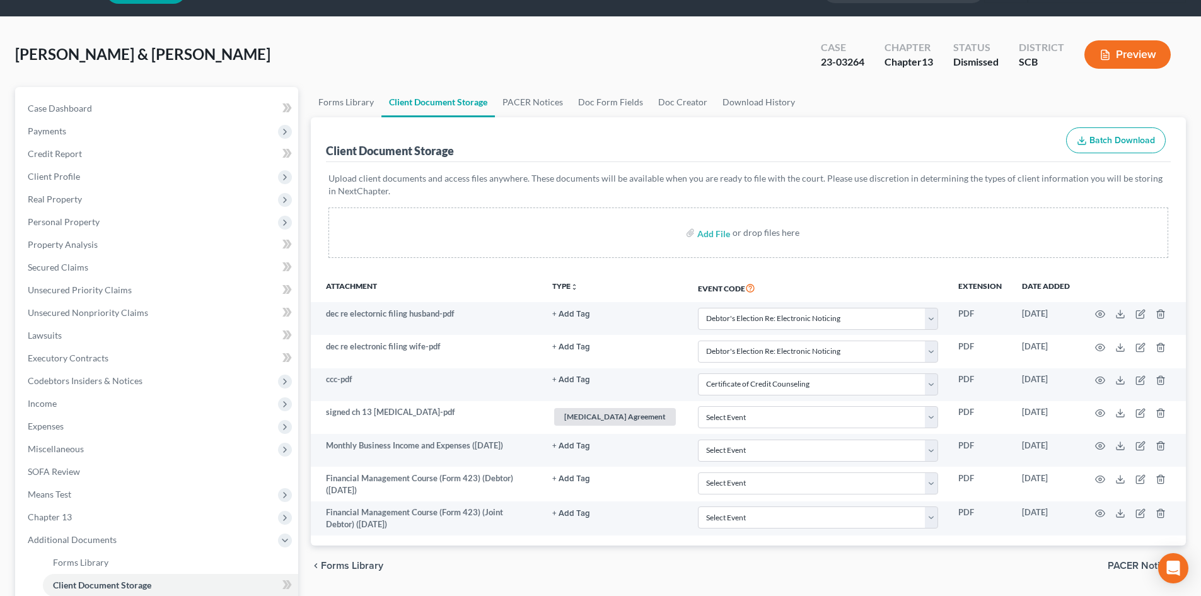
scroll to position [0, 0]
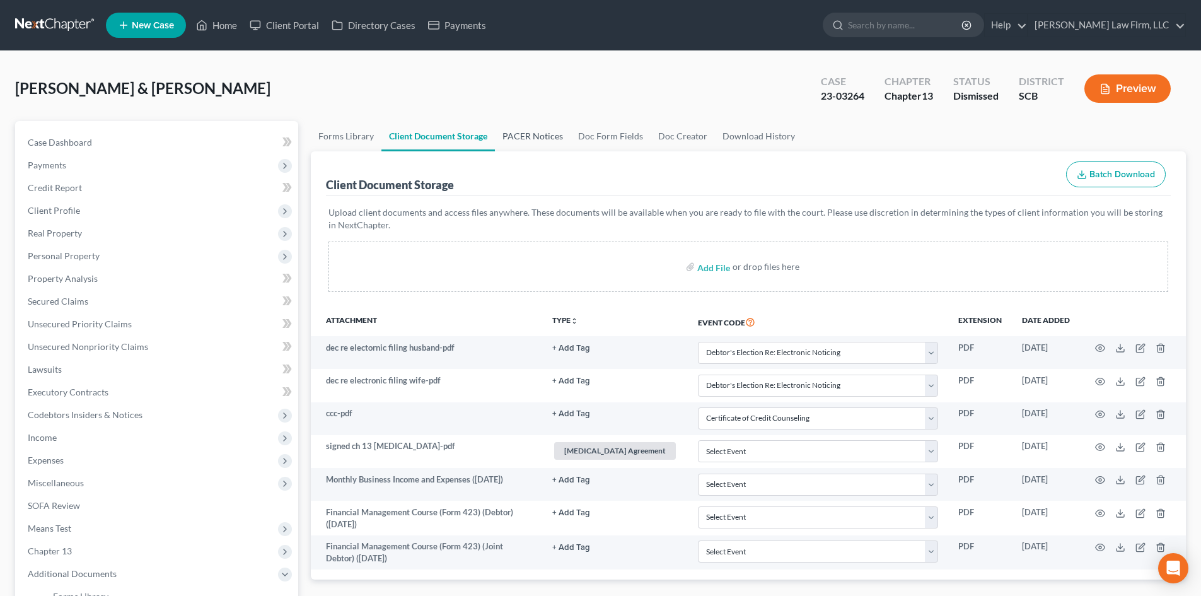
click at [528, 126] on link "PACER Notices" at bounding box center [533, 136] width 76 height 30
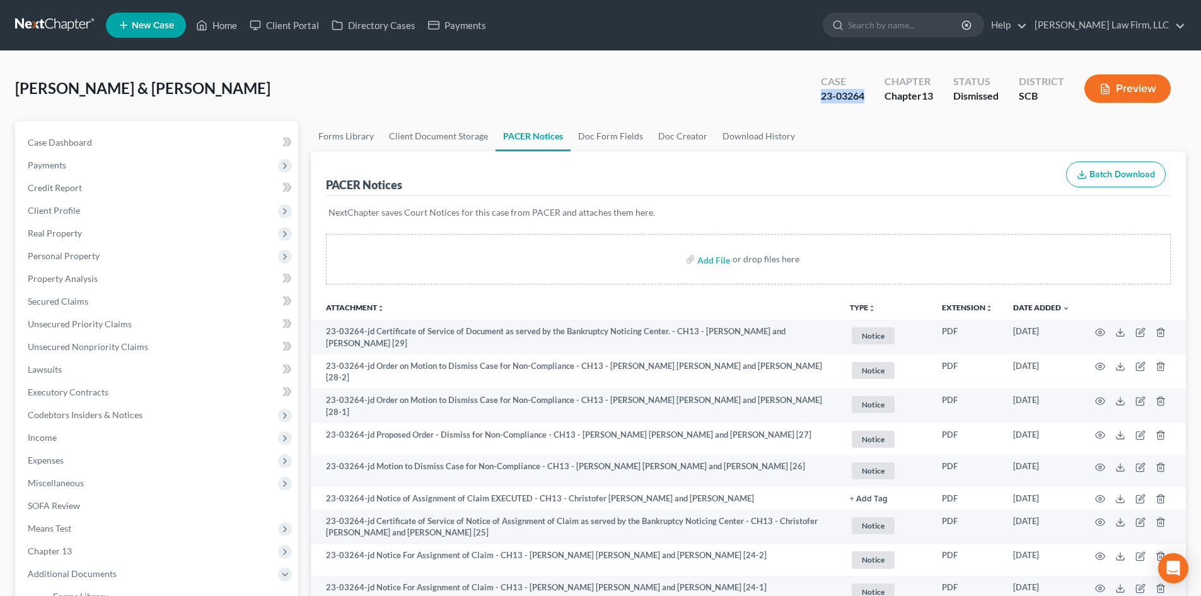
drag, startPoint x: 870, startPoint y: 98, endPoint x: 800, endPoint y: 98, distance: 70.0
click at [800, 98] on div "Smith, Christofer & Rachel Upgraded Case 23-03264 Chapter Chapter 13 Status Dis…" at bounding box center [600, 93] width 1171 height 55
copy div "23-03264"
click at [74, 166] on span "Payments" at bounding box center [158, 165] width 281 height 23
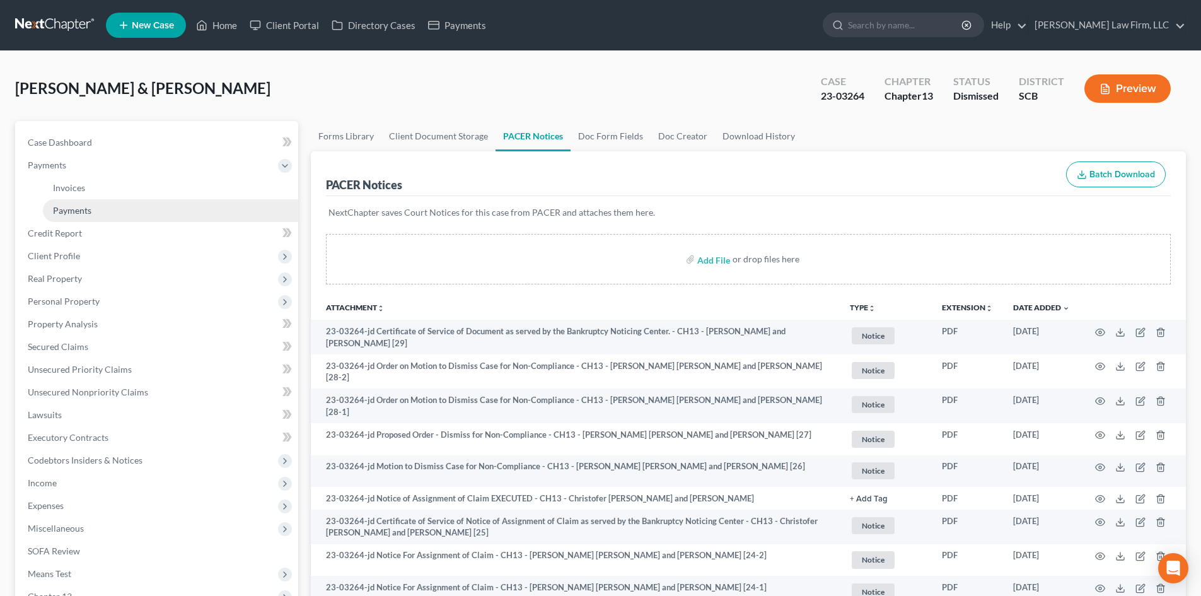
click at [88, 215] on span "Payments" at bounding box center [72, 210] width 38 height 11
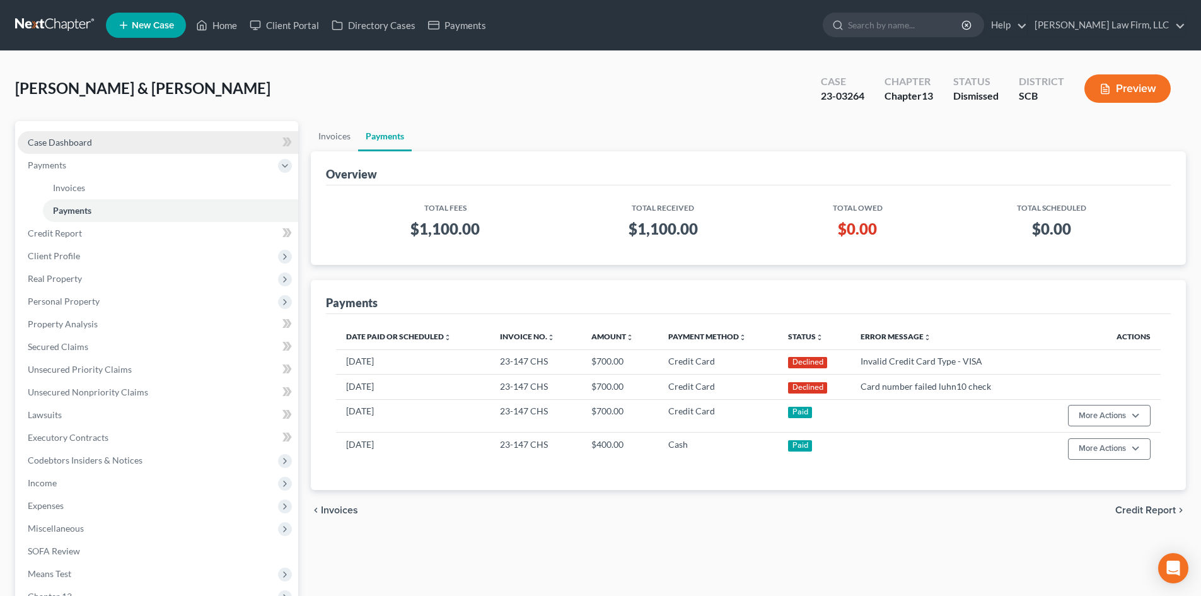
click at [73, 136] on link "Case Dashboard" at bounding box center [158, 142] width 281 height 23
select select "0"
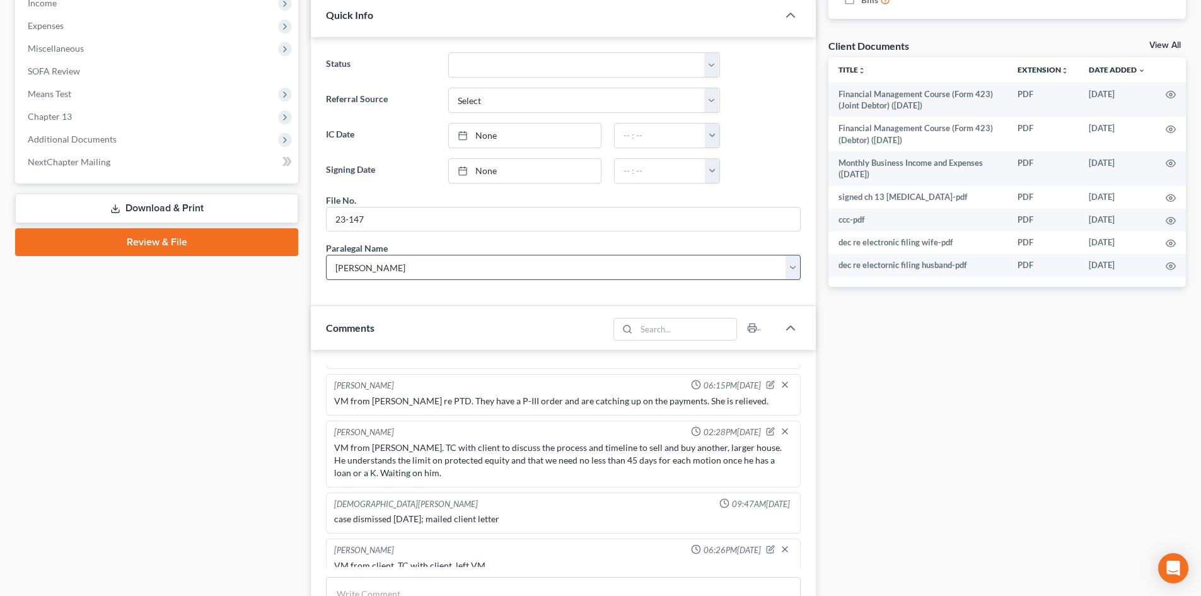
scroll to position [568, 0]
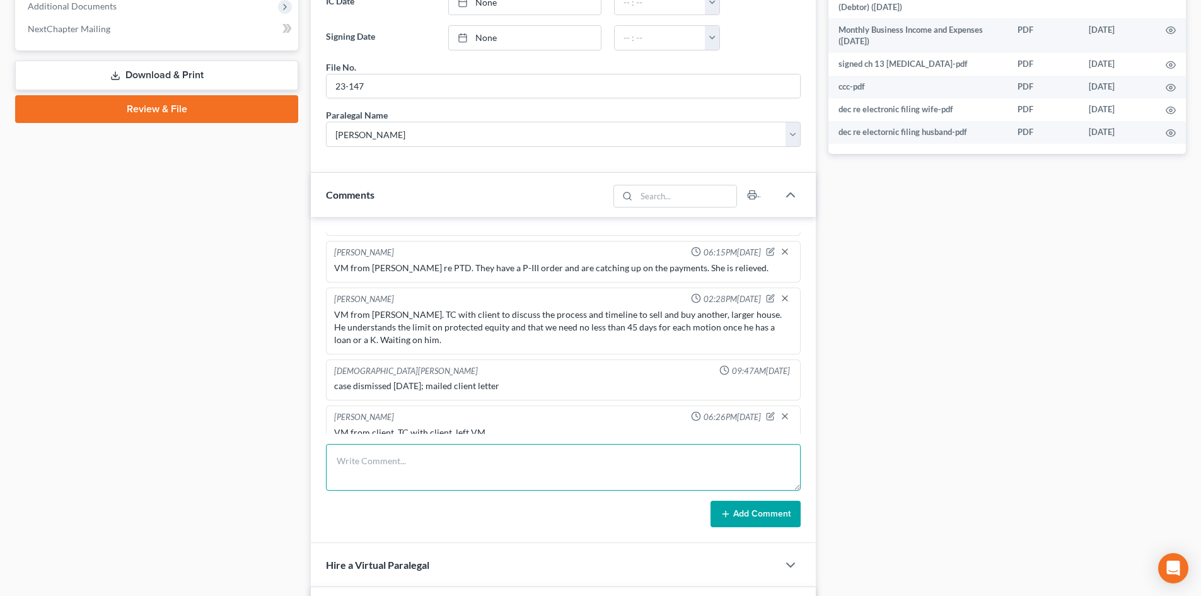
click at [376, 466] on textarea at bounding box center [563, 467] width 475 height 47
type textarea "TC with Ms. Smith re options on dismissal. They will consider and let me know. …"
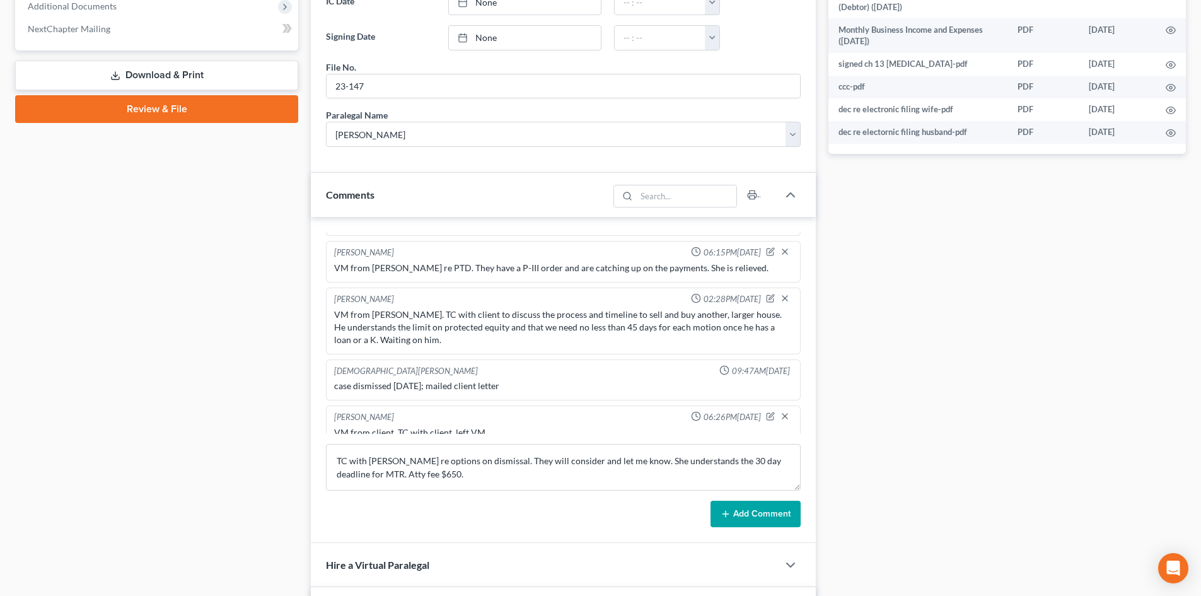
click at [752, 517] on button "Add Comment" at bounding box center [756, 514] width 90 height 26
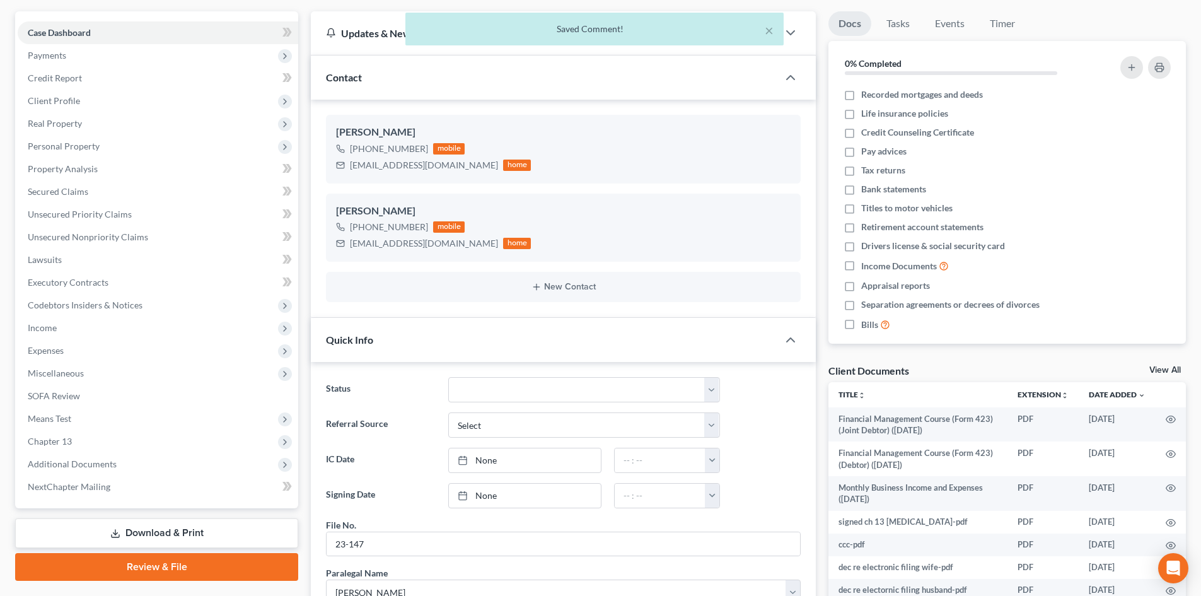
scroll to position [0, 0]
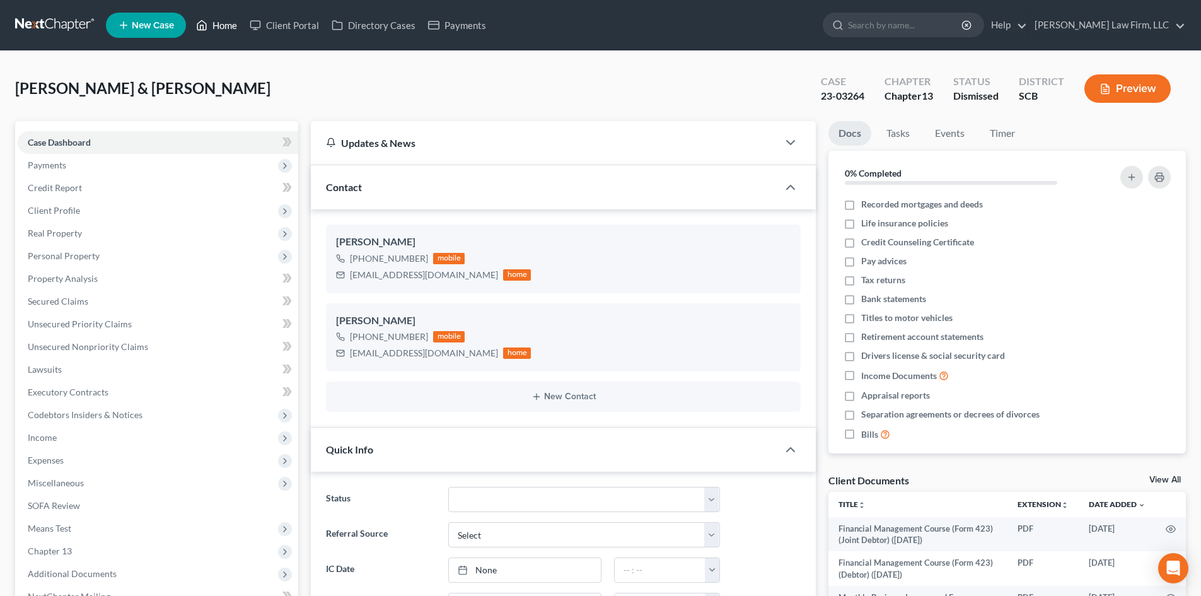
click at [234, 25] on link "Home" at bounding box center [217, 25] width 54 height 23
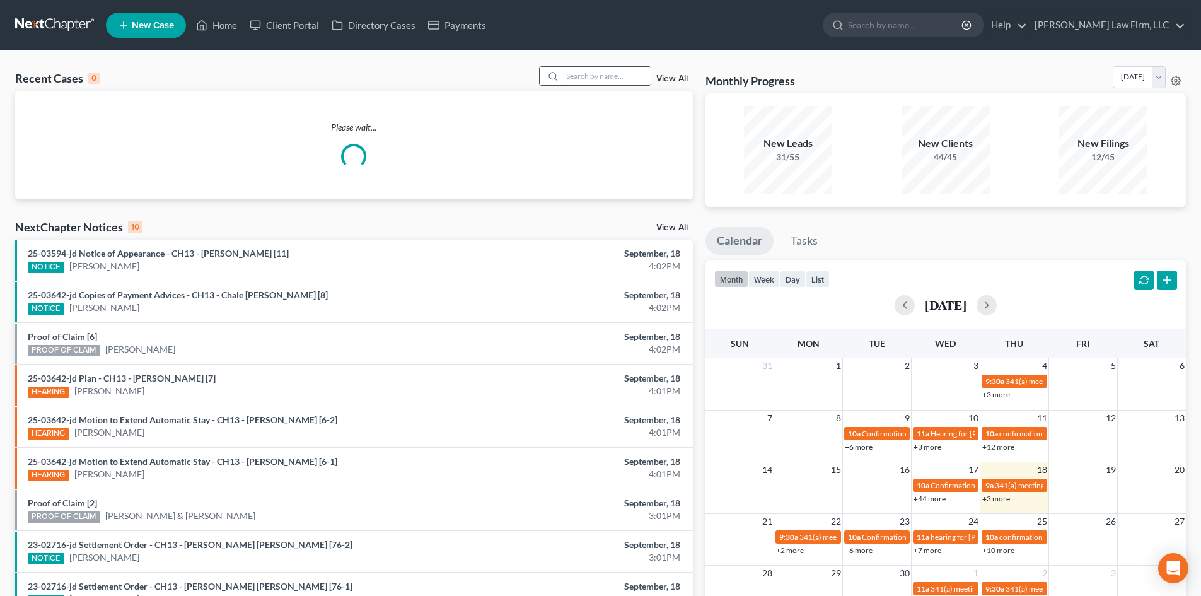
click at [600, 73] on input "search" at bounding box center [607, 76] width 88 height 18
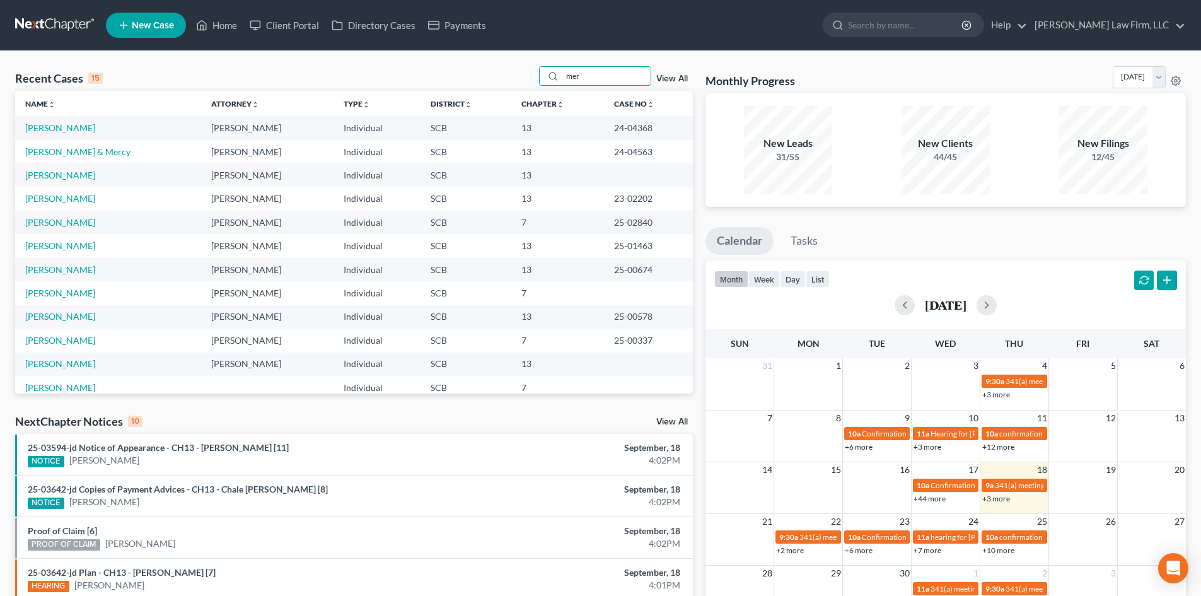
type input "mer"
click at [50, 116] on td "Meriam, Christopher" at bounding box center [108, 127] width 186 height 23
click at [52, 123] on link "Meriam, Christopher" at bounding box center [60, 127] width 70 height 11
select select "1"
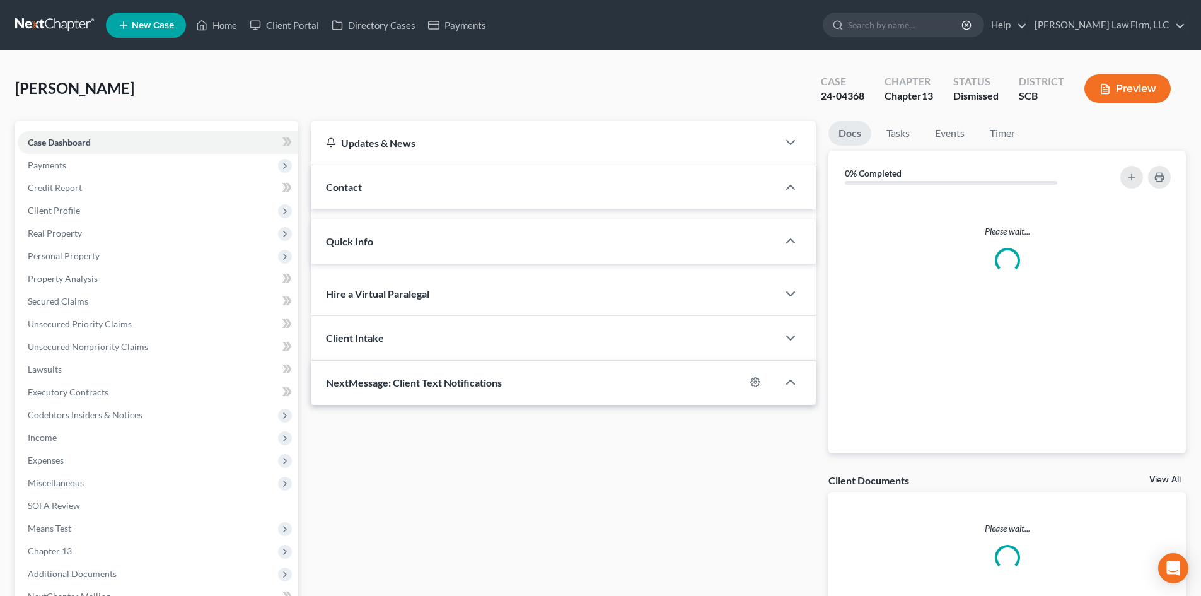
select select "0"
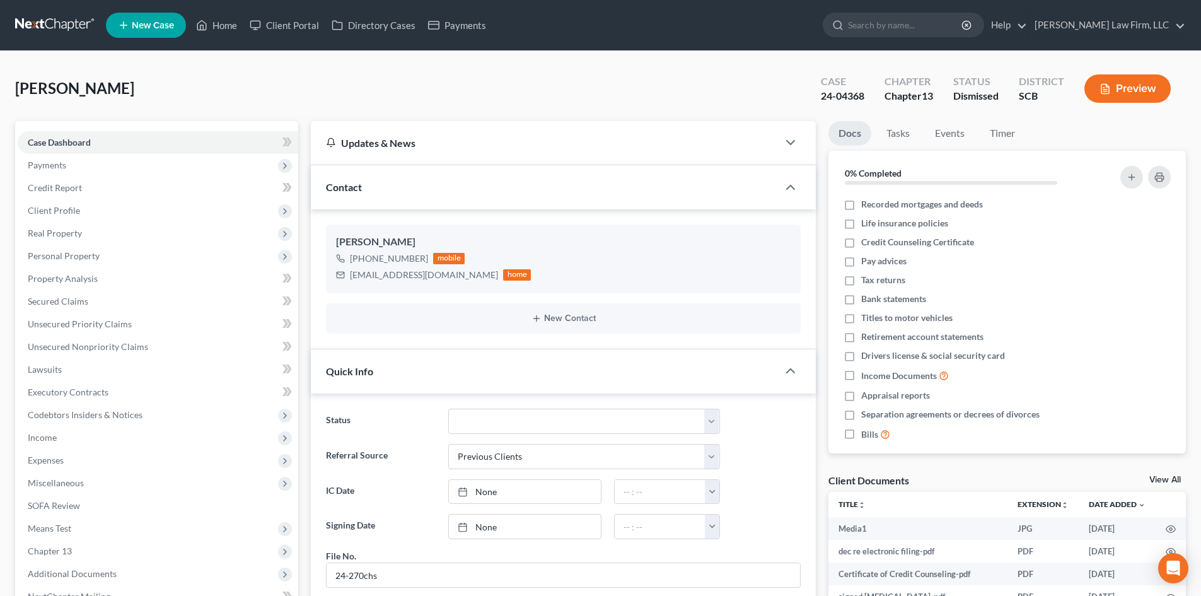
scroll to position [240, 0]
click at [1159, 482] on link "View All" at bounding box center [1166, 480] width 32 height 9
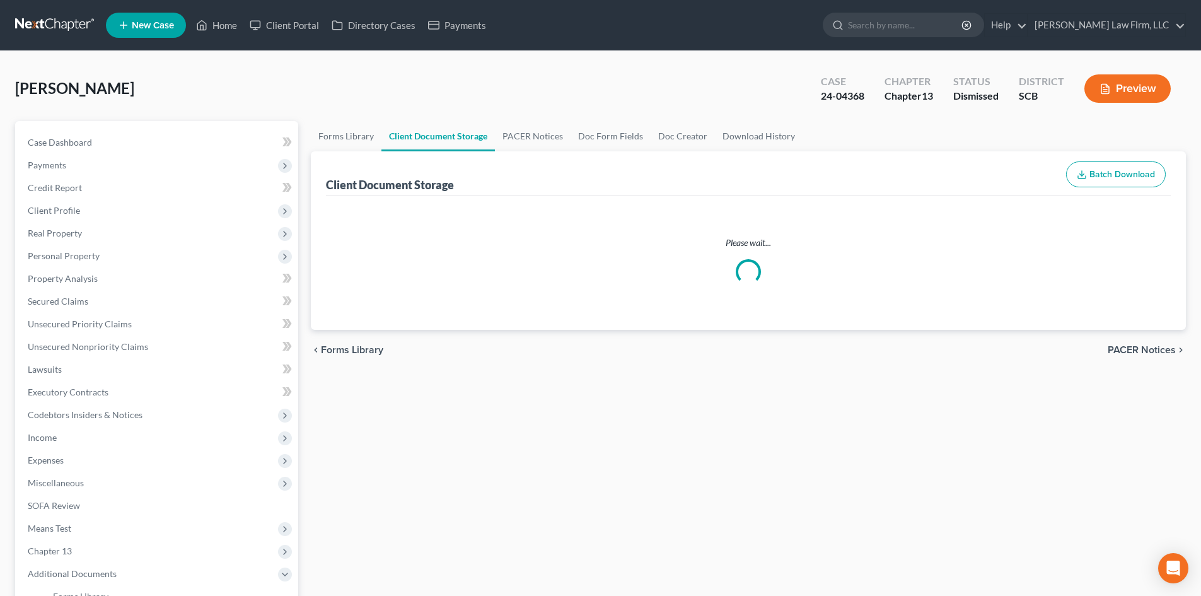
select select "15"
select select "6"
select select "16"
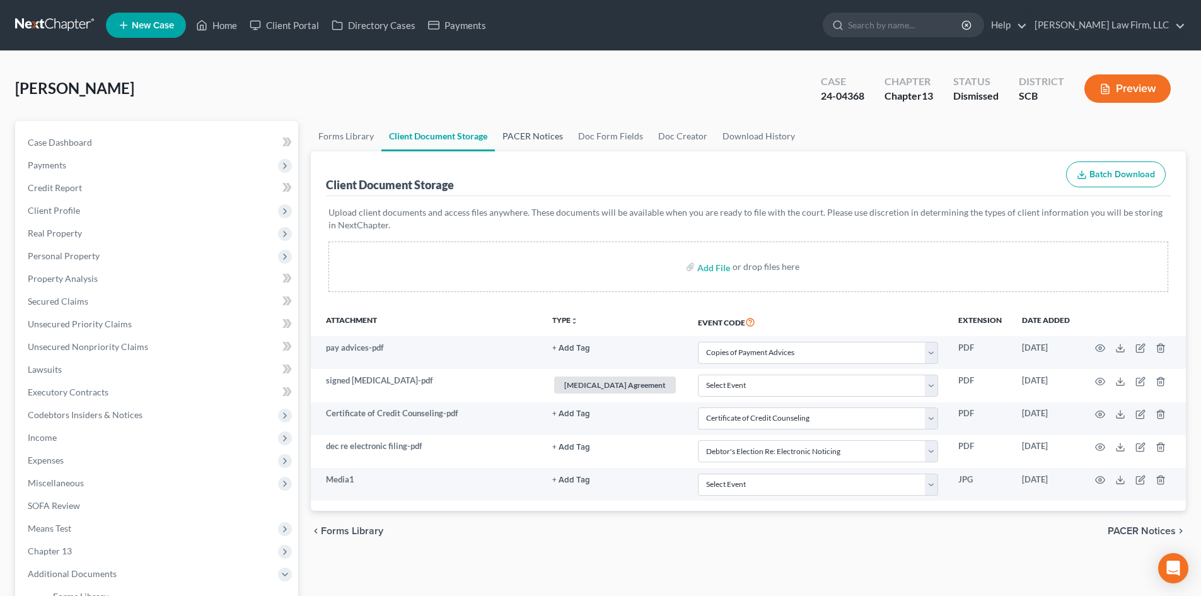
click at [525, 133] on link "PACER Notices" at bounding box center [533, 136] width 76 height 30
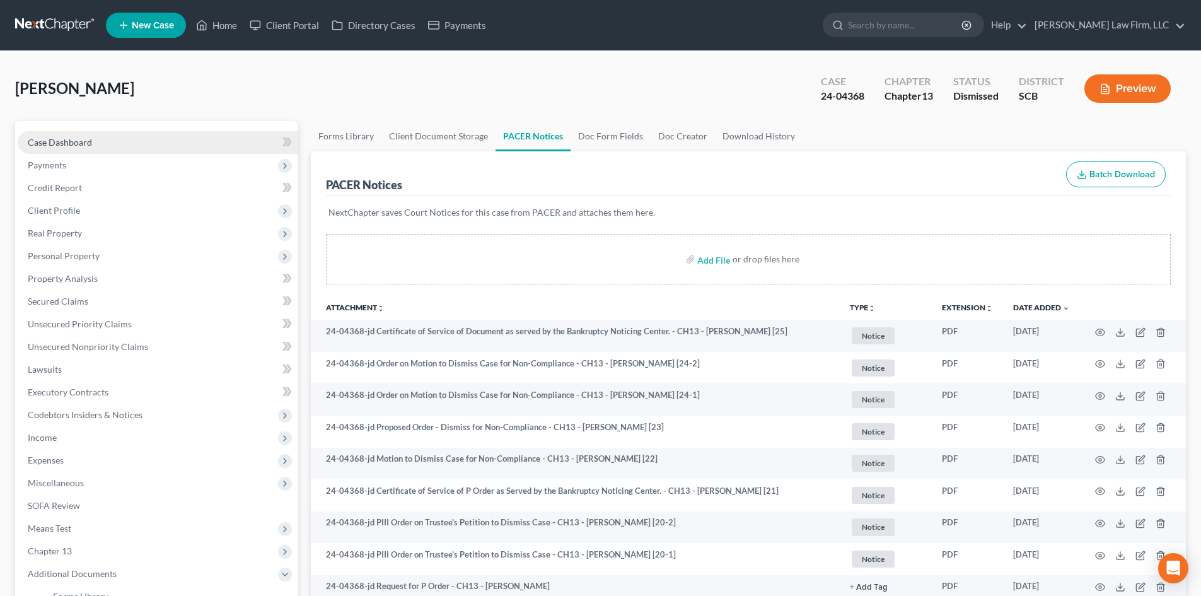
click at [91, 140] on link "Case Dashboard" at bounding box center [158, 142] width 281 height 23
select select "1"
select select "0"
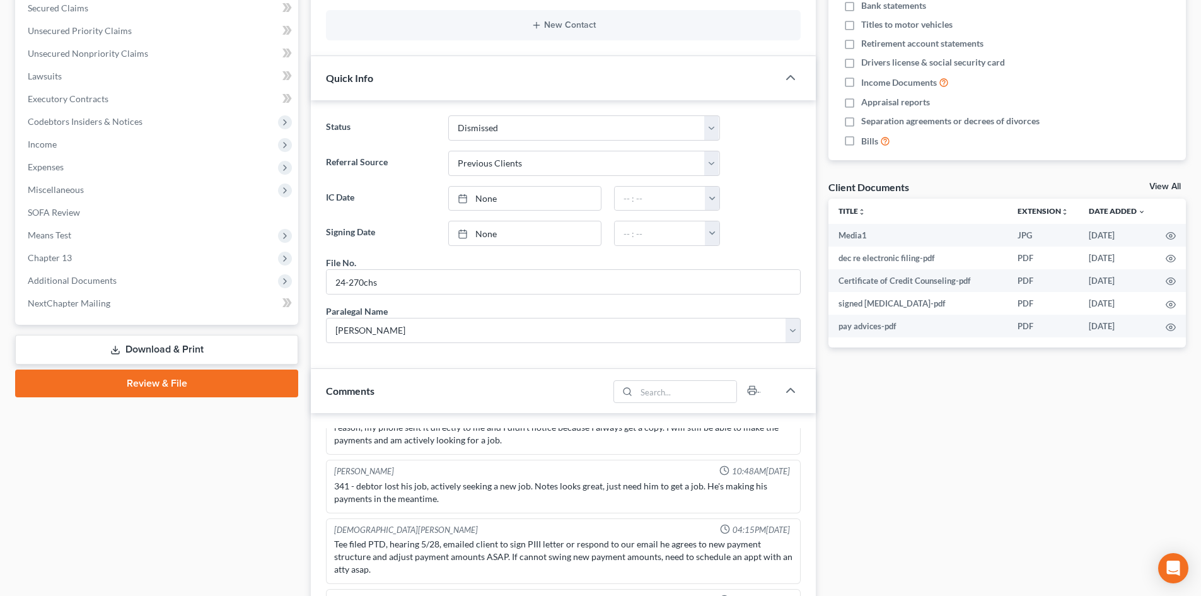
scroll to position [126, 0]
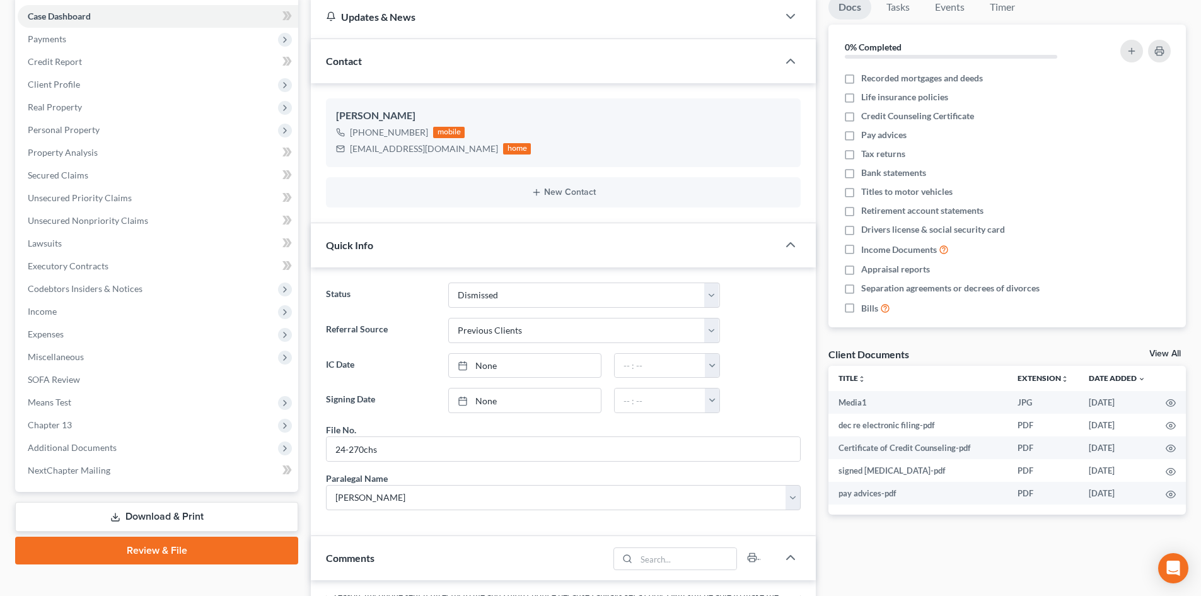
click at [1176, 356] on link "View All" at bounding box center [1166, 353] width 32 height 9
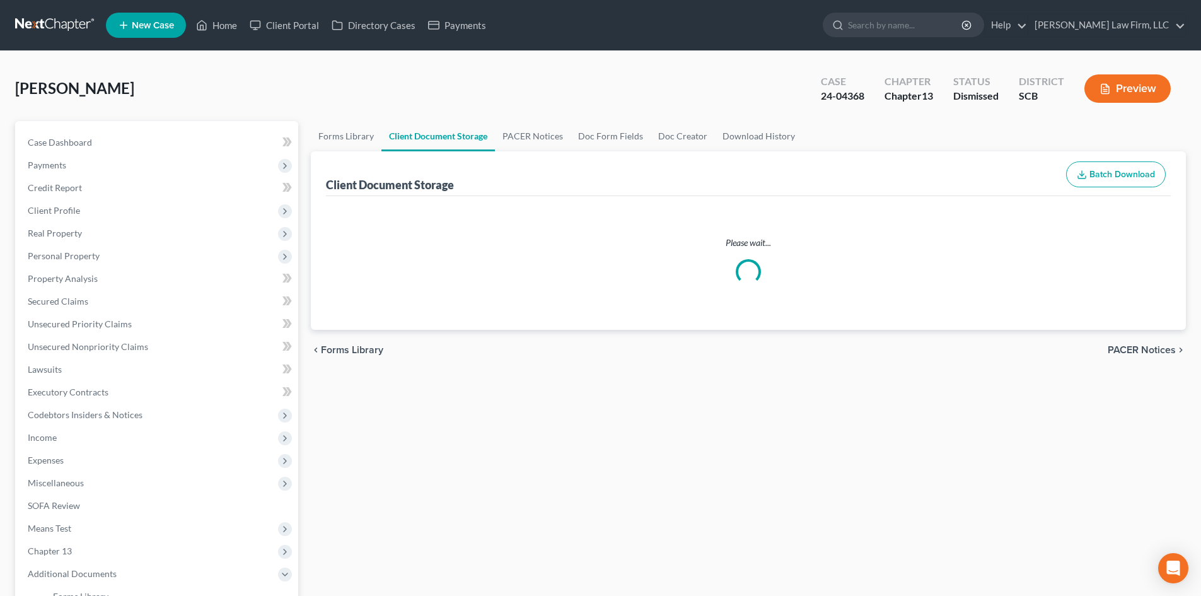
select select "15"
select select "6"
select select "16"
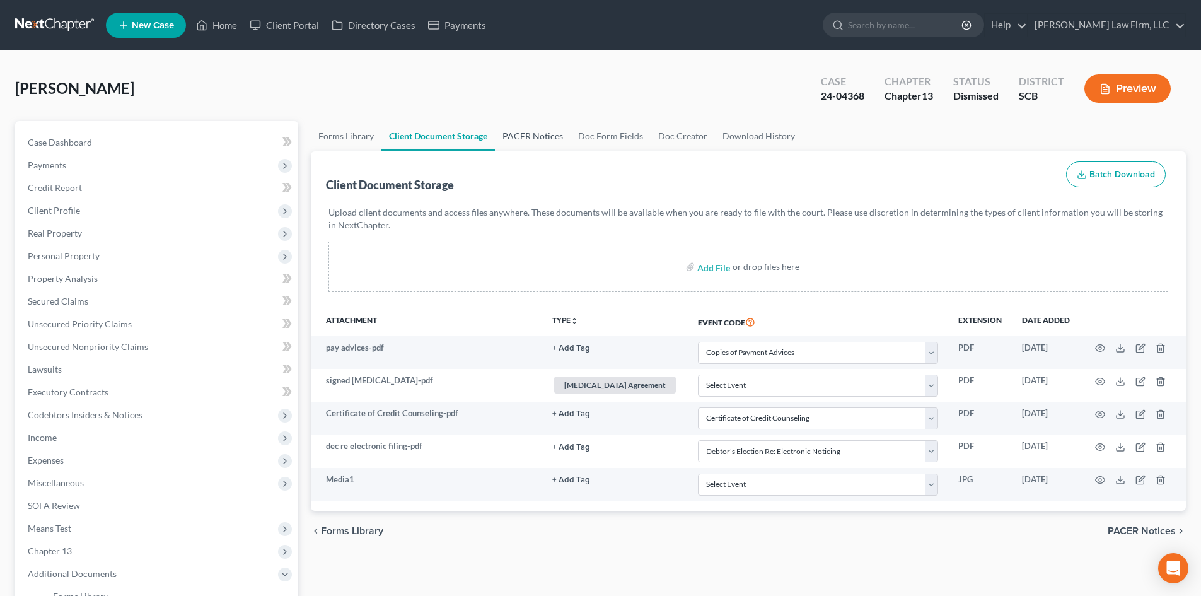
click at [541, 138] on link "PACER Notices" at bounding box center [533, 136] width 76 height 30
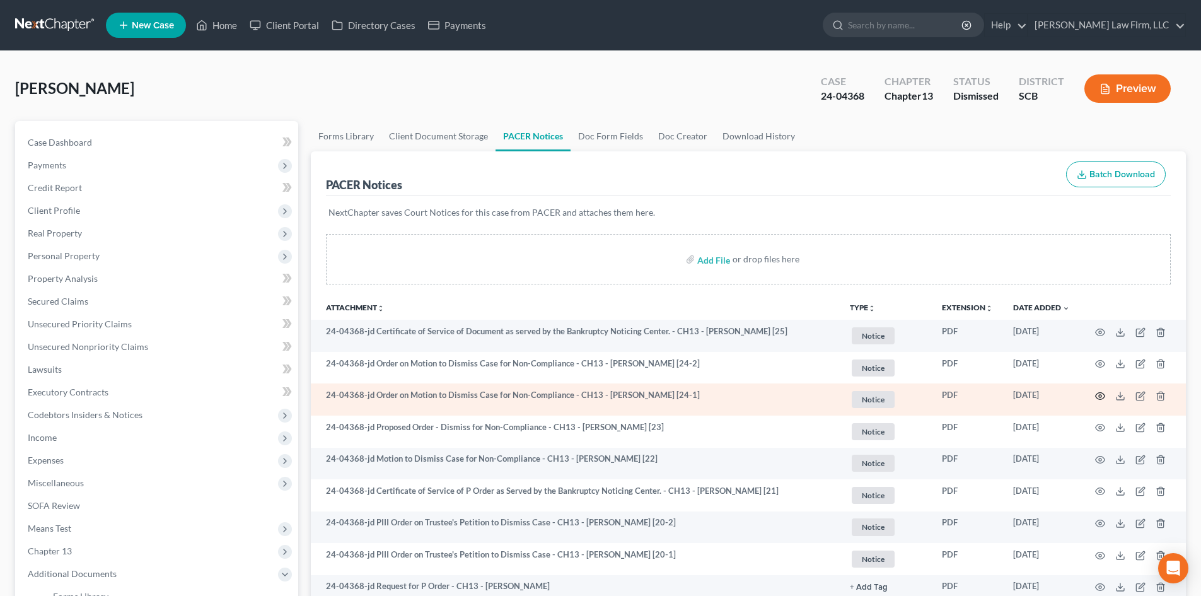
click at [1103, 394] on icon "button" at bounding box center [1100, 396] width 9 height 7
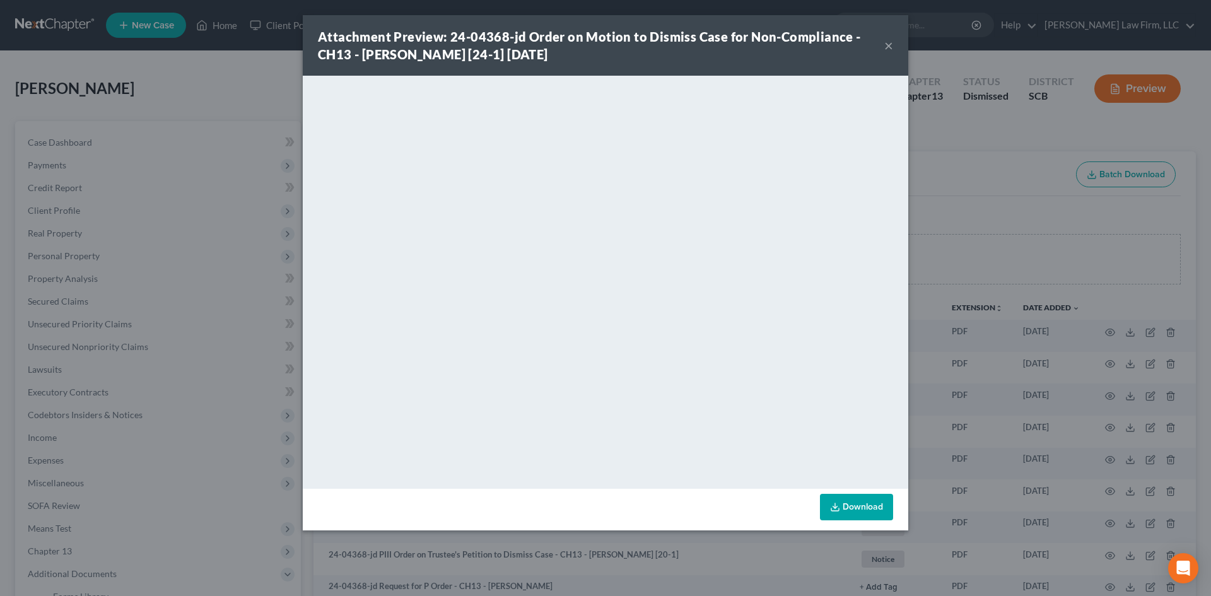
click at [889, 46] on button "×" at bounding box center [888, 45] width 9 height 15
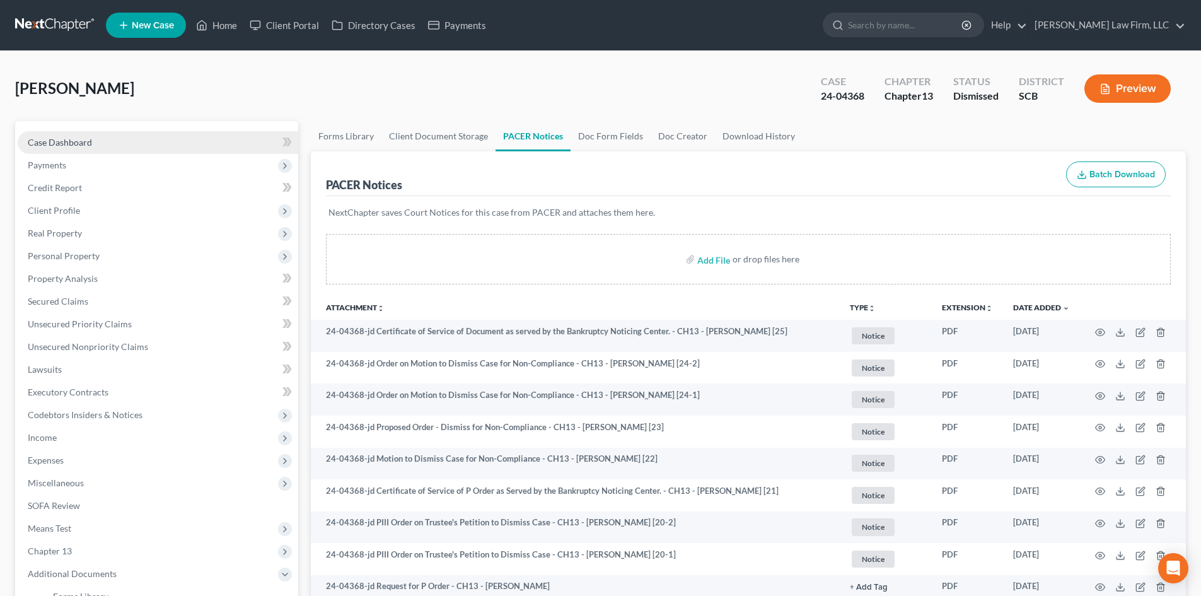
click at [74, 142] on span "Case Dashboard" at bounding box center [60, 142] width 64 height 11
select select "1"
select select "0"
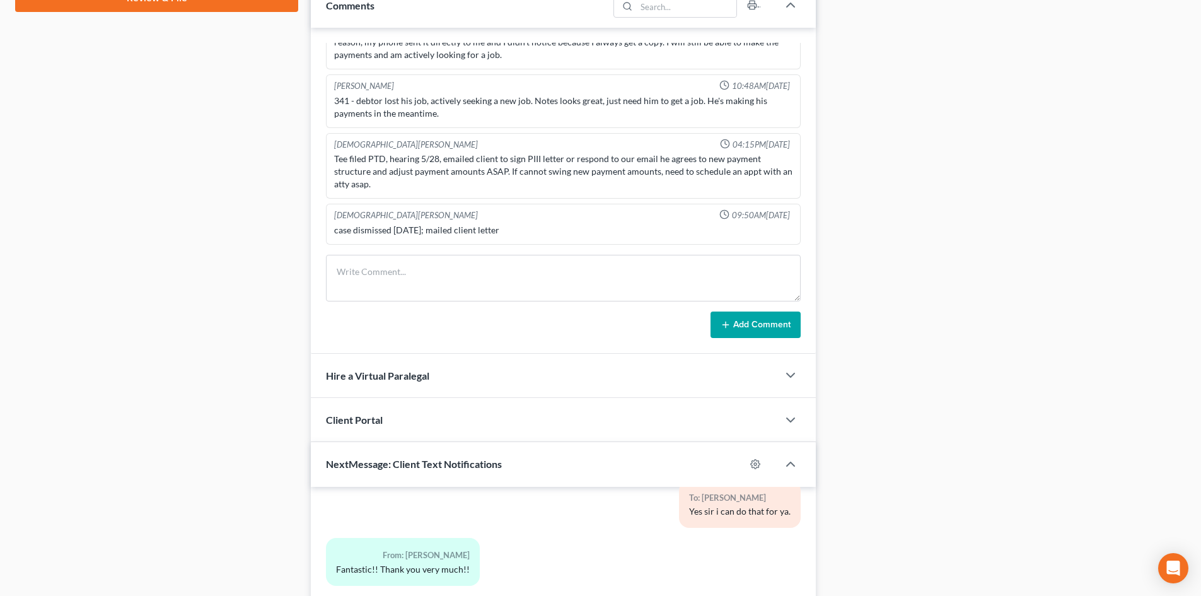
scroll to position [694, 0]
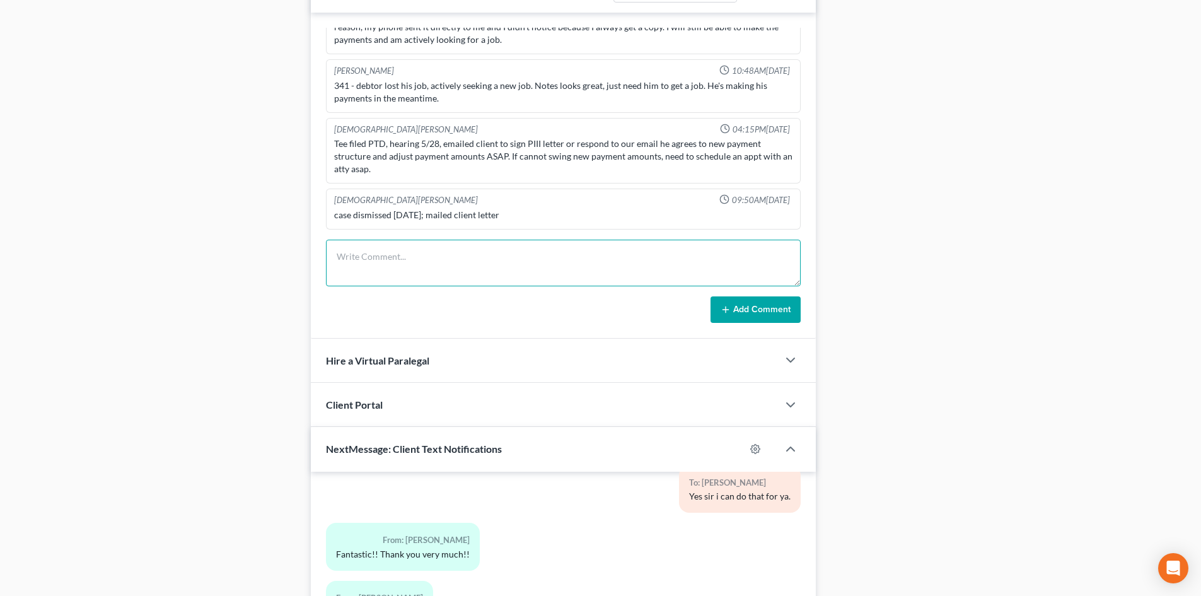
click at [409, 260] on textarea at bounding box center [563, 263] width 475 height 47
type textarea "VM from client. TC to client, left VM."
click at [756, 312] on button "Add Comment" at bounding box center [756, 309] width 90 height 26
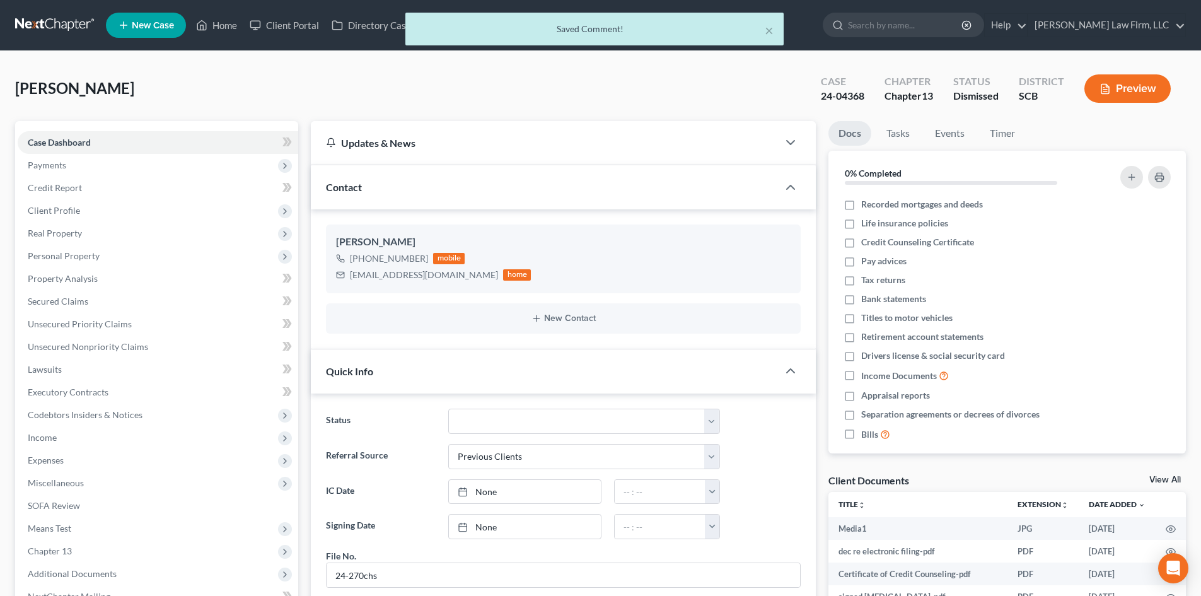
scroll to position [659, 0]
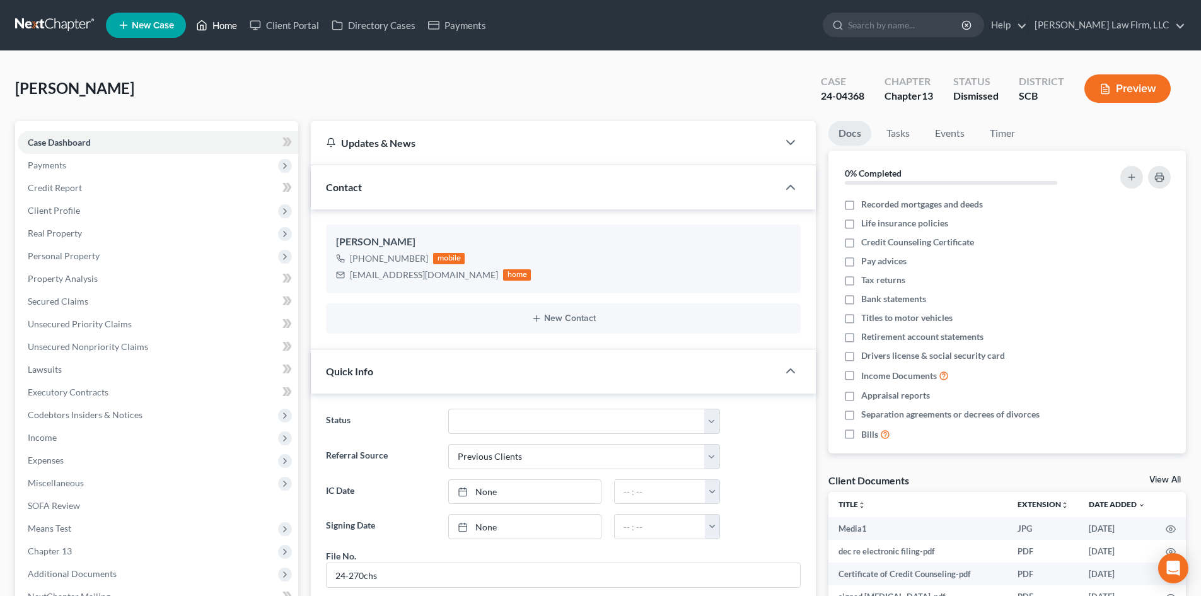
drag, startPoint x: 230, startPoint y: 23, endPoint x: 402, endPoint y: 83, distance: 182.3
click at [230, 23] on link "Home" at bounding box center [217, 25] width 54 height 23
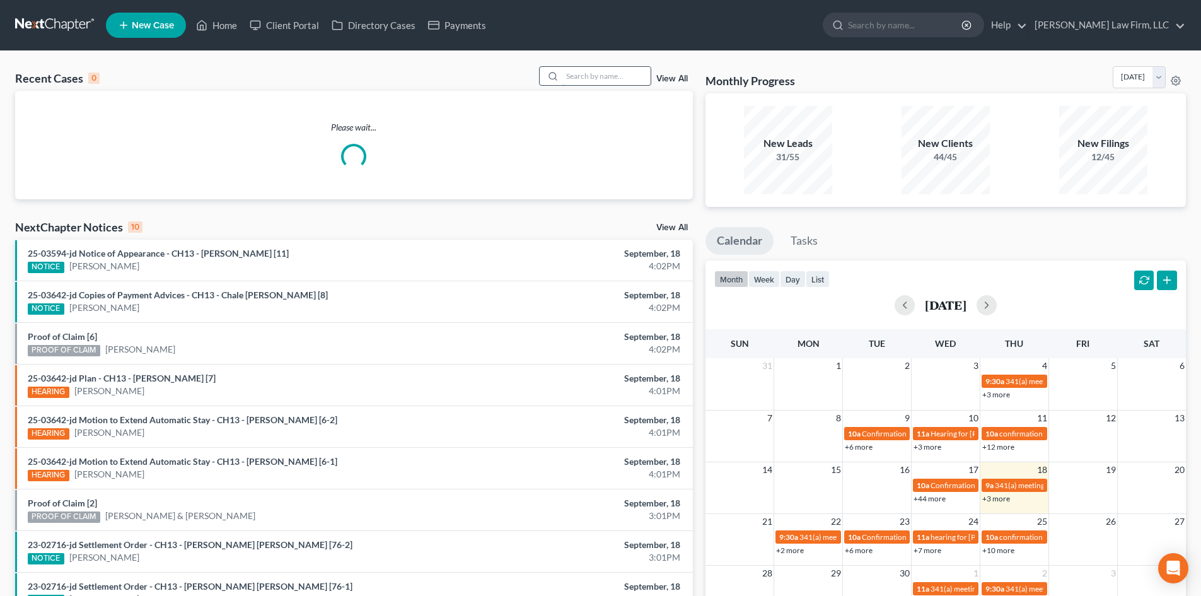
click at [622, 83] on input "search" at bounding box center [607, 76] width 88 height 18
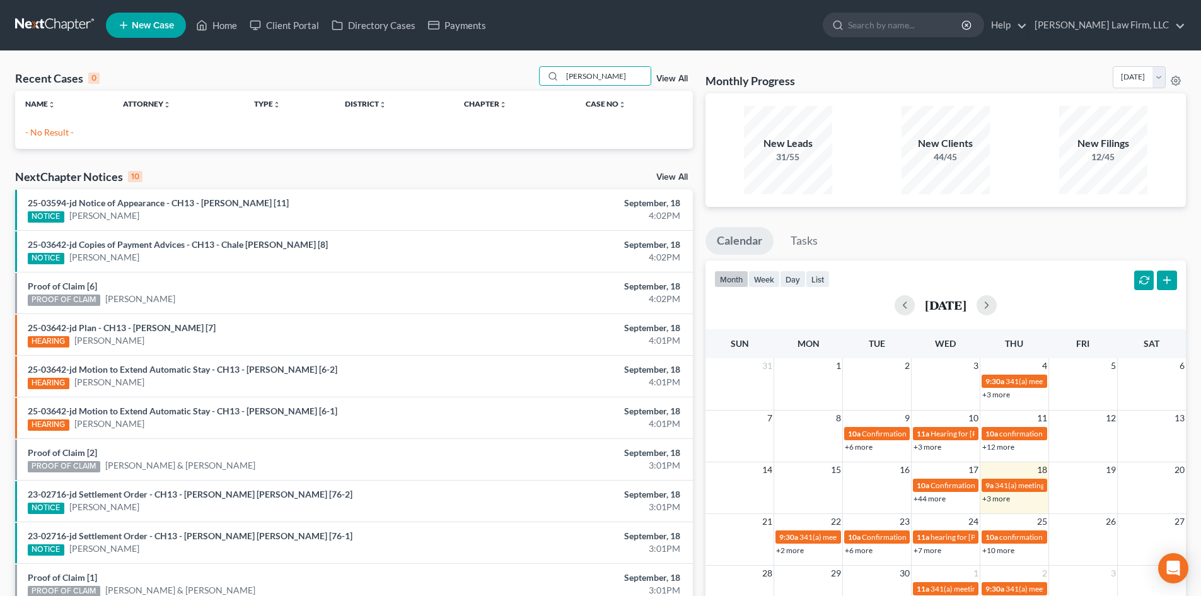
type input "hargrave"
